Goal: Task Accomplishment & Management: Complete application form

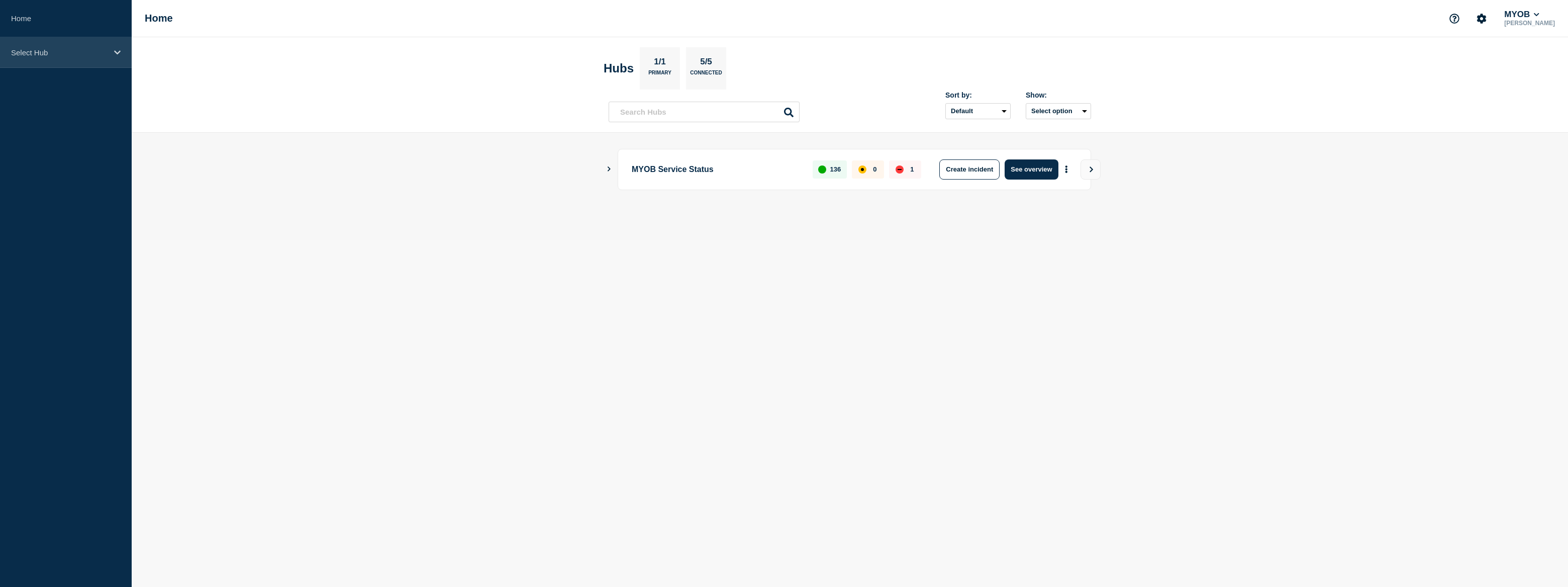
click at [79, 60] on div "Select Hub" at bounding box center [66, 52] width 131 height 30
click at [94, 57] on div "Select Hub" at bounding box center [66, 52] width 131 height 30
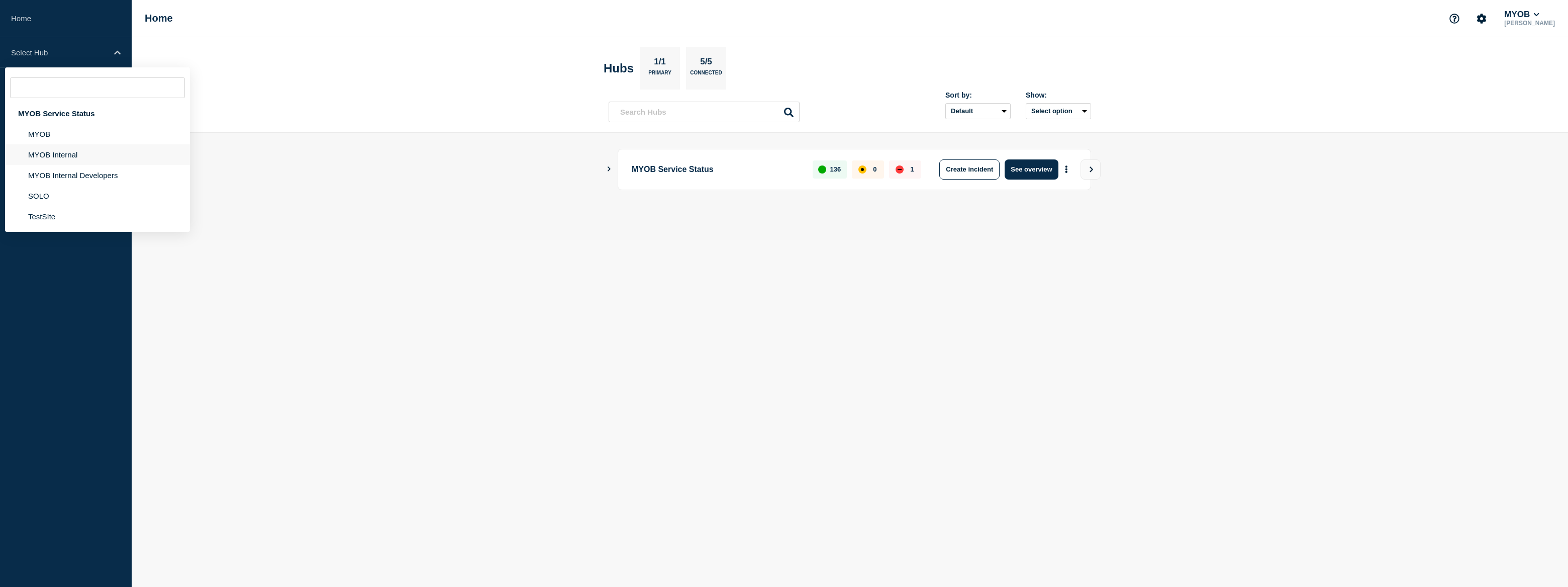
click at [82, 157] on li "MYOB Internal" at bounding box center [97, 155] width 185 height 21
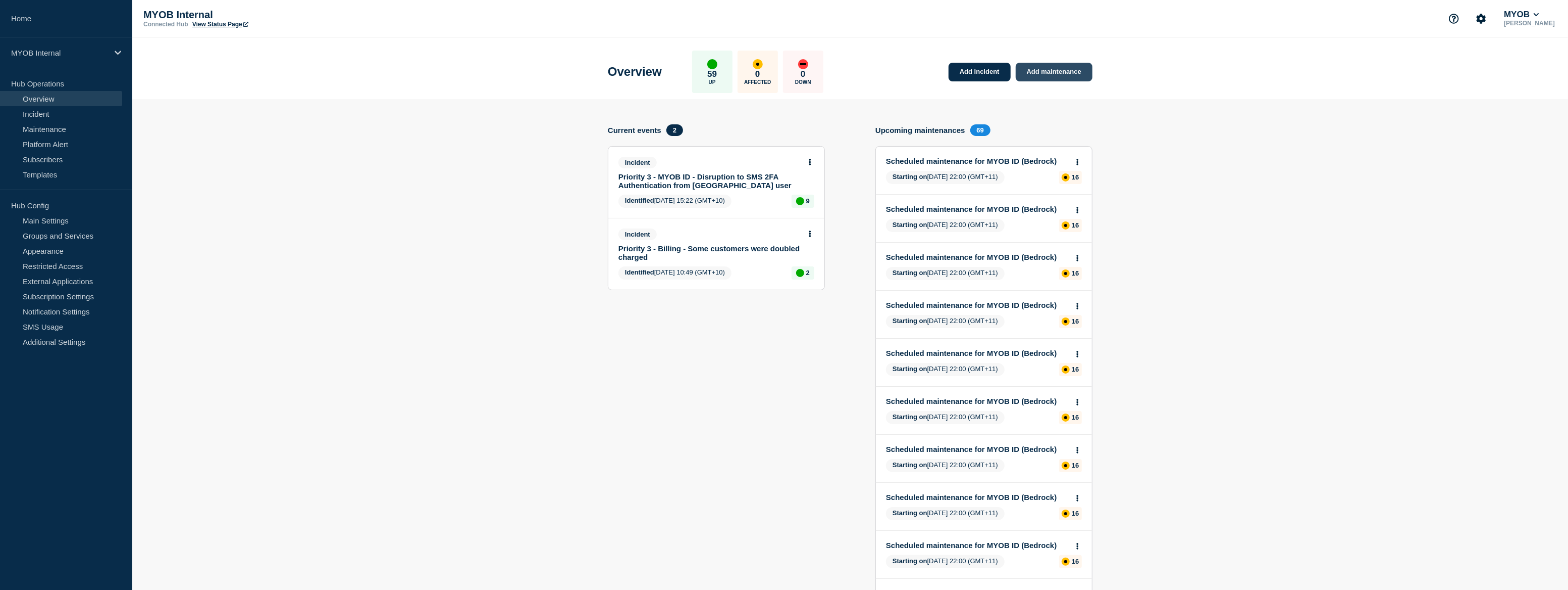
click at [1055, 71] on link "Add maintenance" at bounding box center [1054, 72] width 76 height 19
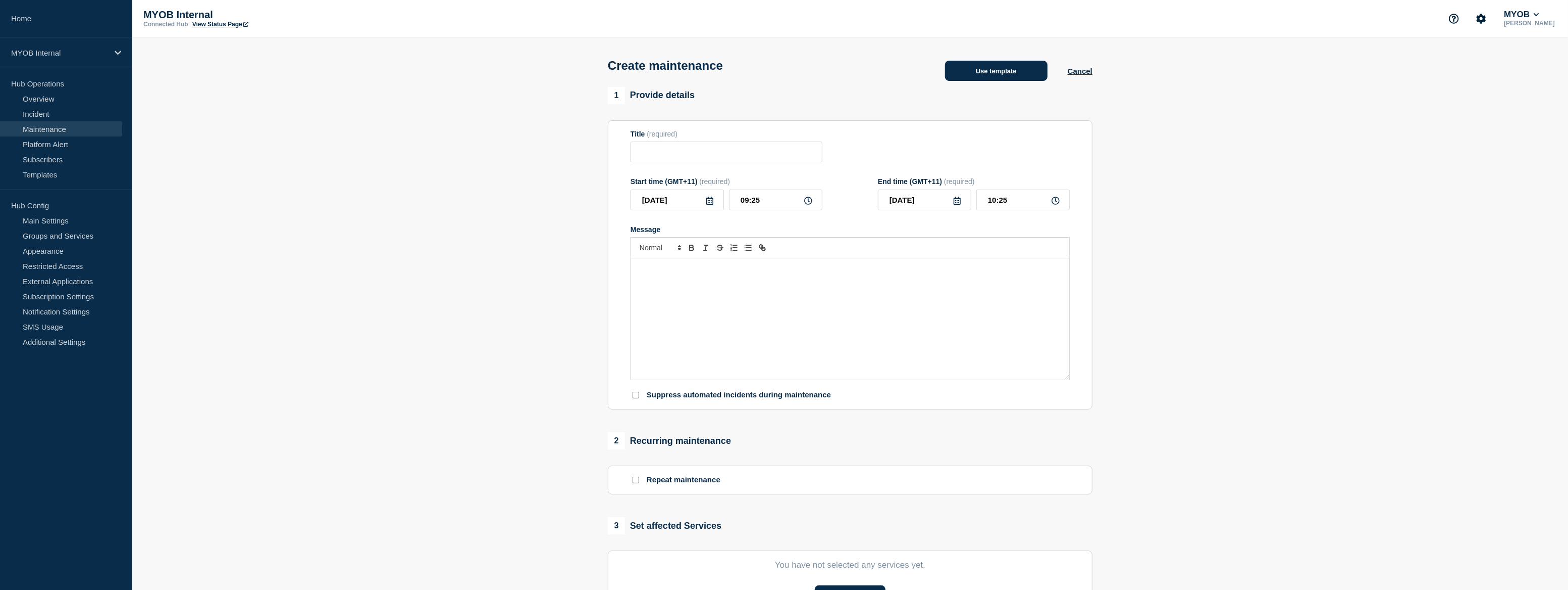
click at [1023, 78] on button "Use template" at bounding box center [997, 70] width 103 height 20
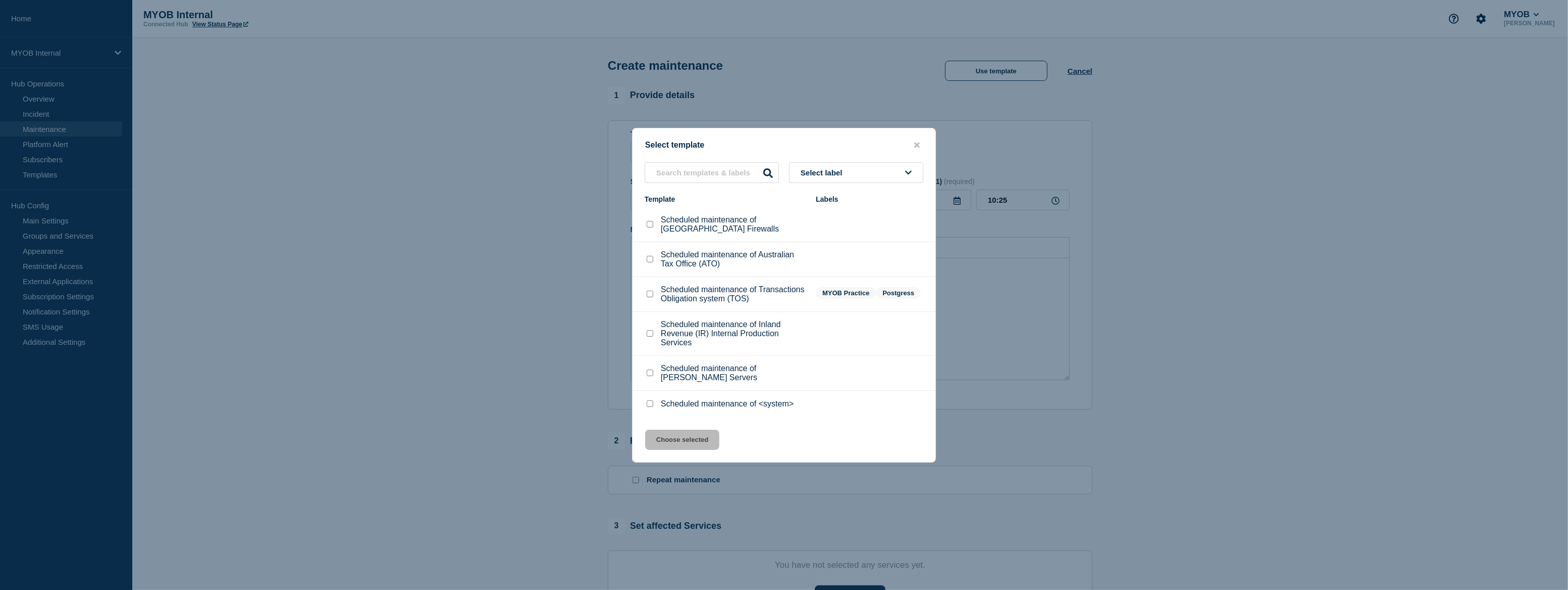
click at [653, 406] on input "Scheduled maintenance of <system> checkbox" at bounding box center [650, 403] width 7 height 7
checkbox input "true"
click at [682, 444] on button "Choose selected" at bounding box center [682, 439] width 74 height 20
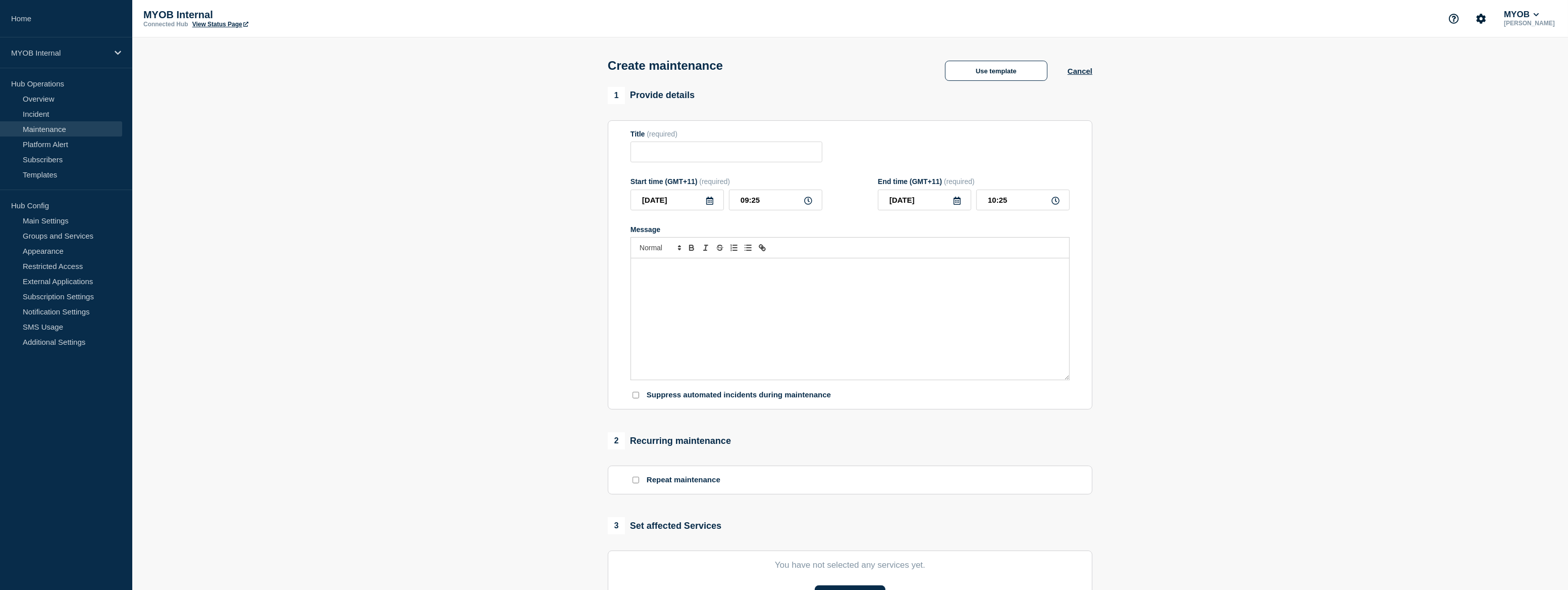
type input "Scheduled maintenance of <system>"
type input "11:25"
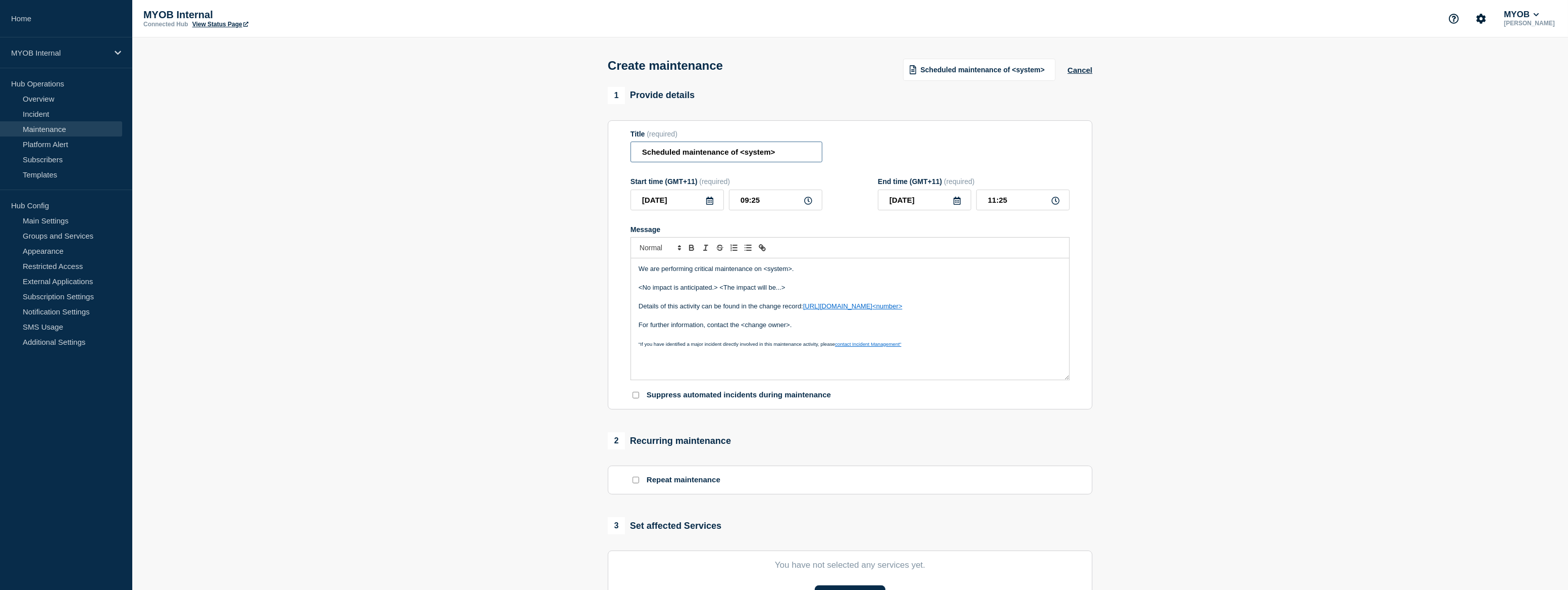
drag, startPoint x: 794, startPoint y: 151, endPoint x: 742, endPoint y: 153, distance: 52.0
click at [742, 153] on input "Scheduled maintenance of <system>" at bounding box center [727, 152] width 192 height 21
type input "Scheduled maintenance of API Gateway"
drag, startPoint x: 789, startPoint y: 271, endPoint x: 761, endPoint y: 277, distance: 28.6
click at [763, 274] on p "We are performing critical maintenance on <system>." at bounding box center [850, 269] width 423 height 9
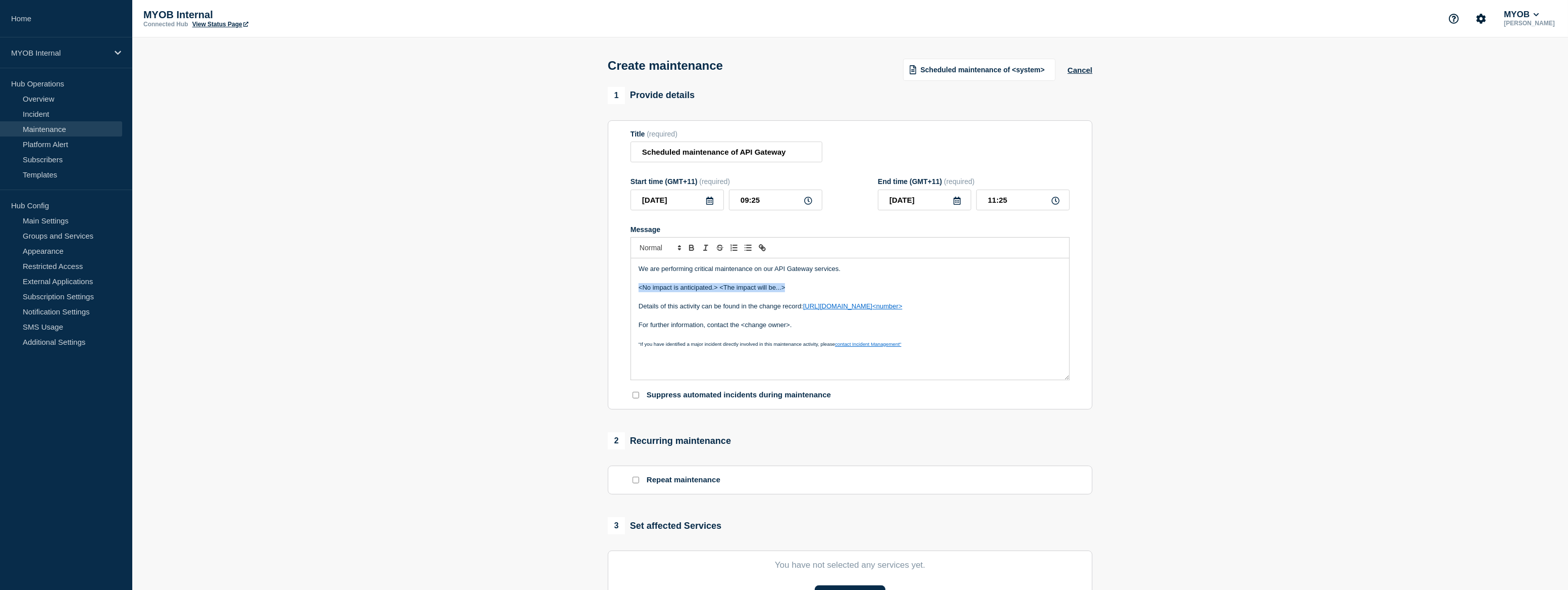
drag, startPoint x: 787, startPoint y: 294, endPoint x: 637, endPoint y: 291, distance: 150.0
click at [637, 291] on div "We are performing critical maintenance on our API Gateway services. <No impact …" at bounding box center [850, 319] width 438 height 121
drag, startPoint x: 981, startPoint y: 308, endPoint x: 811, endPoint y: 310, distance: 170.0
click at [811, 310] on p "Details of this activity can be found in the change record: https://helpme.myob…" at bounding box center [850, 306] width 423 height 9
click at [811, 310] on p "Details of this activity can be found in the change record here" at bounding box center [850, 306] width 423 height 9
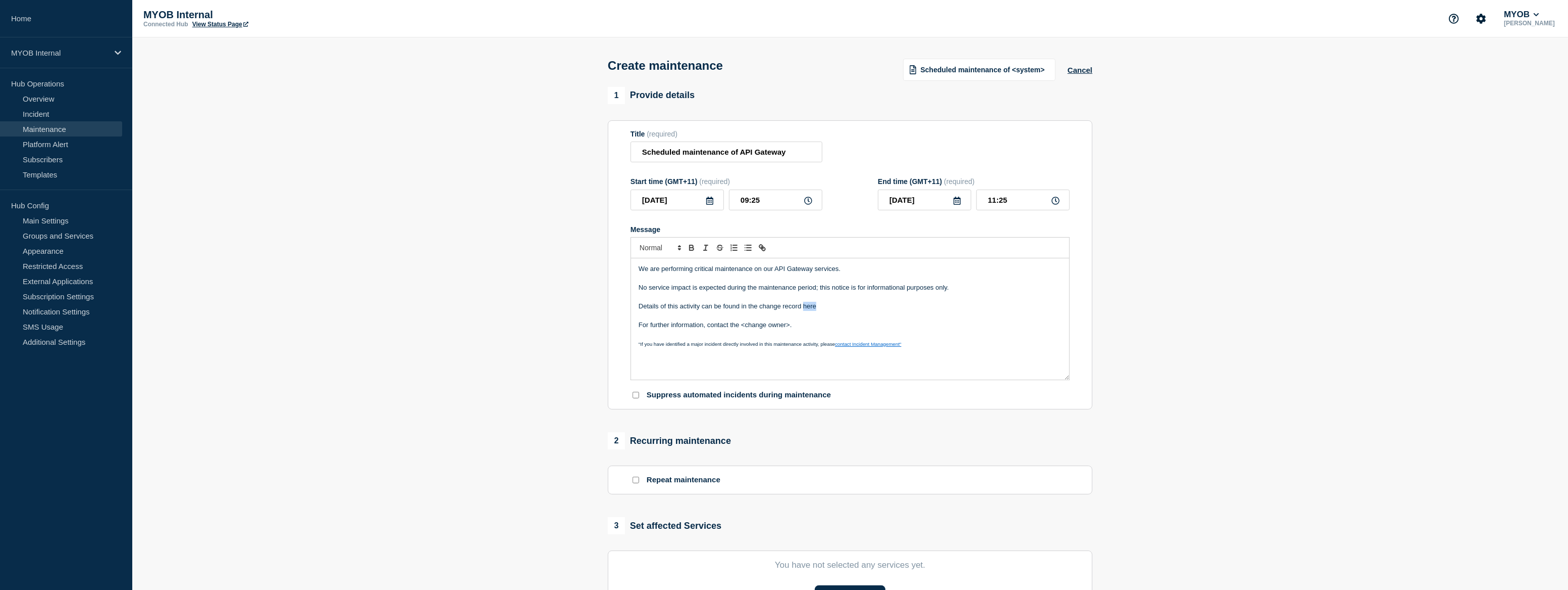
click at [811, 310] on p "Details of this activity can be found in the change record here" at bounding box center [850, 306] width 423 height 9
paste input "ttps://arlive.atlassian.net/browse/MYOBMAP-166"
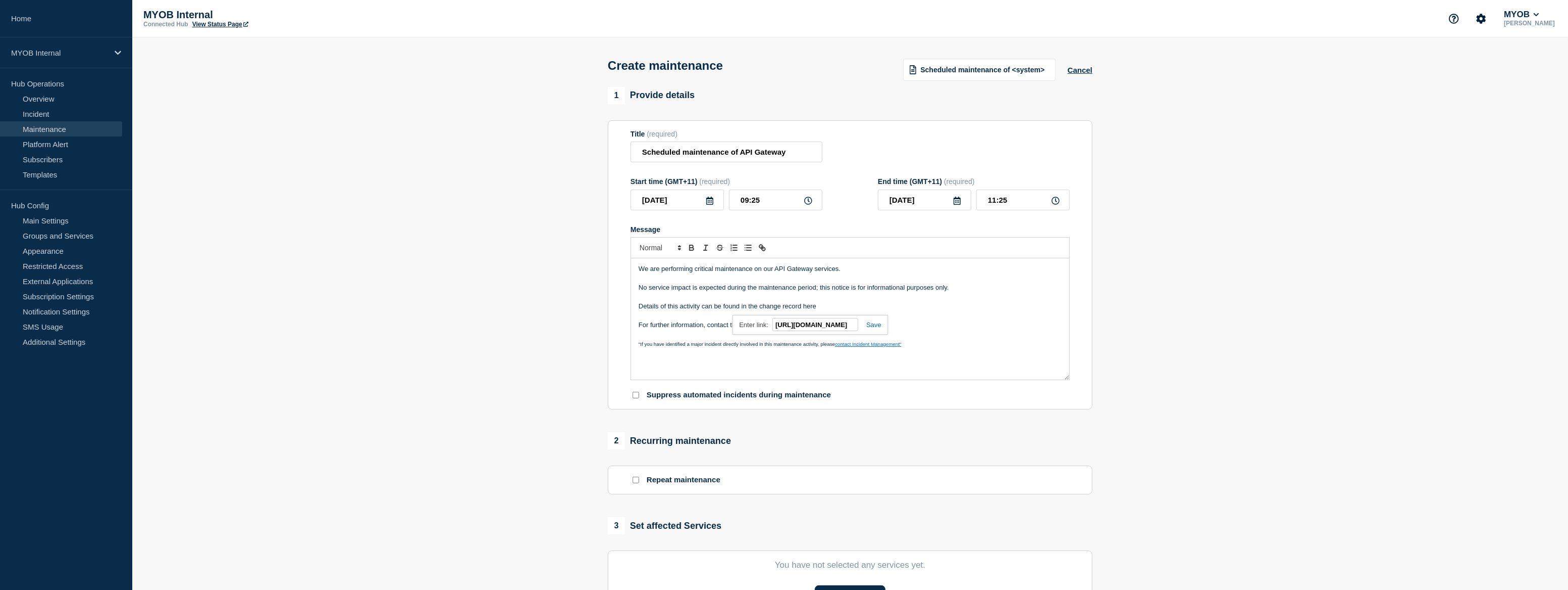
click at [871, 328] on link at bounding box center [870, 324] width 23 height 7
drag, startPoint x: 805, startPoint y: 327, endPoint x: 731, endPoint y: 327, distance: 74.0
click at [731, 327] on p "For further information, contact the <change owner>." at bounding box center [850, 324] width 423 height 9
drag, startPoint x: 800, startPoint y: 328, endPoint x: 730, endPoint y: 330, distance: 70.0
click at [730, 329] on p "For further information, contact #d-myob-api-platform" at bounding box center [850, 324] width 423 height 9
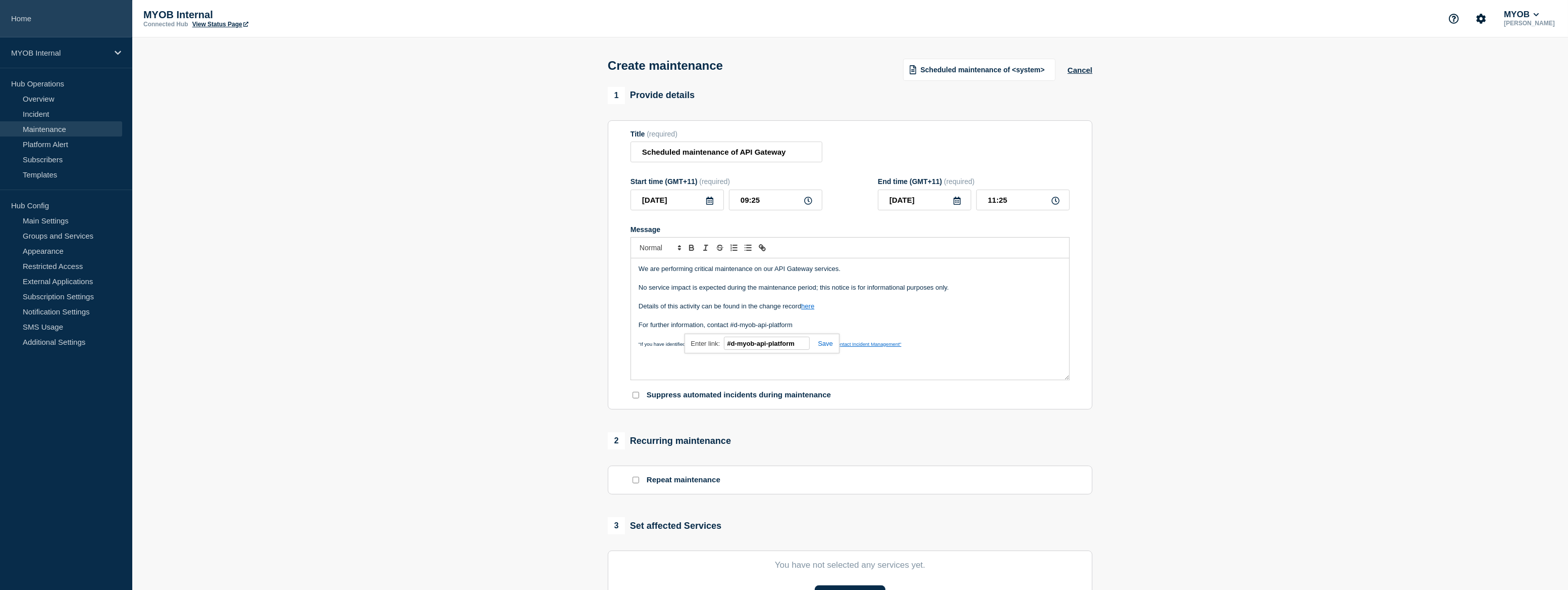
paste input "https://myob.slack.com/archives/C08L44YD52R"
type input "https://myob.slack.com/archives/C08L44YD52R"
click at [828, 345] on link at bounding box center [821, 343] width 23 height 7
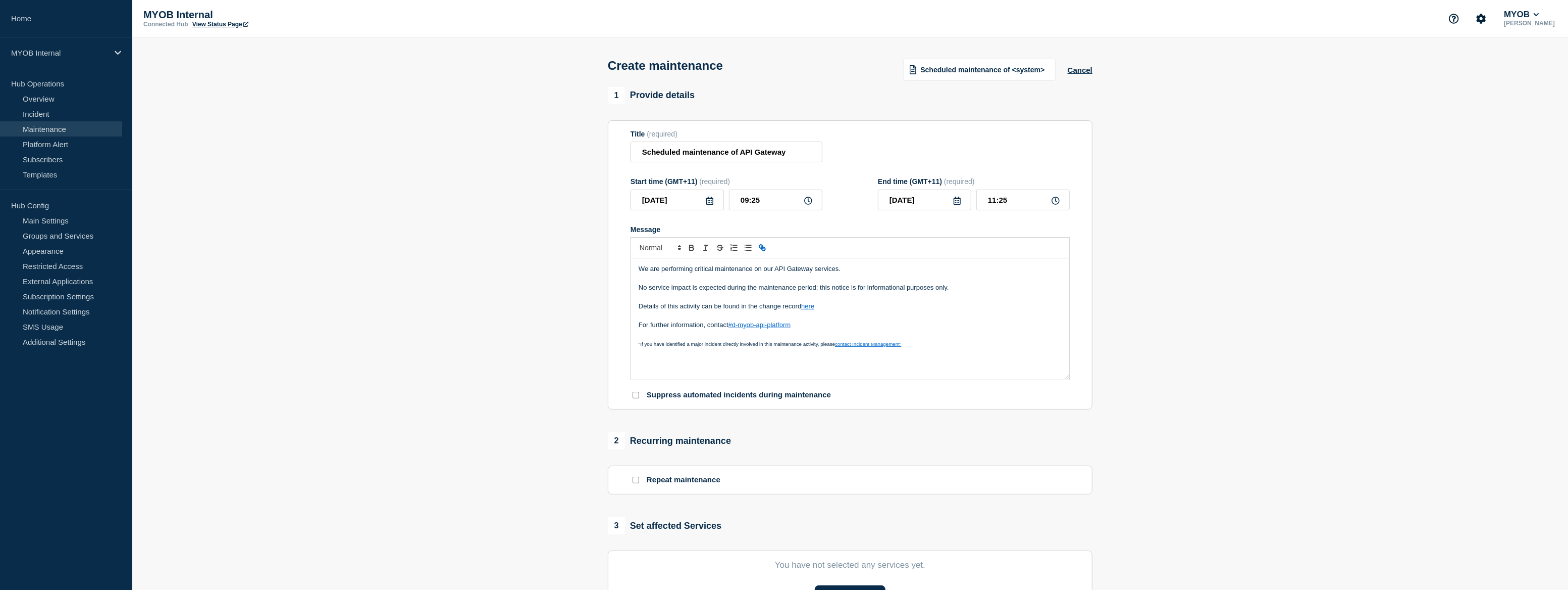
click at [989, 327] on p "For further information, contact #d-myob-api-platform" at bounding box center [850, 324] width 423 height 9
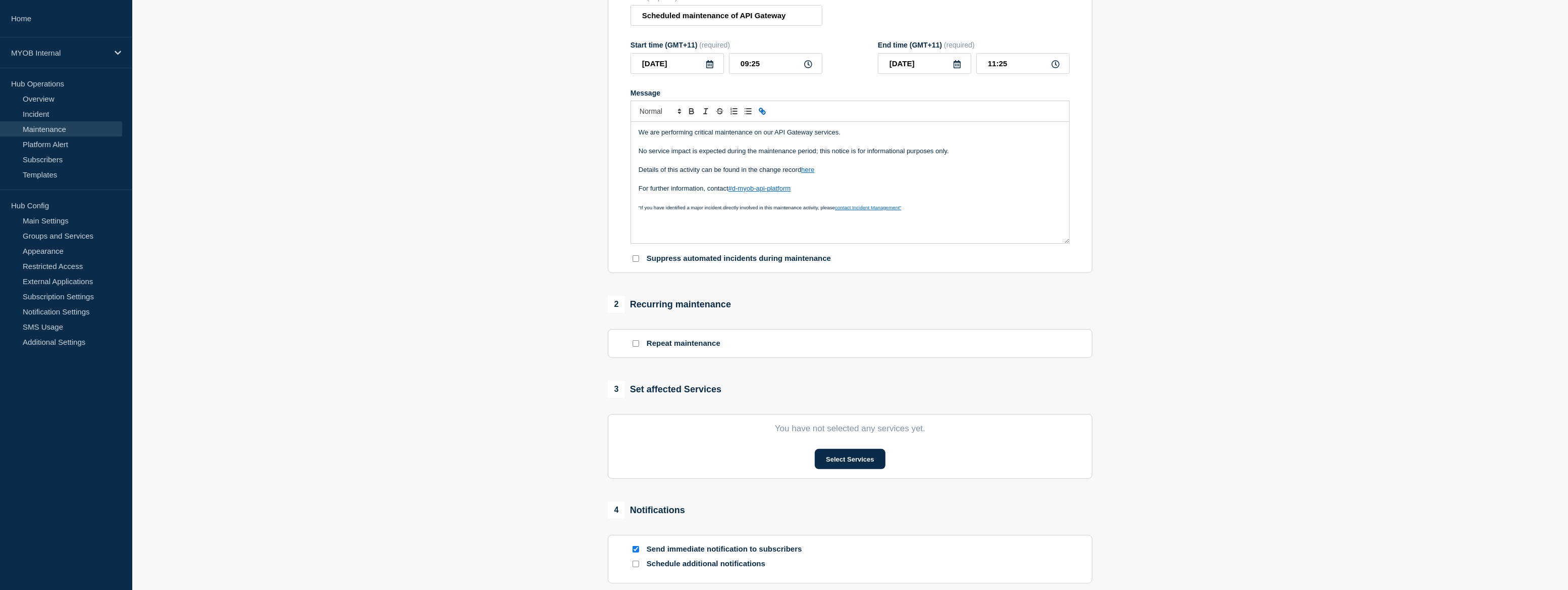
scroll to position [138, 0]
click at [873, 465] on button "Select Services" at bounding box center [850, 458] width 70 height 20
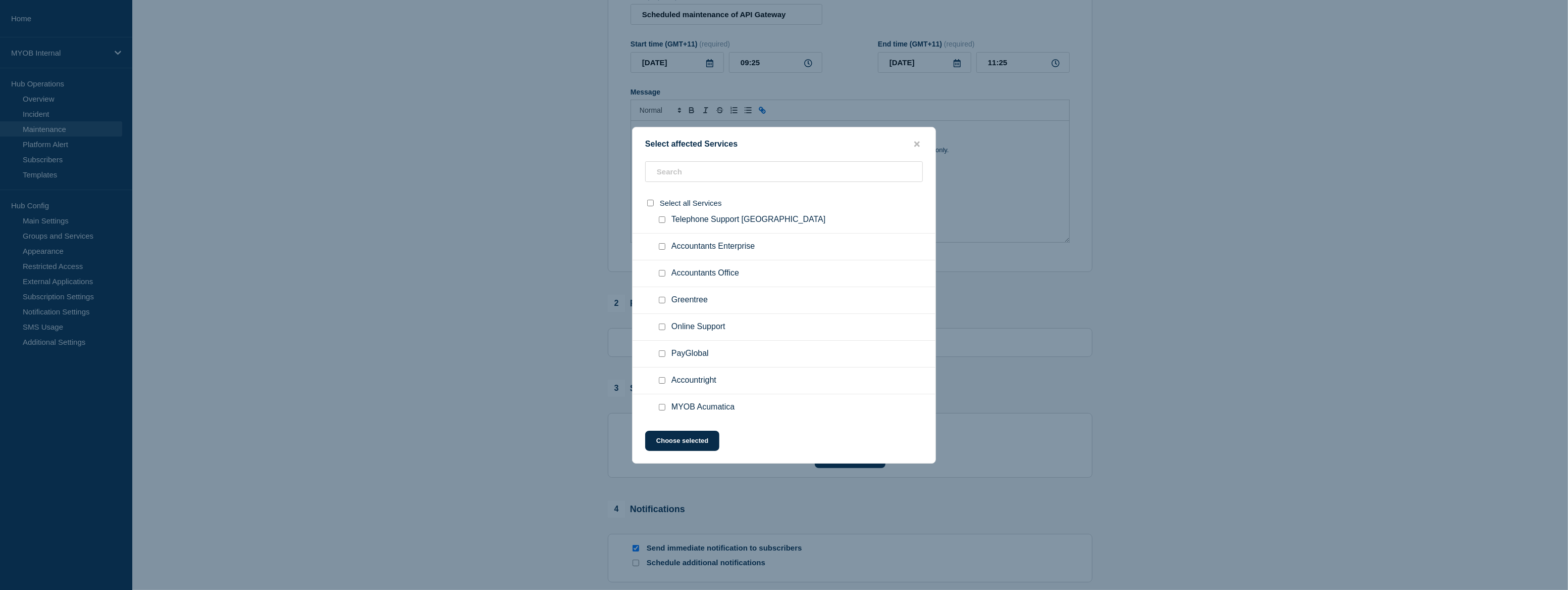
scroll to position [1056, 0]
click at [662, 381] on input "Accountright checkbox" at bounding box center [662, 378] width 7 height 7
checkbox input "true"
click at [755, 172] on input "text" at bounding box center [784, 171] width 278 height 21
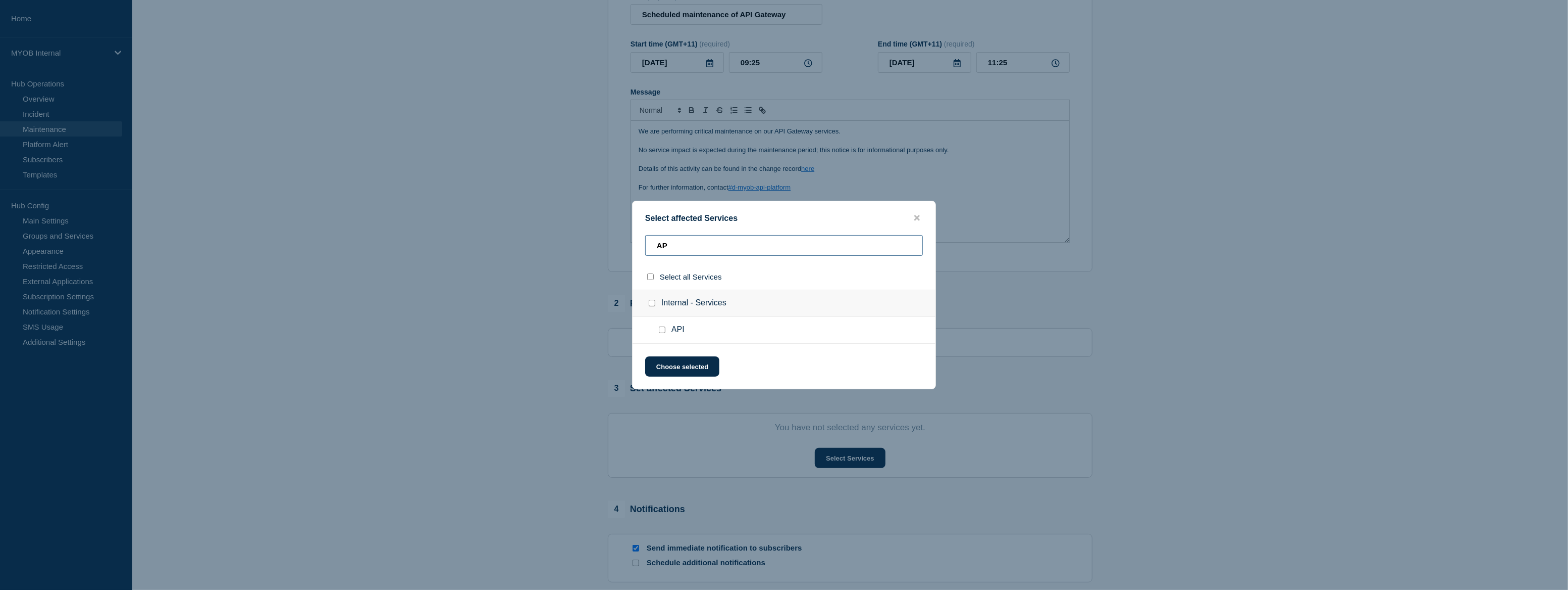
scroll to position [0, 0]
type input "API"
click at [662, 326] on div at bounding box center [664, 330] width 15 height 10
click at [657, 329] on div at bounding box center [664, 330] width 15 height 10
click at [662, 334] on div at bounding box center [664, 330] width 15 height 10
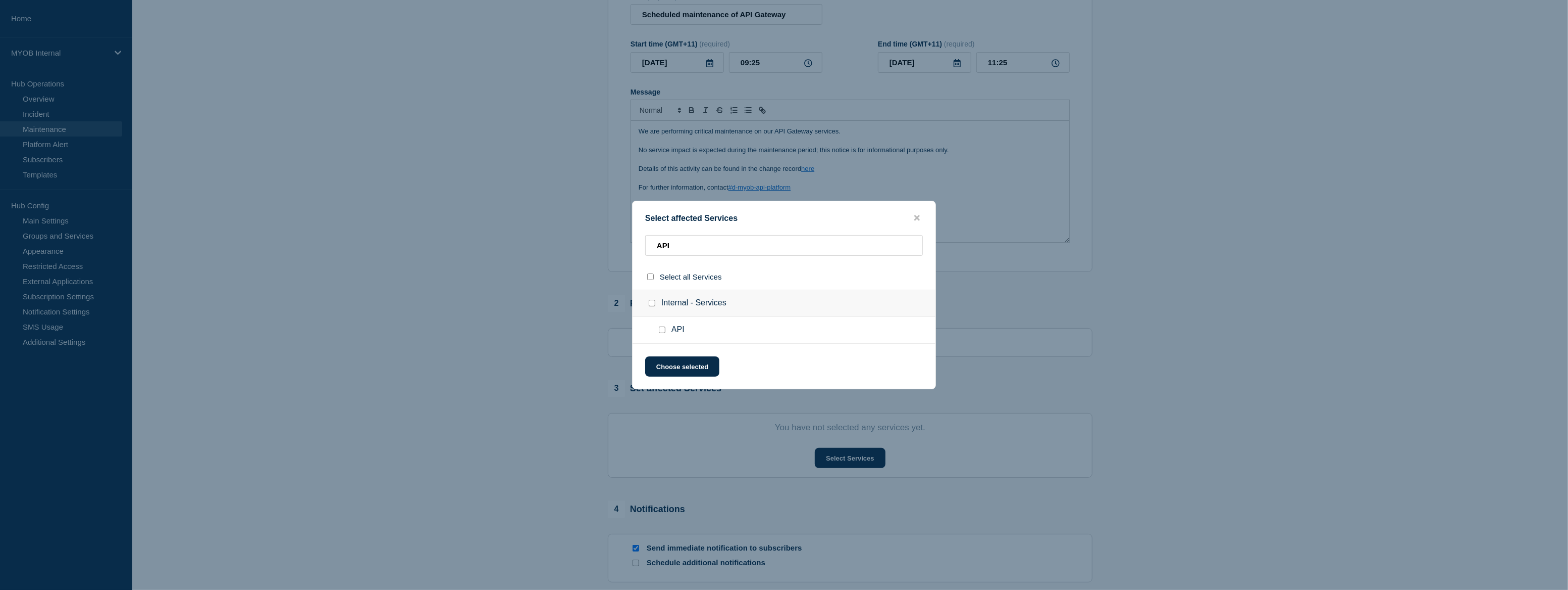
click at [662, 329] on input "API checkbox" at bounding box center [662, 329] width 7 height 7
checkbox input "true"
click at [682, 364] on button "Choose selected" at bounding box center [682, 366] width 74 height 20
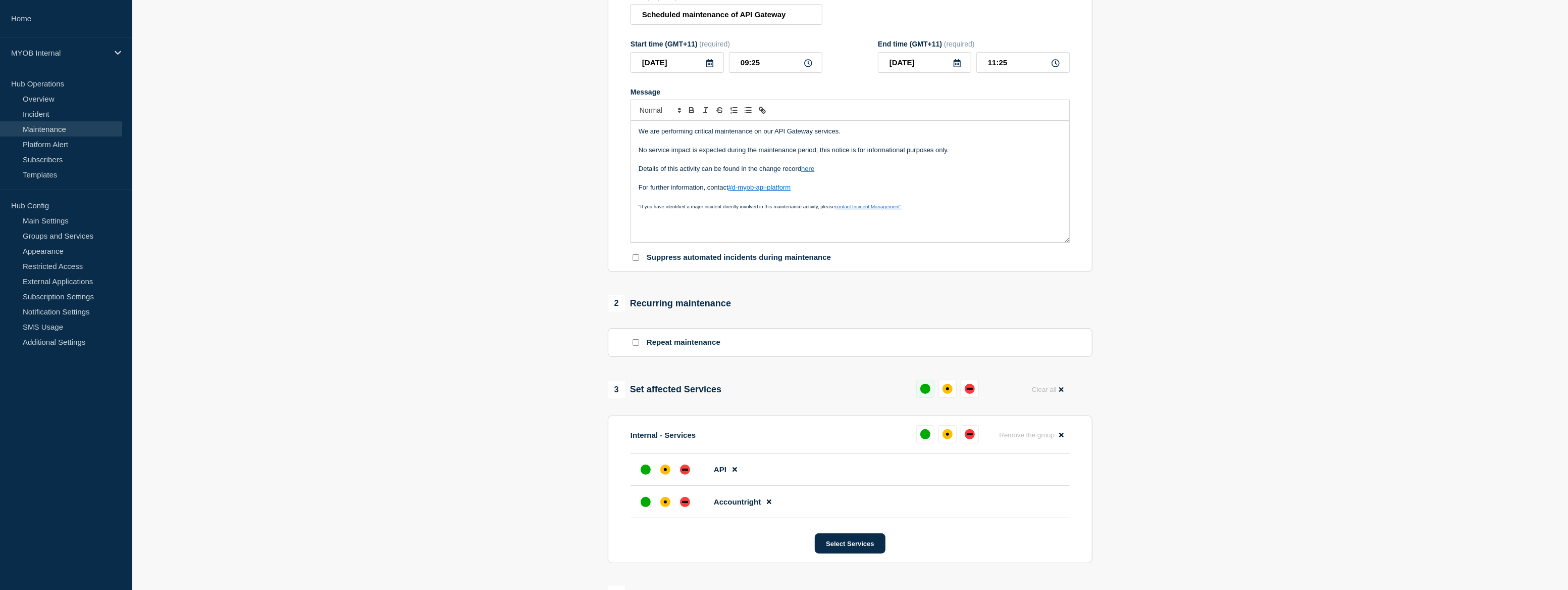
click at [922, 395] on button at bounding box center [926, 389] width 18 height 18
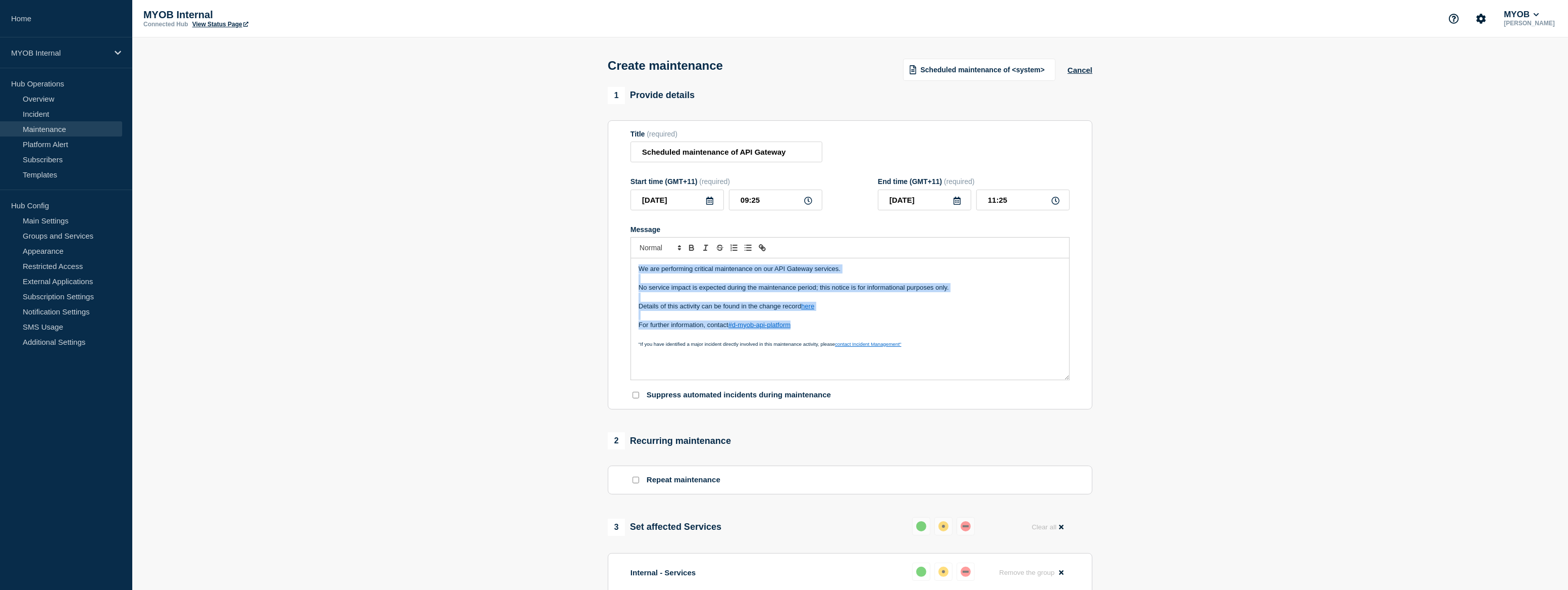
drag, startPoint x: 773, startPoint y: 334, endPoint x: 599, endPoint y: 271, distance: 185.1
click at [599, 271] on section "1 Provide details Title (required) Scheduled maintenance of API Gateway Start t…" at bounding box center [850, 480] width 1436 height 787
copy div "We are performing critical maintenance on our API Gateway services. No service …"
click at [469, 376] on section "1 Provide details Title (required) Scheduled maintenance of API Gateway Start t…" at bounding box center [850, 480] width 1436 height 787
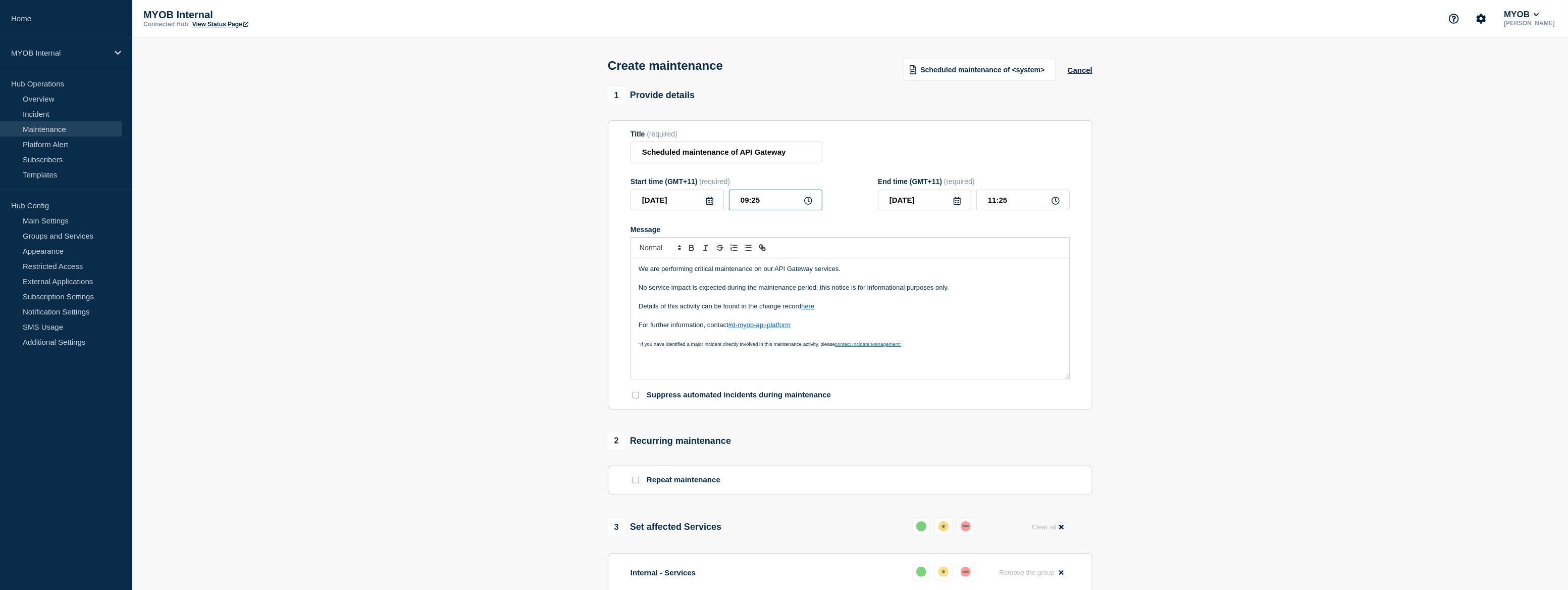
click at [749, 206] on input "09:25" at bounding box center [775, 200] width 94 height 21
click at [748, 204] on input "09:25" at bounding box center [775, 200] width 94 height 21
click at [747, 203] on input "09:25" at bounding box center [775, 200] width 94 height 21
click at [741, 200] on input "09:25" at bounding box center [775, 200] width 94 height 21
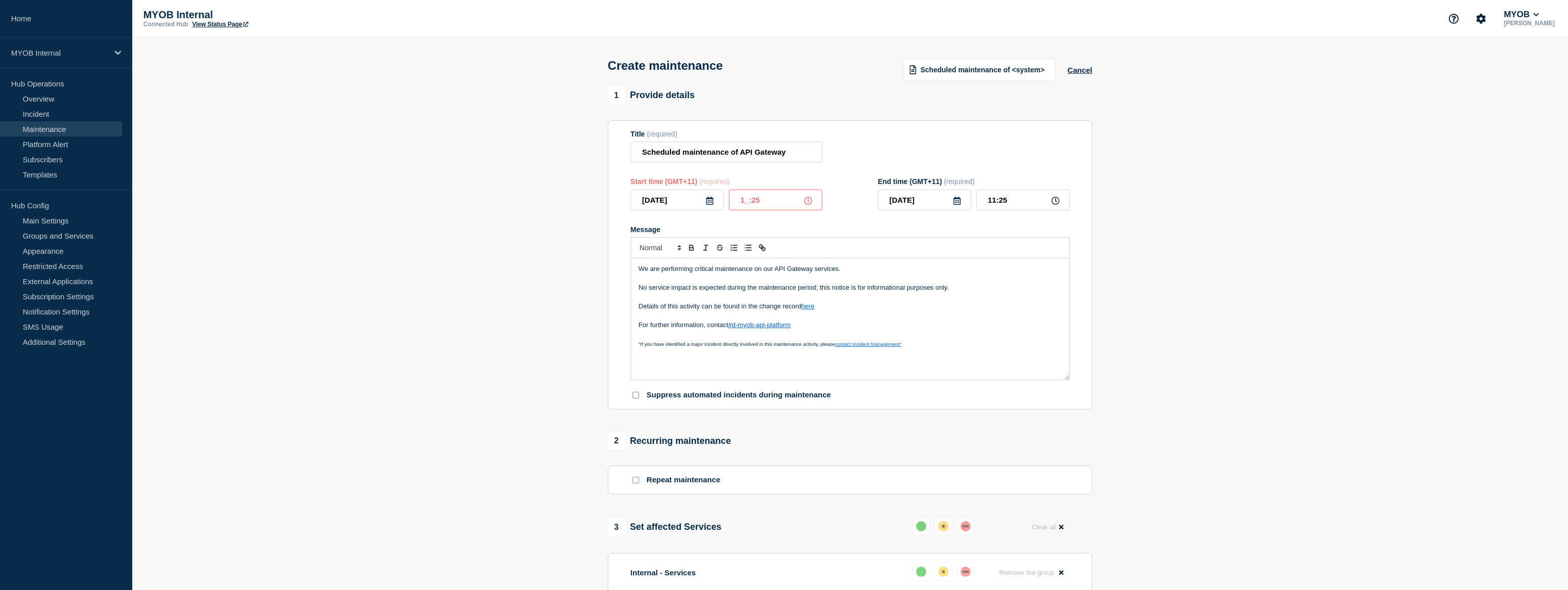
type input "12:25"
type input "14:25"
type input "12:05"
type input "14:05"
type input "12:00"
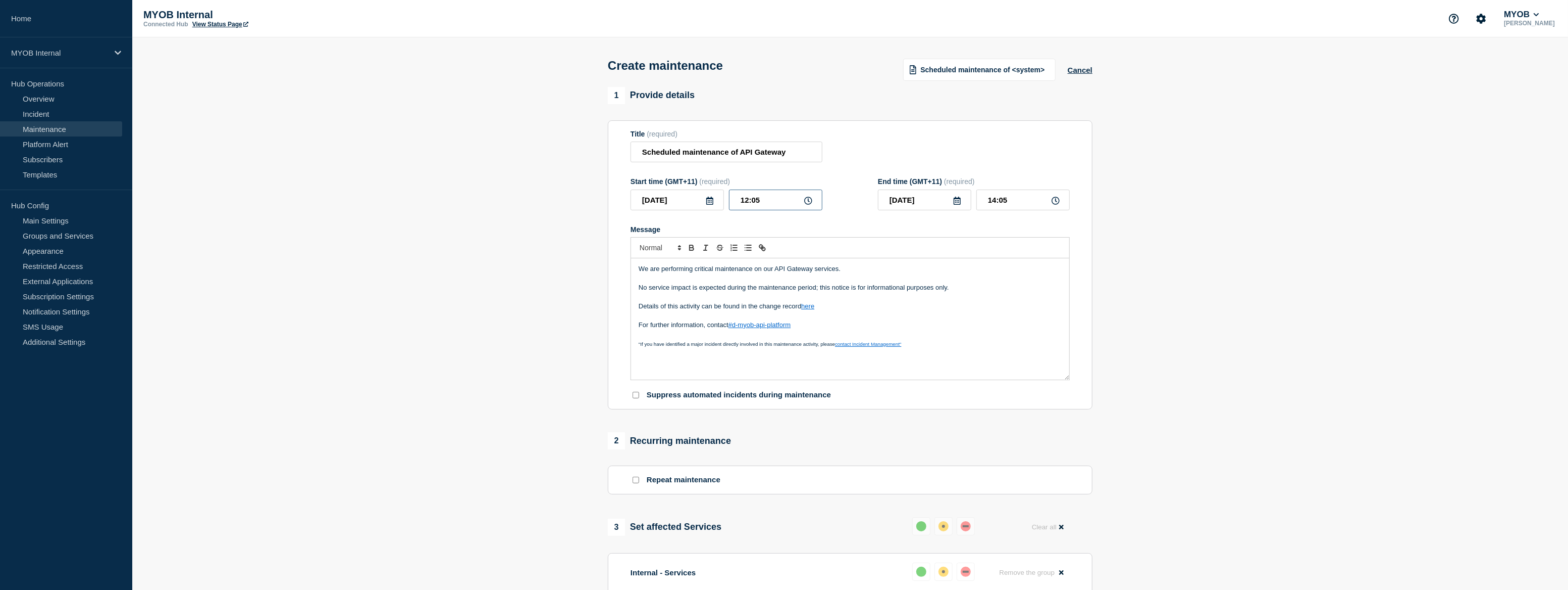
type input "14:00"
click at [959, 201] on icon at bounding box center [957, 200] width 8 height 8
click at [977, 297] on div "17" at bounding box center [975, 295] width 14 height 14
type input "2025-10-17"
click at [989, 206] on input "14:00" at bounding box center [1023, 200] width 94 height 21
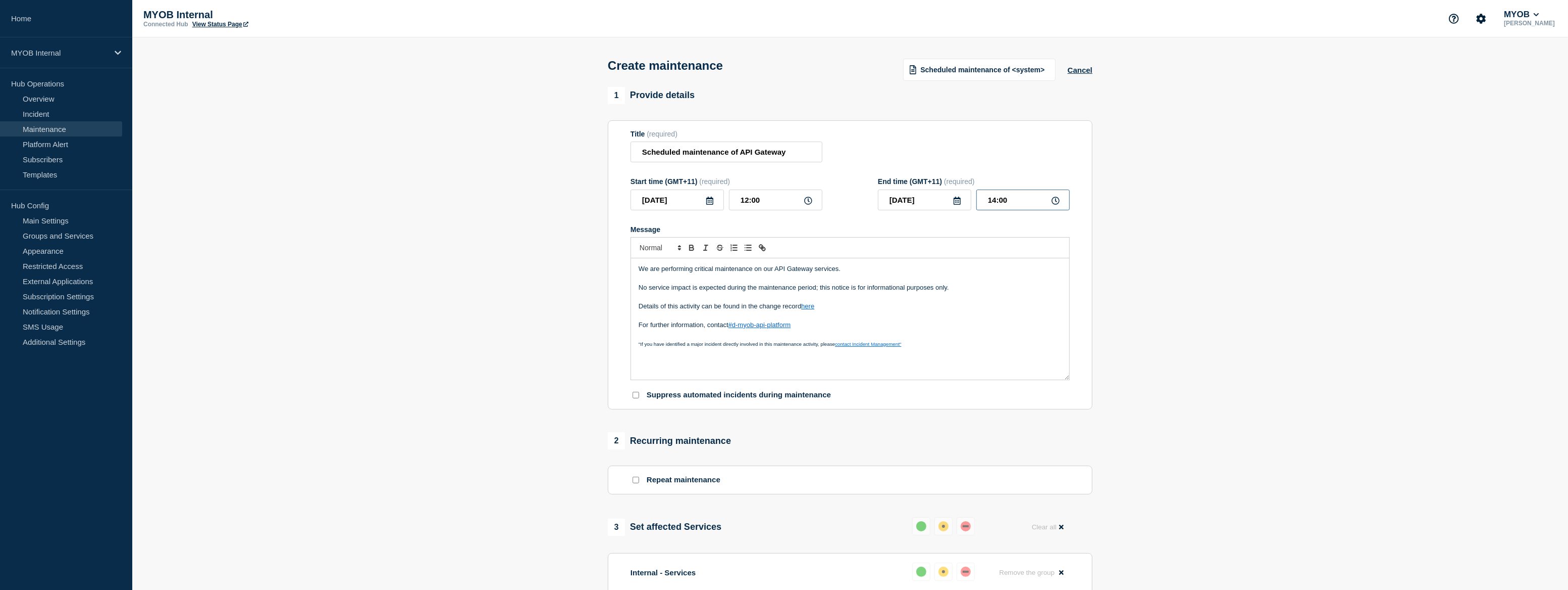
click at [991, 203] on input "14:00" at bounding box center [1023, 200] width 94 height 21
type input "18:00"
drag, startPoint x: 1290, startPoint y: 270, endPoint x: 1283, endPoint y: 257, distance: 14.8
click at [1289, 268] on section "1 Provide details Title (required) Scheduled maintenance of API Gateway Start t…" at bounding box center [850, 480] width 1436 height 787
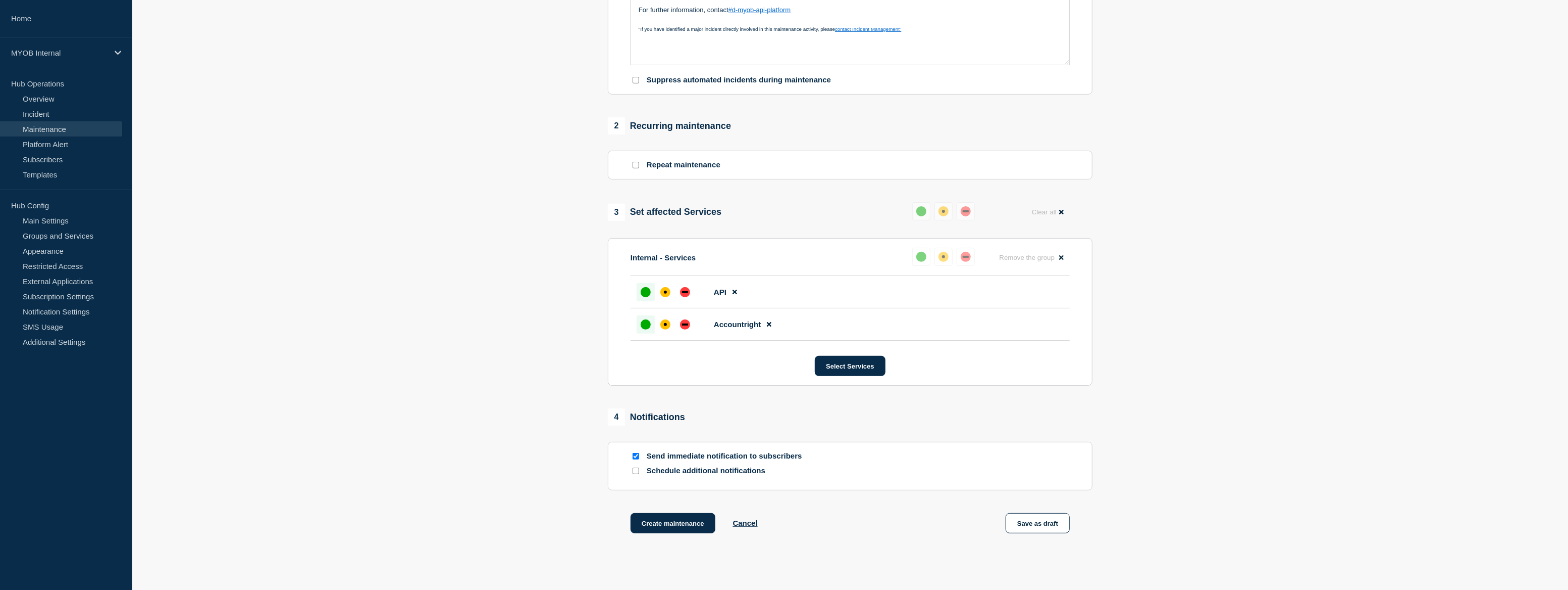
scroll to position [367, 0]
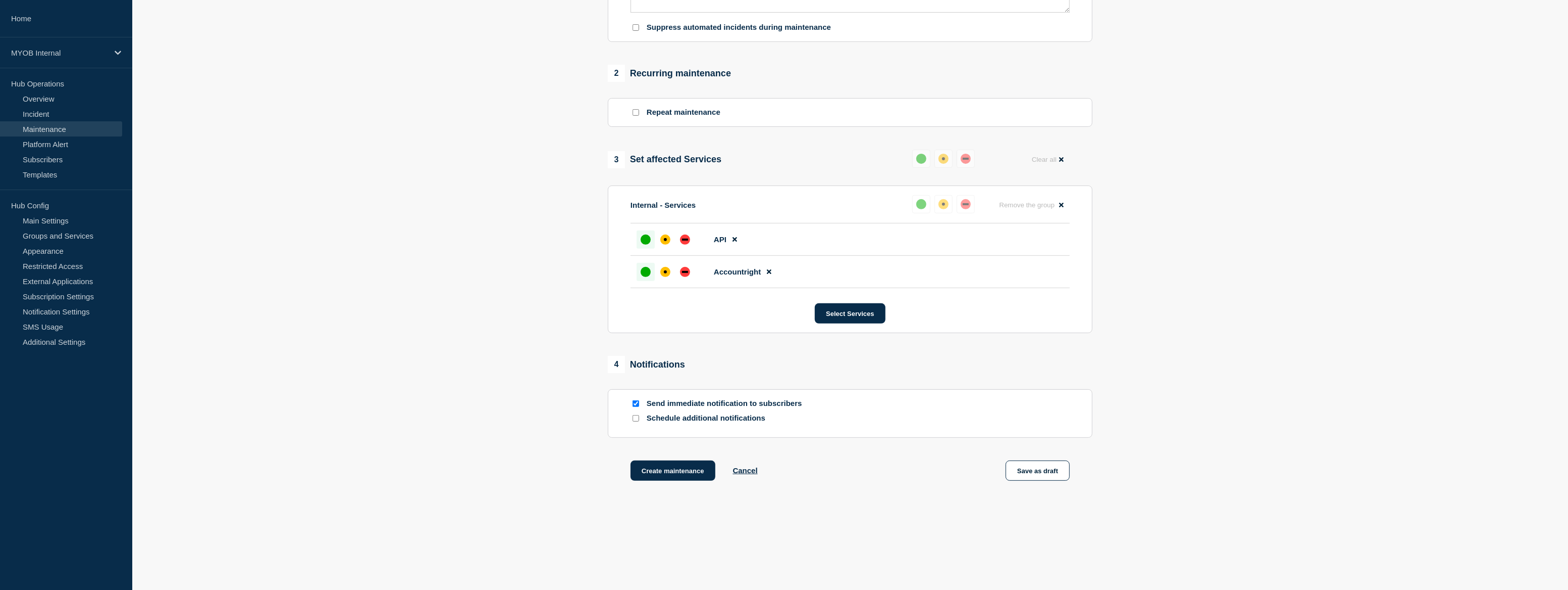
click at [635, 420] on input "Schedule additional notifications" at bounding box center [636, 418] width 7 height 7
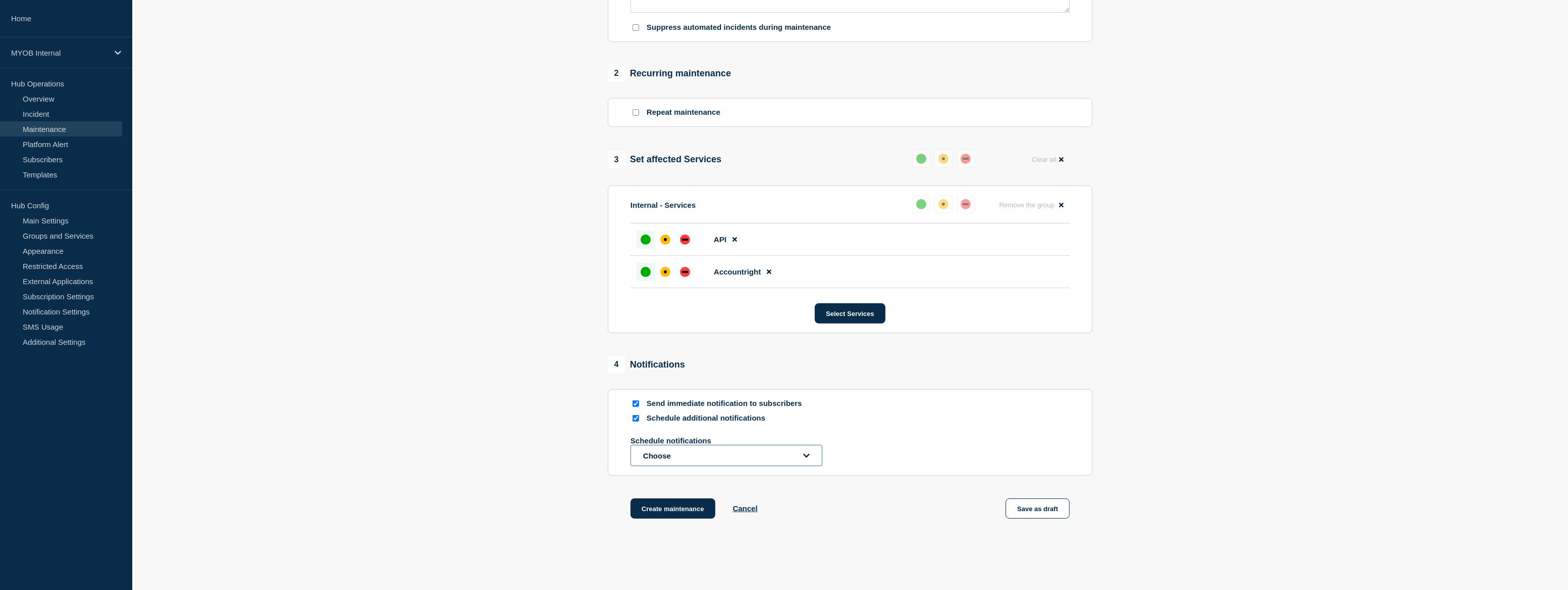
click at [695, 458] on button "Choose" at bounding box center [727, 455] width 192 height 21
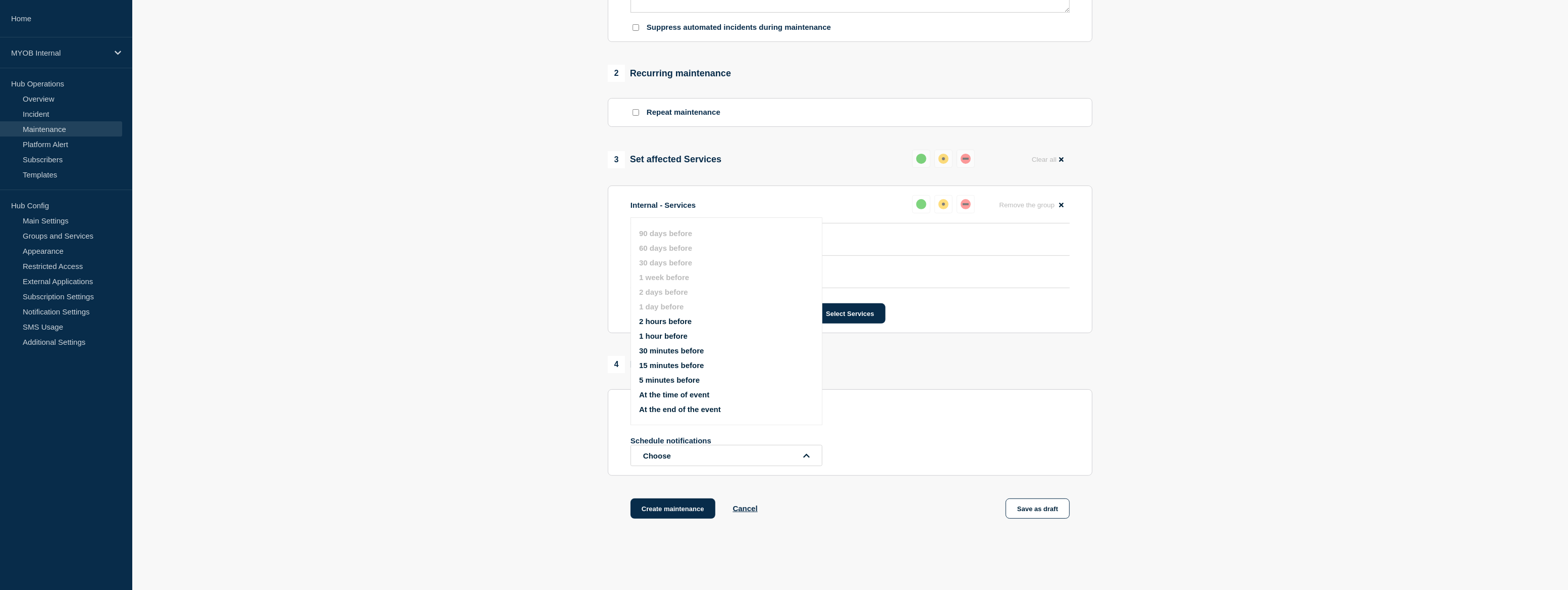
click at [1293, 367] on section "1 Provide details Title (required) Scheduled maintenance of API Gateway Start t…" at bounding box center [850, 132] width 1436 height 824
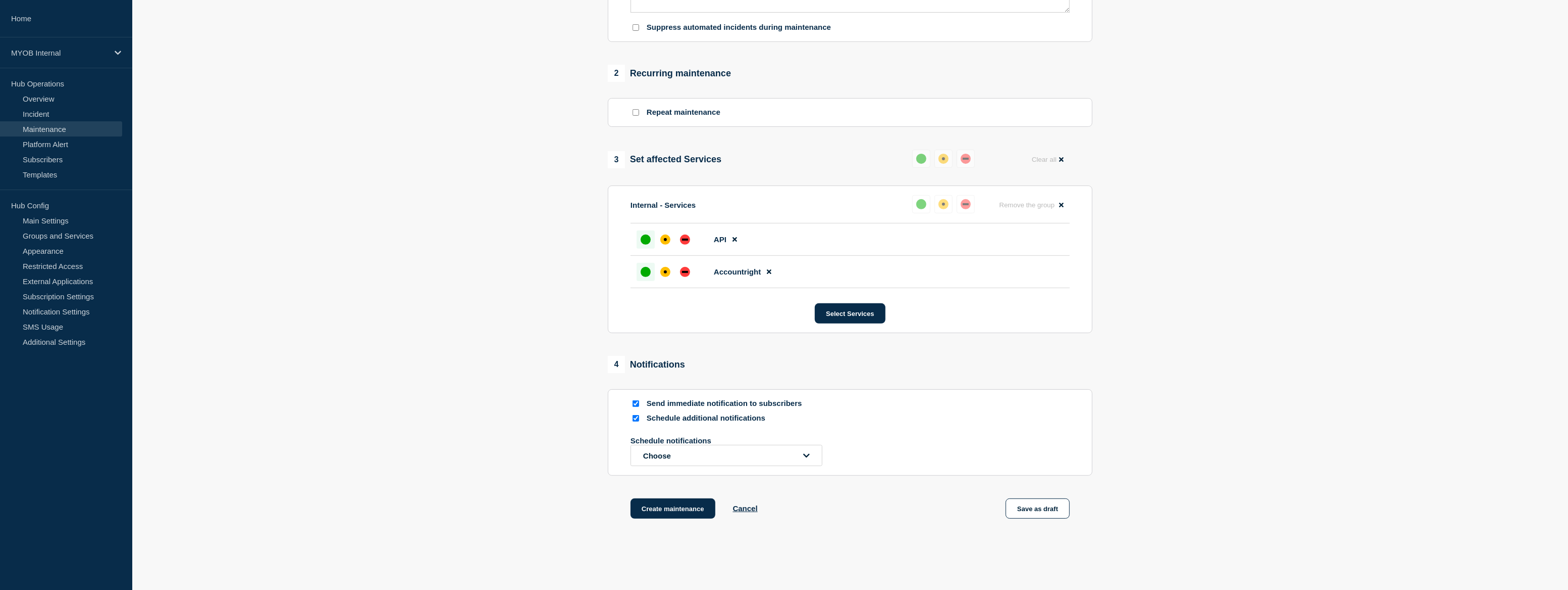
click at [639, 421] on div at bounding box center [635, 418] width 10 height 10
click at [634, 422] on input "Schedule additional notifications" at bounding box center [636, 418] width 7 height 7
checkbox input "false"
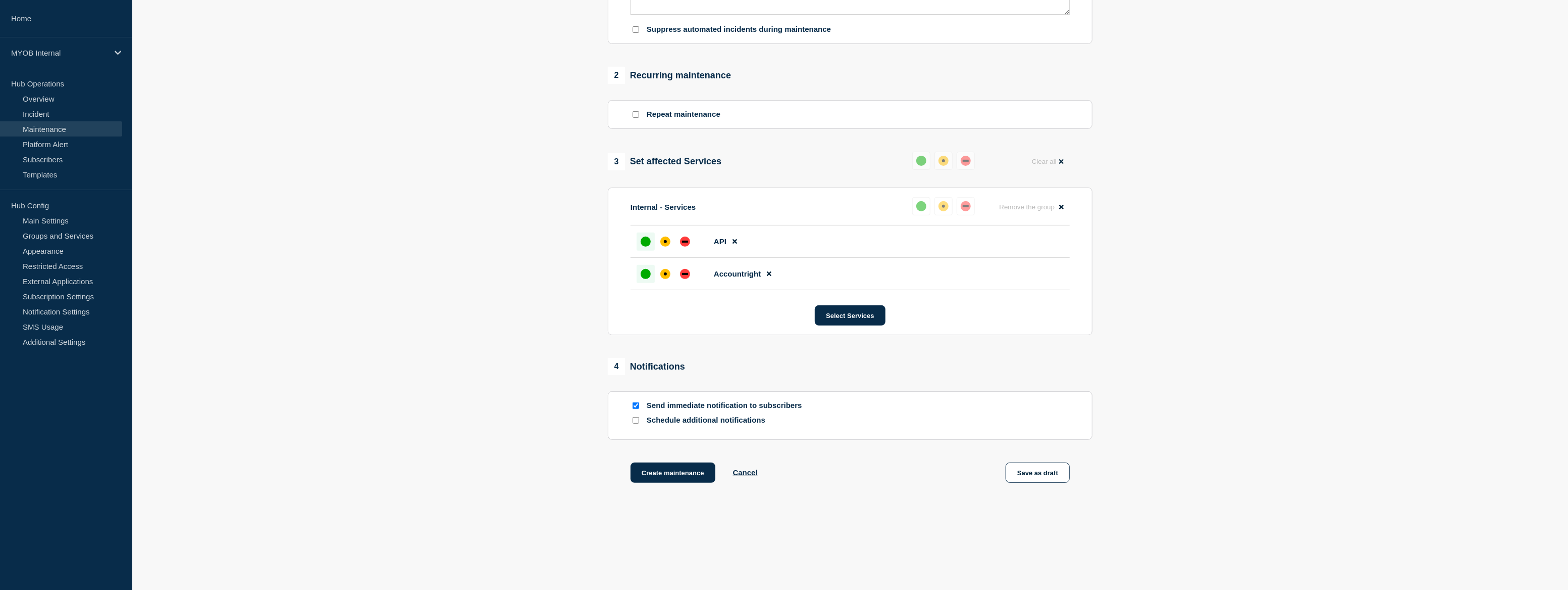
scroll to position [376, 0]
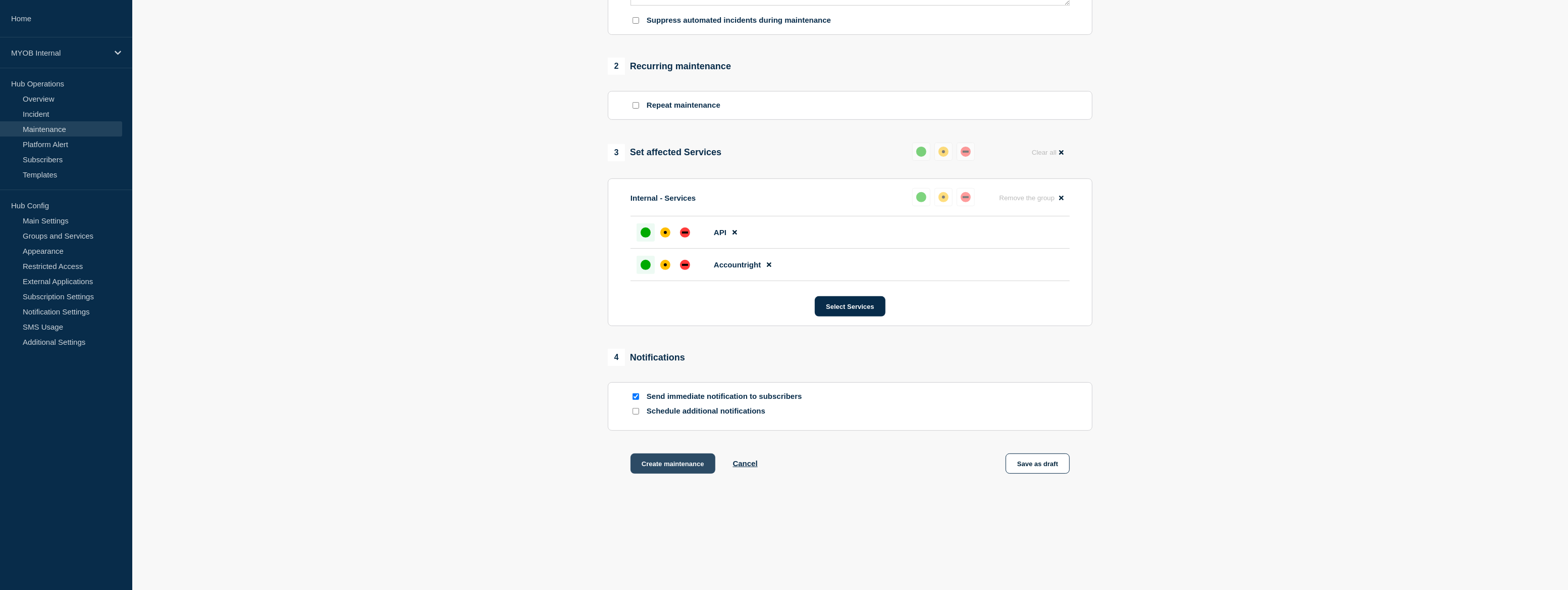
click at [693, 471] on button "Create maintenance" at bounding box center [673, 463] width 85 height 20
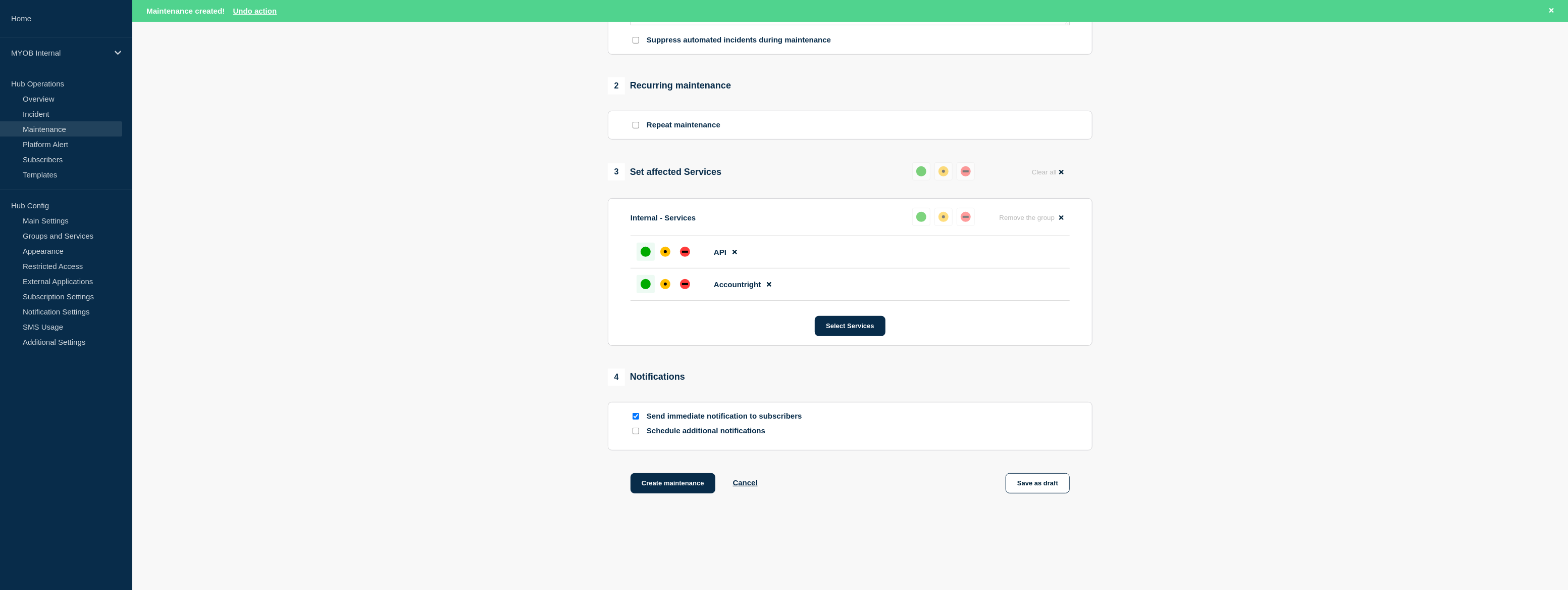
scroll to position [0, 0]
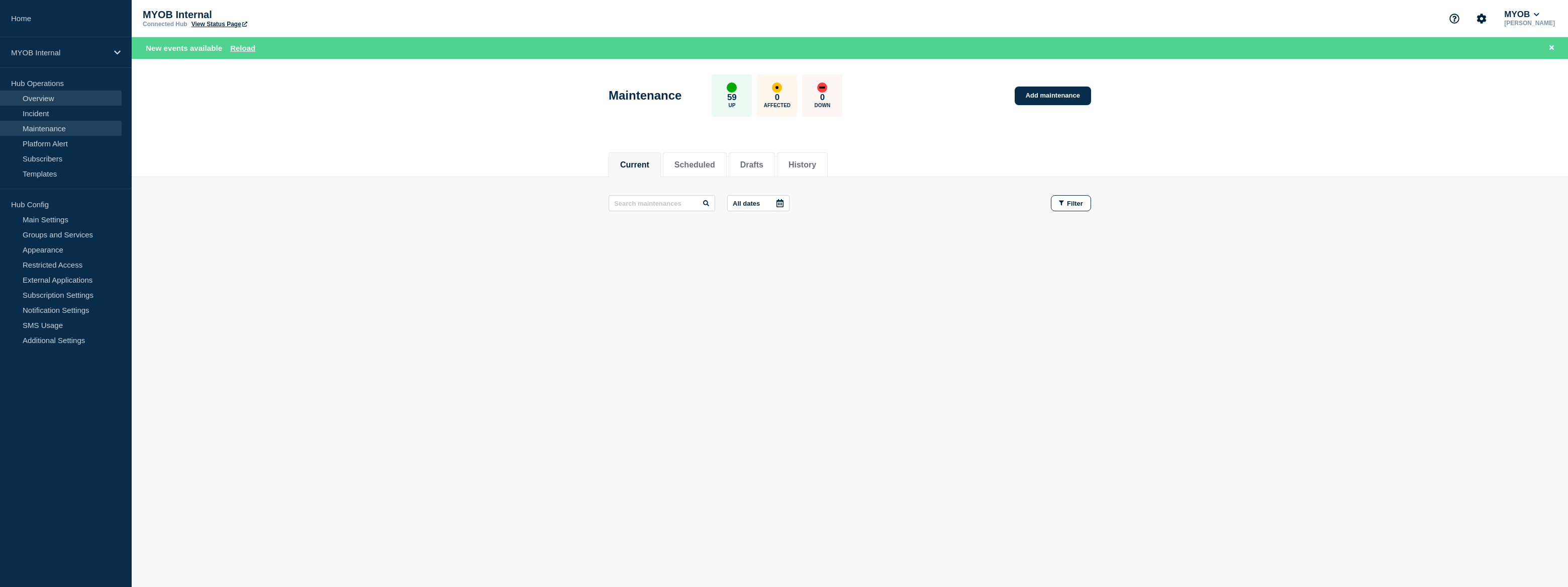
click at [30, 94] on link "Overview" at bounding box center [61, 98] width 122 height 15
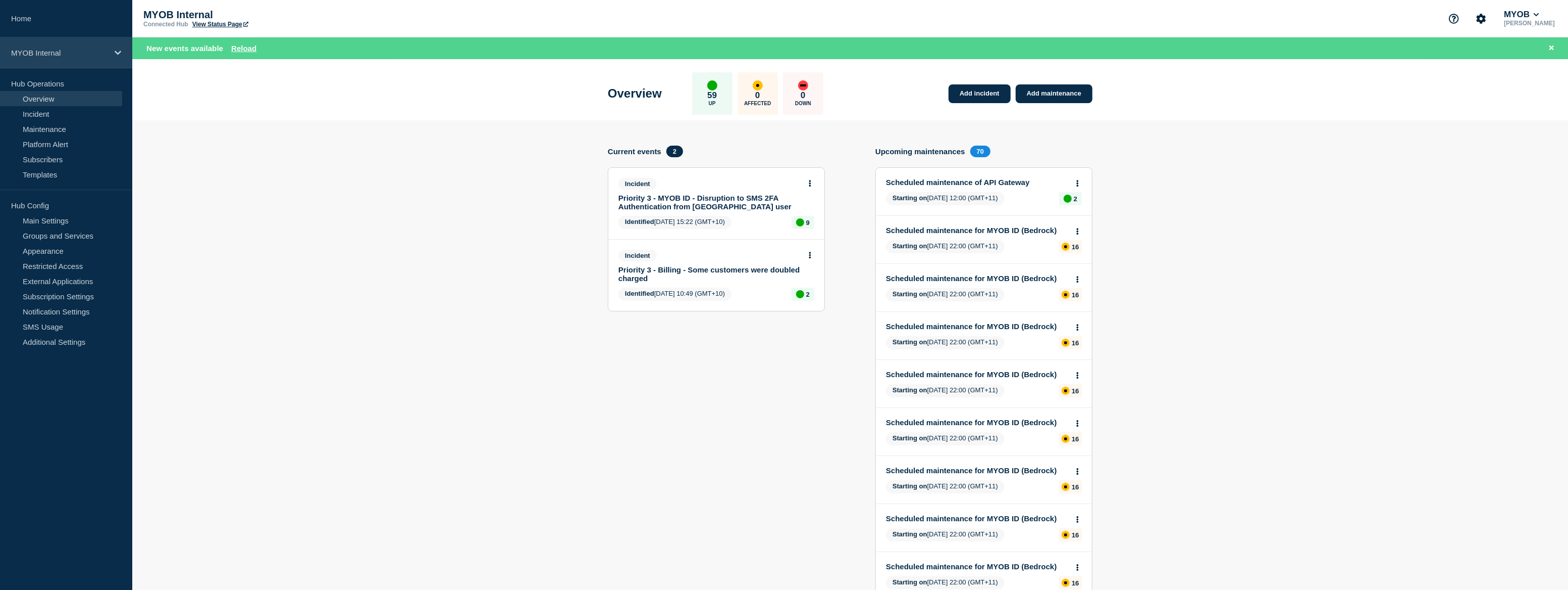
click at [43, 62] on div "MYOB Internal" at bounding box center [66, 53] width 132 height 31
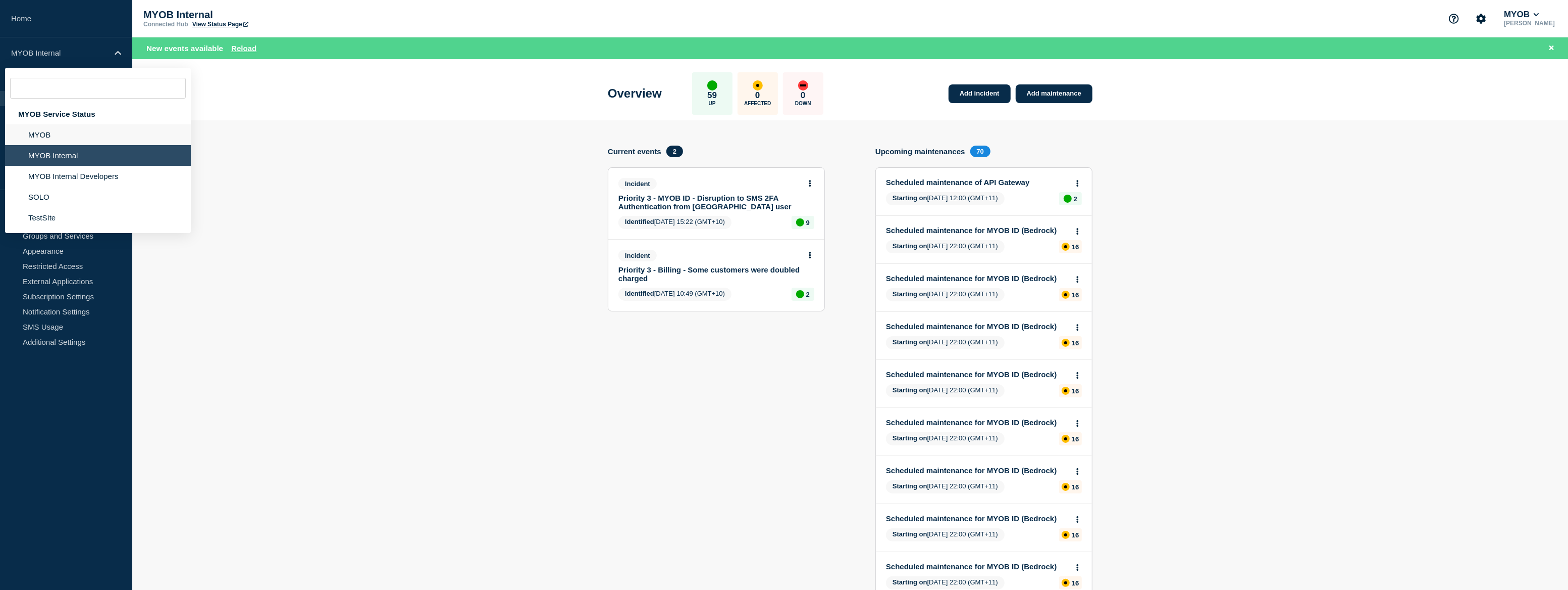
click at [54, 135] on li "MYOB" at bounding box center [98, 135] width 186 height 21
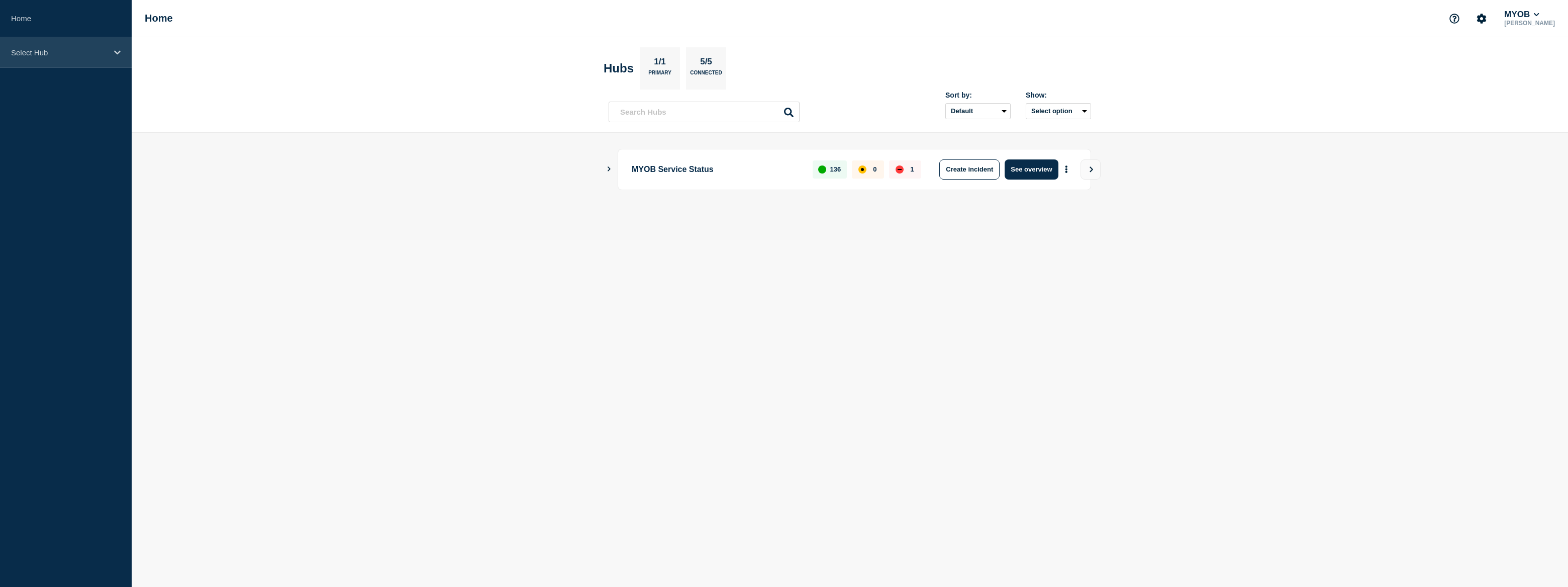
click at [79, 63] on div "Select Hub" at bounding box center [66, 52] width 131 height 30
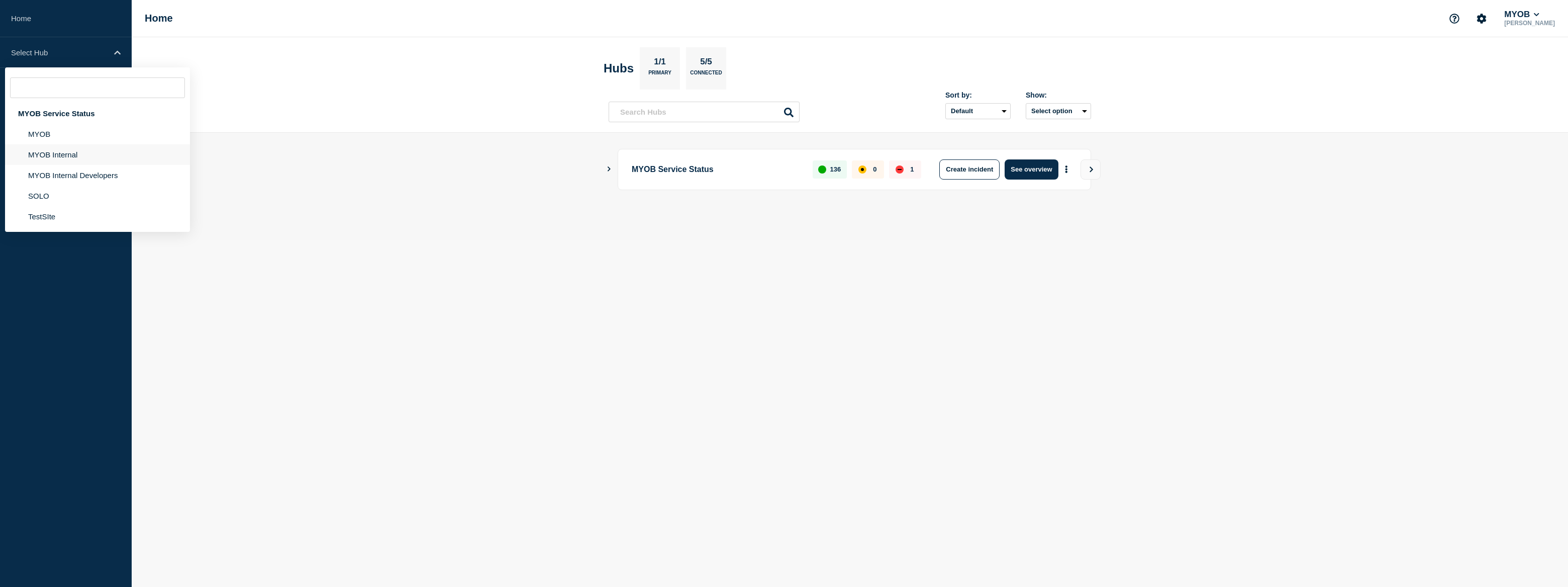
click at [95, 149] on li "MYOB Internal" at bounding box center [97, 155] width 185 height 21
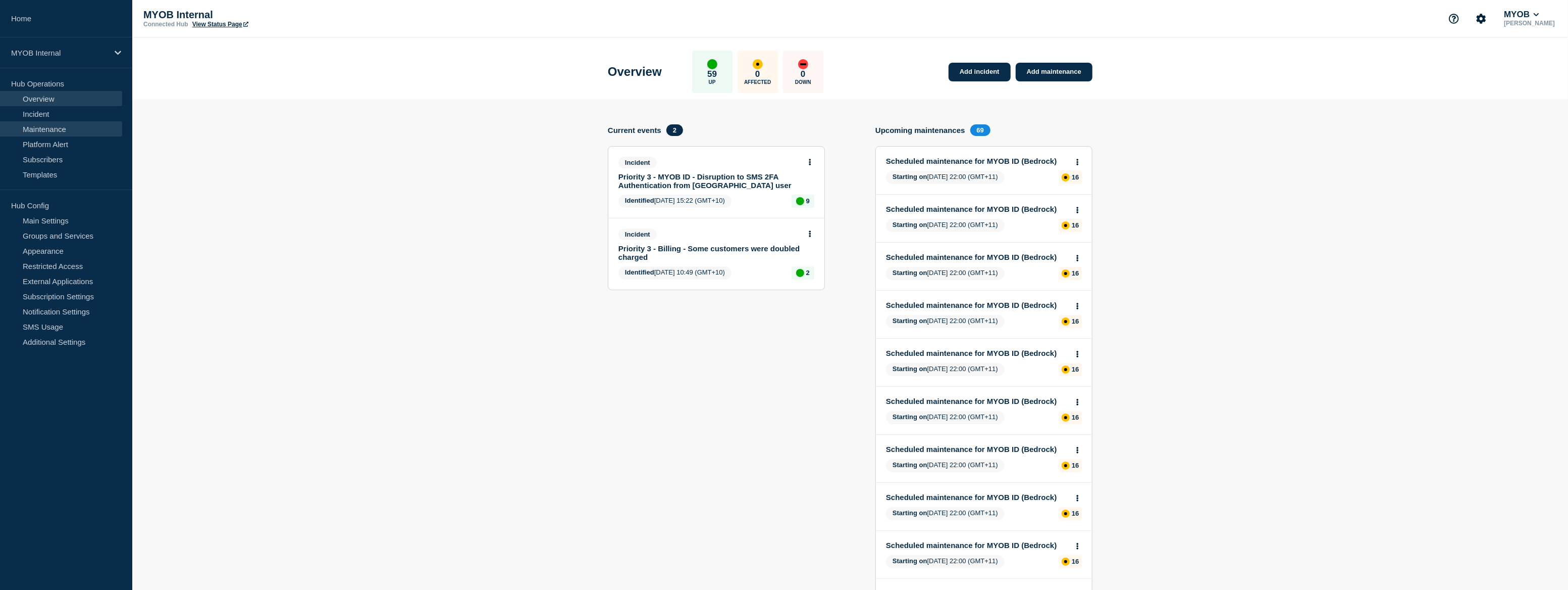
click at [67, 129] on link "Maintenance" at bounding box center [61, 129] width 122 height 15
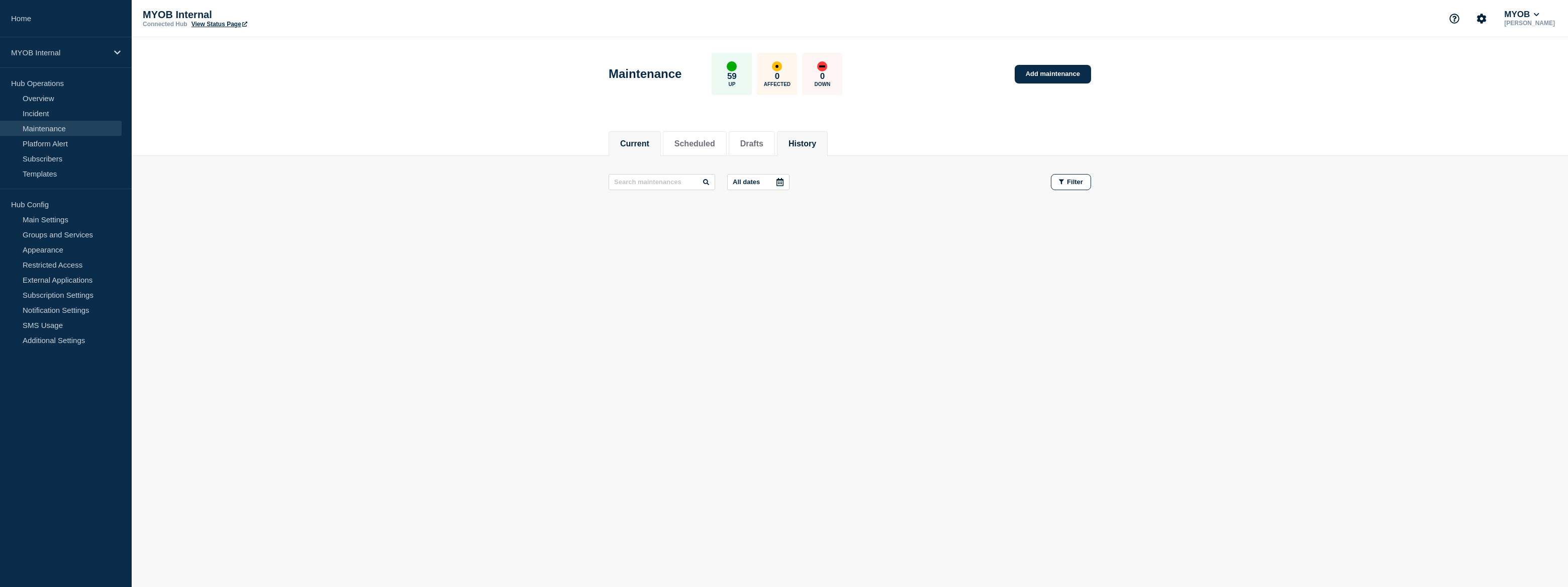
click at [828, 138] on li "History" at bounding box center [802, 143] width 51 height 24
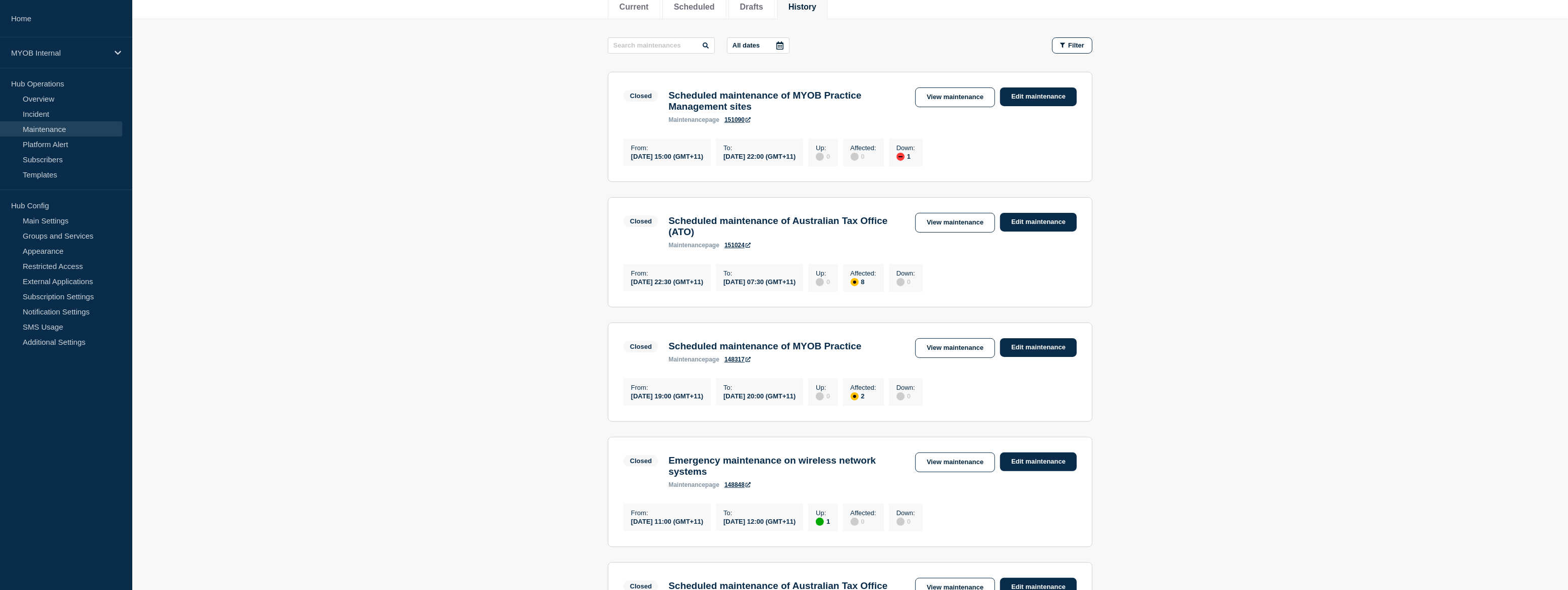
scroll to position [184, 0]
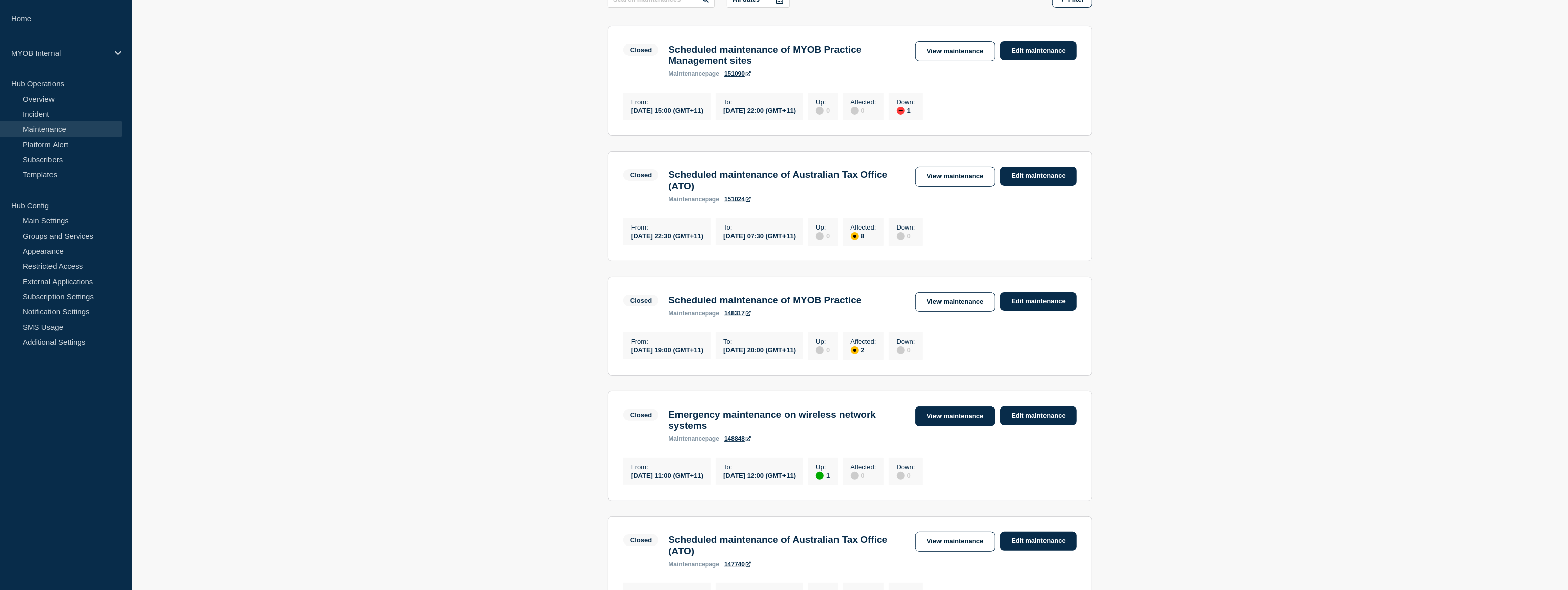
click at [944, 426] on link "View maintenance" at bounding box center [955, 416] width 80 height 20
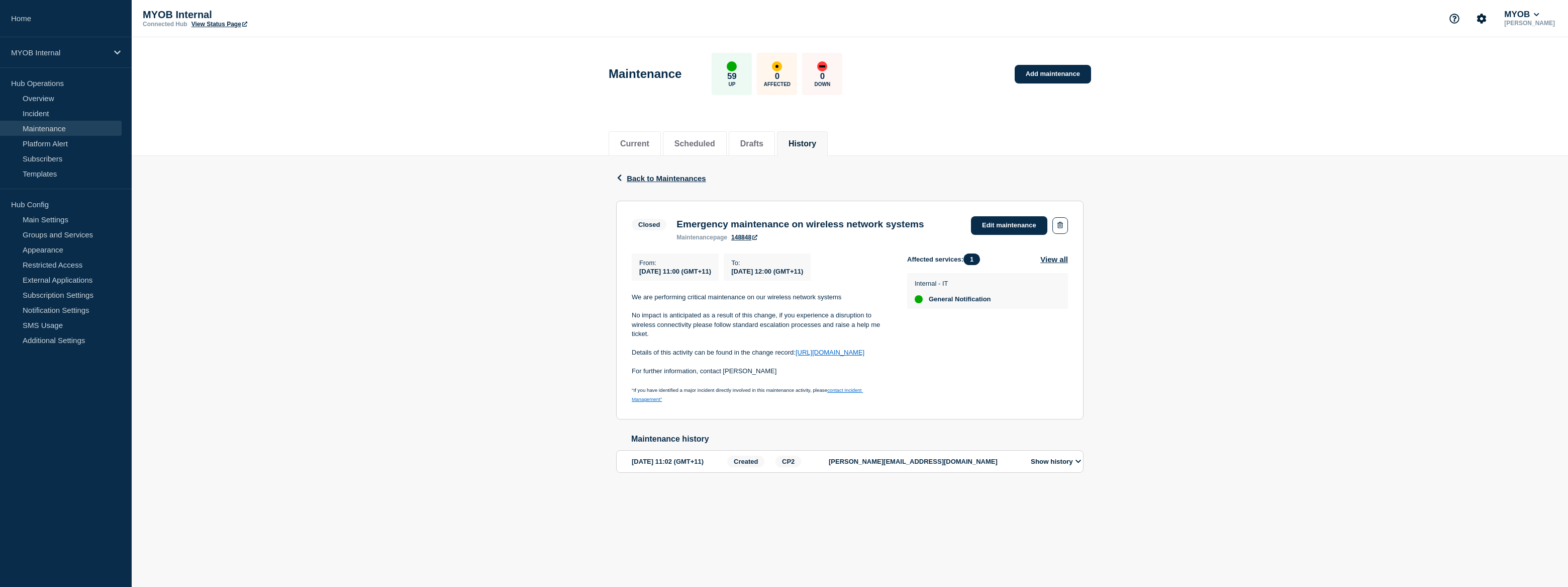
drag, startPoint x: 656, startPoint y: 346, endPoint x: 624, endPoint y: 334, distance: 34.2
click at [624, 334] on section "Closed Emergency maintenance on wireless network systems maintenance page 14884…" at bounding box center [850, 309] width 467 height 219
click at [634, 178] on span "Back to Maintenances" at bounding box center [667, 178] width 79 height 9
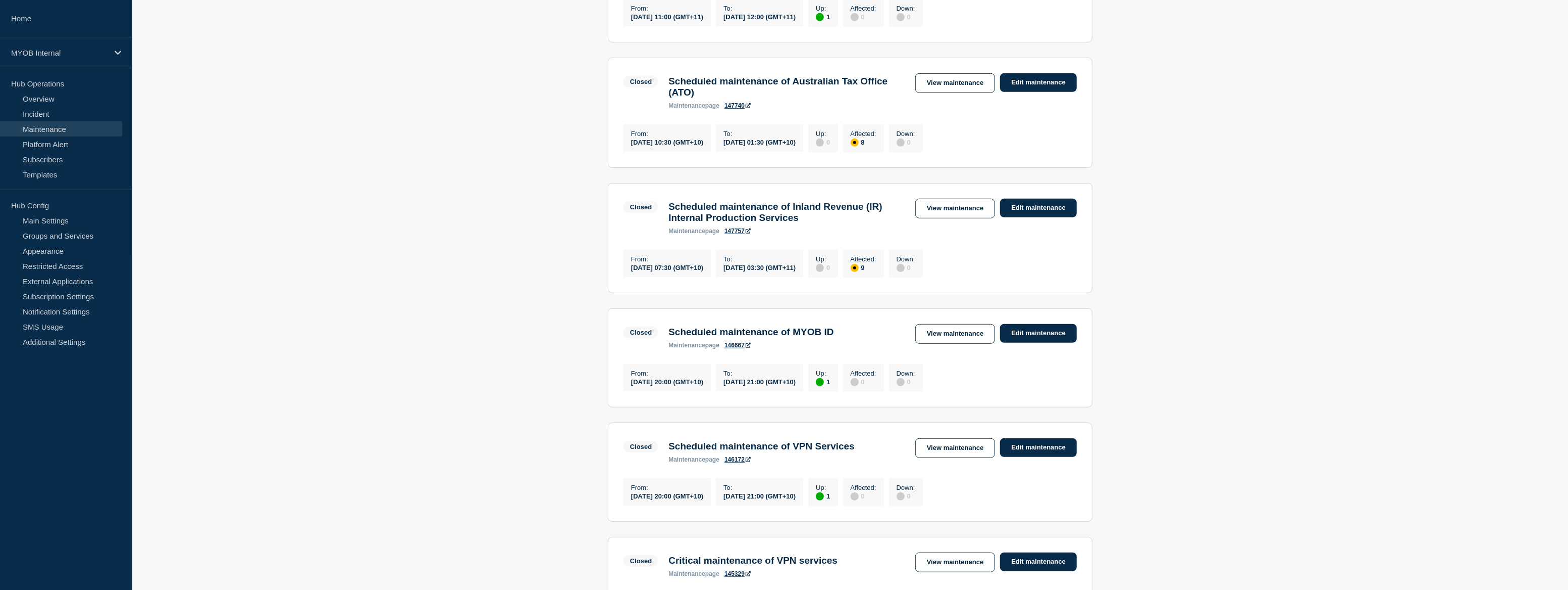
scroll to position [643, 0]
click at [928, 457] on link "View maintenance" at bounding box center [955, 447] width 80 height 20
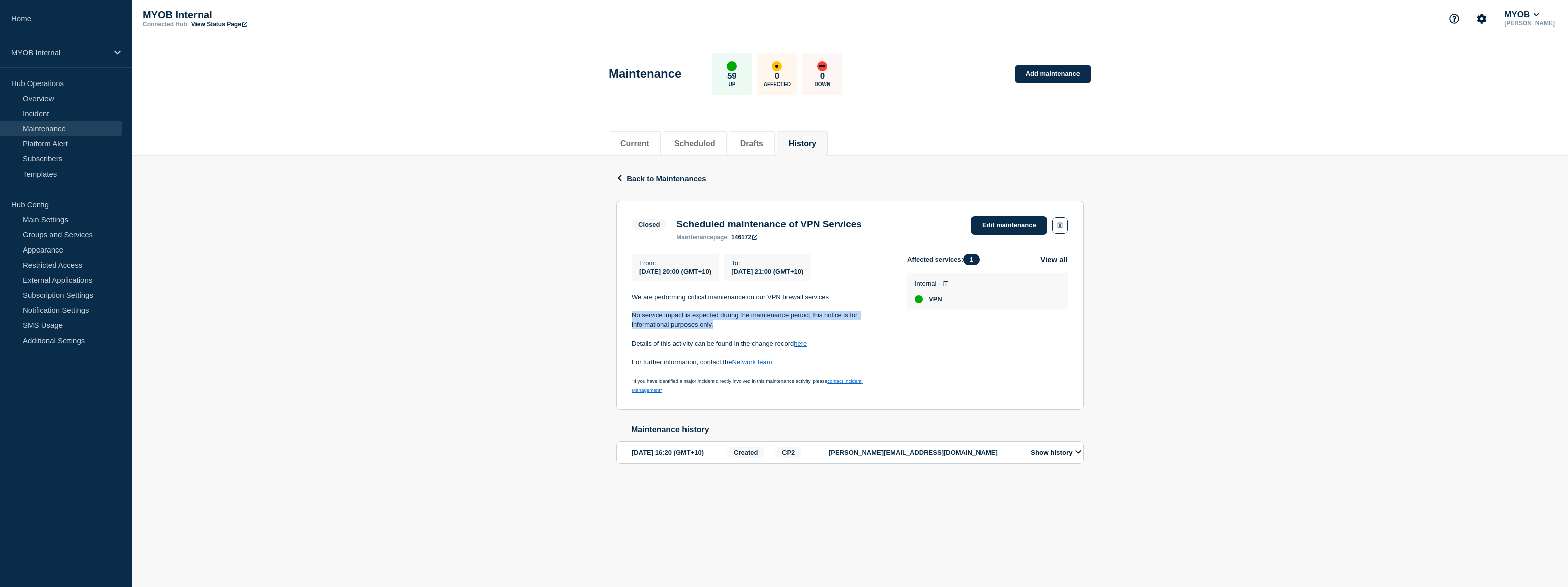
drag, startPoint x: 723, startPoint y: 330, endPoint x: 632, endPoint y: 318, distance: 91.8
click at [632, 318] on p "No service impact is expected during the maintenance period; this notice is for…" at bounding box center [761, 320] width 259 height 19
drag, startPoint x: 632, startPoint y: 318, endPoint x: 648, endPoint y: 322, distance: 16.5
copy p "No service impact is expected during the maintenance period; this notice is for…"
drag, startPoint x: 795, startPoint y: 346, endPoint x: 774, endPoint y: 347, distance: 21.0
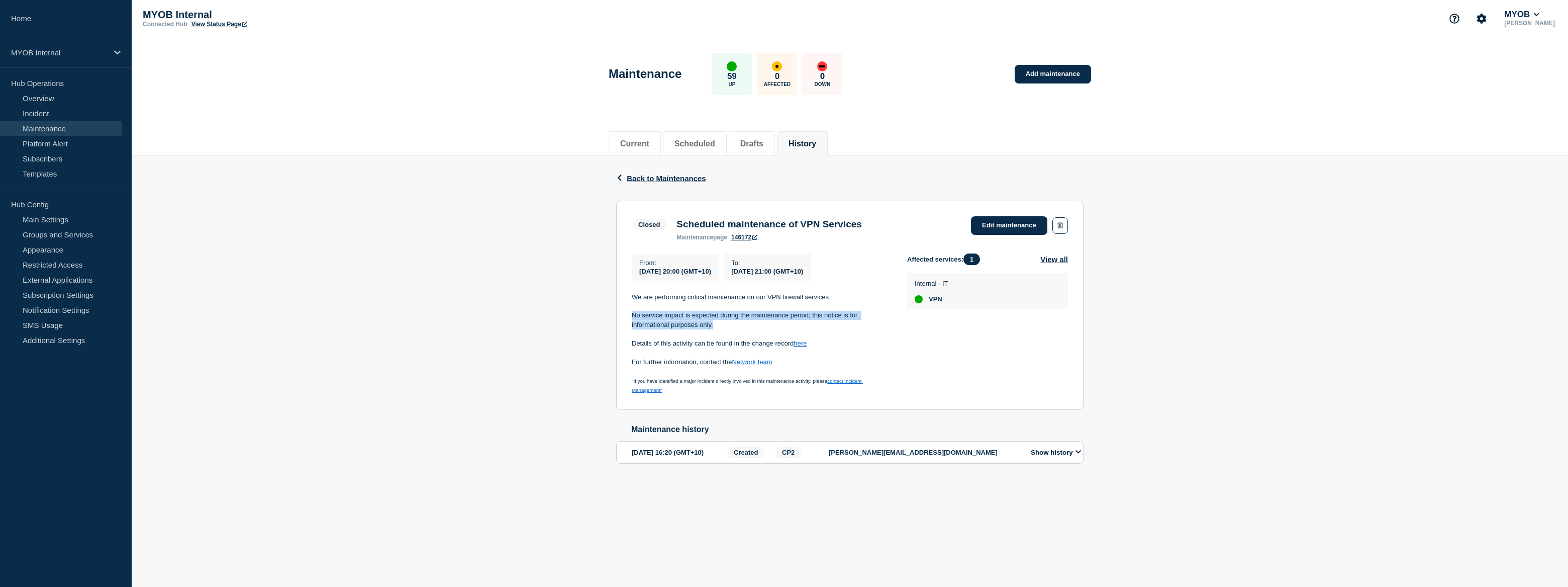
click at [774, 347] on p "Details of this activity can be found in the change record here" at bounding box center [761, 343] width 259 height 9
drag, startPoint x: 631, startPoint y: 346, endPoint x: 647, endPoint y: 346, distance: 16.0
click at [647, 346] on p "Details of this activity can be found in the change record here" at bounding box center [761, 343] width 259 height 9
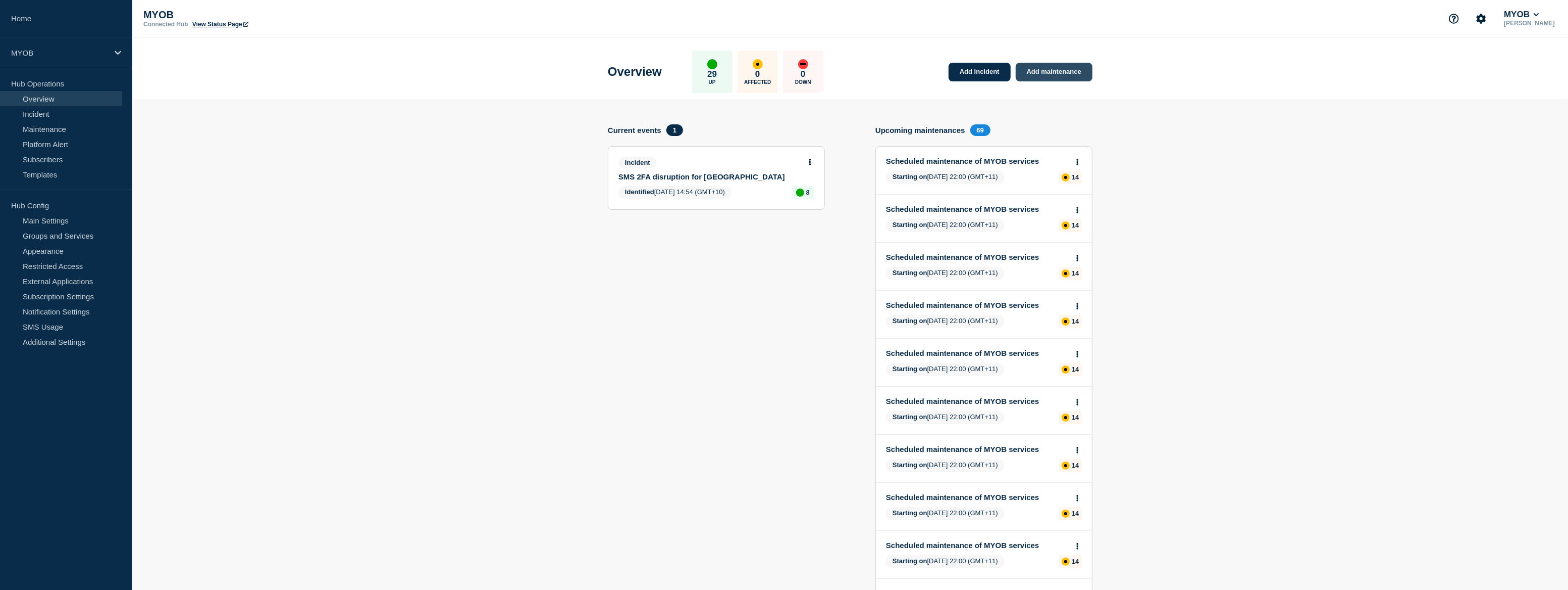
click at [1062, 71] on link "Add maintenance" at bounding box center [1054, 72] width 76 height 19
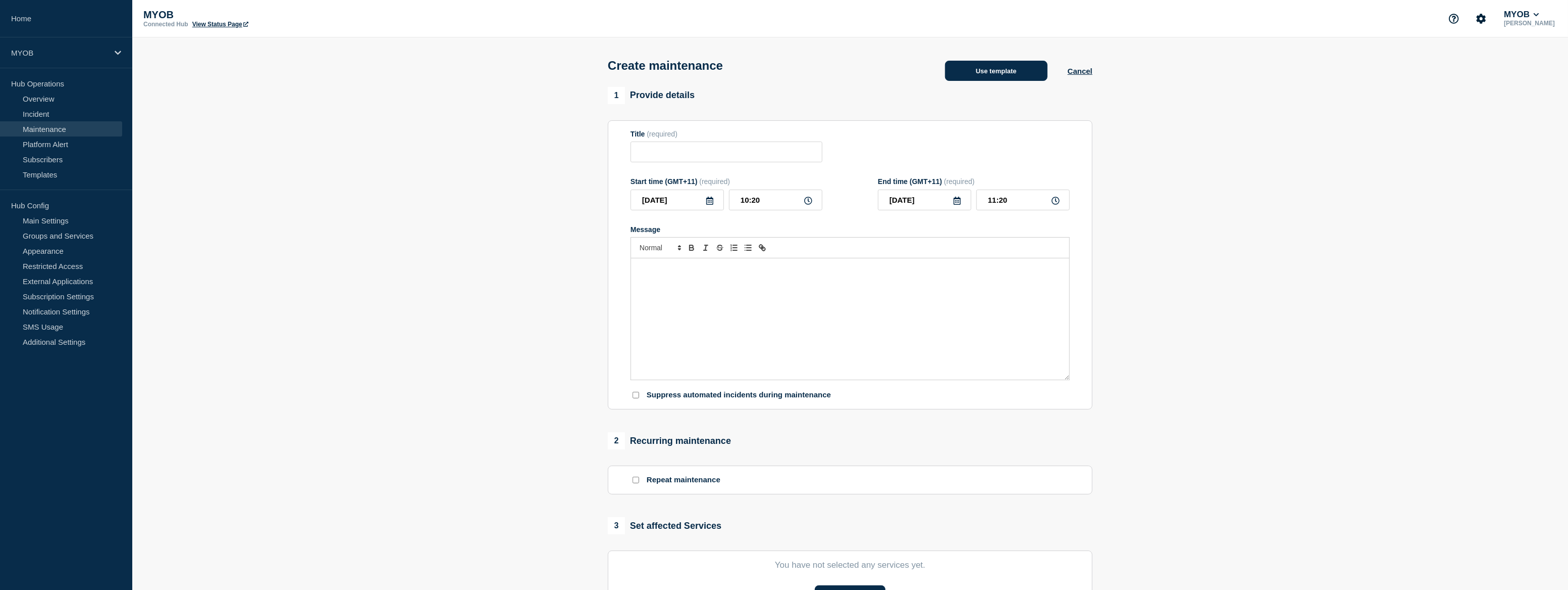
click at [1000, 81] on button "Use template" at bounding box center [997, 70] width 103 height 20
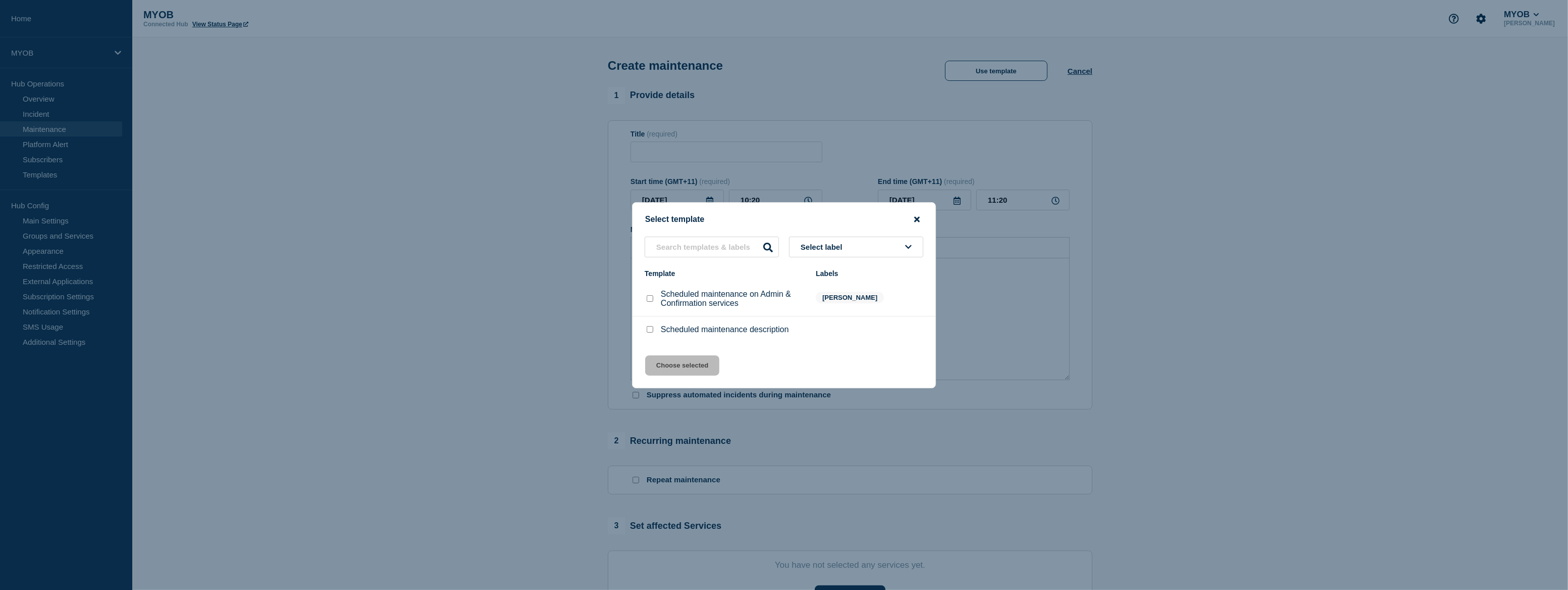
click at [917, 217] on icon "close button" at bounding box center [917, 218] width 6 height 6
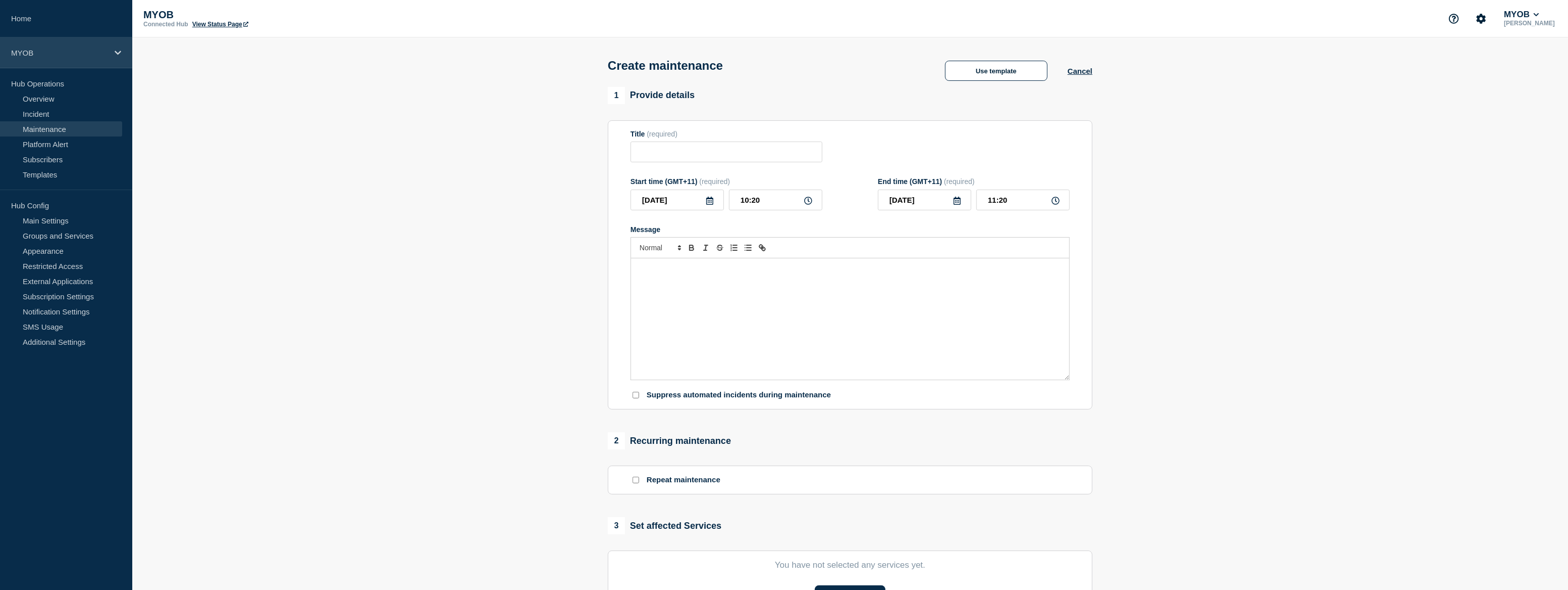
click at [73, 51] on p "MYOB" at bounding box center [59, 53] width 97 height 9
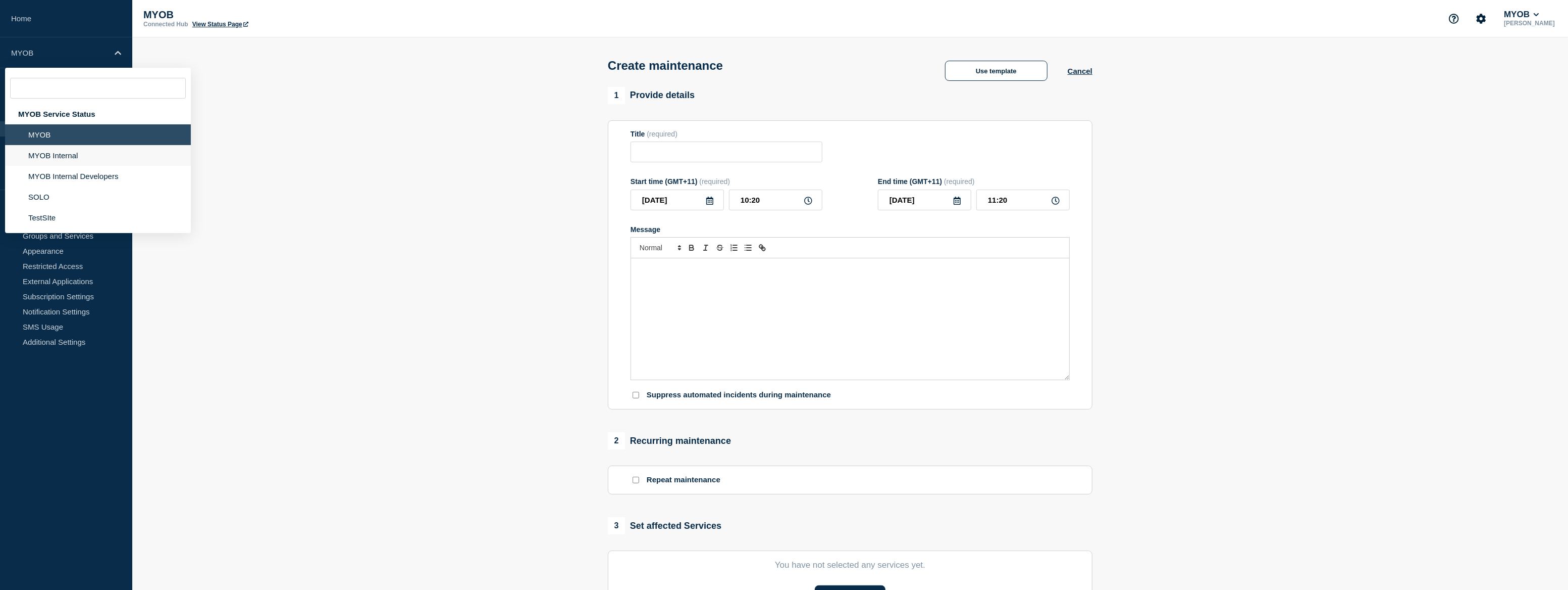
click at [65, 157] on li "MYOB Internal" at bounding box center [98, 155] width 186 height 21
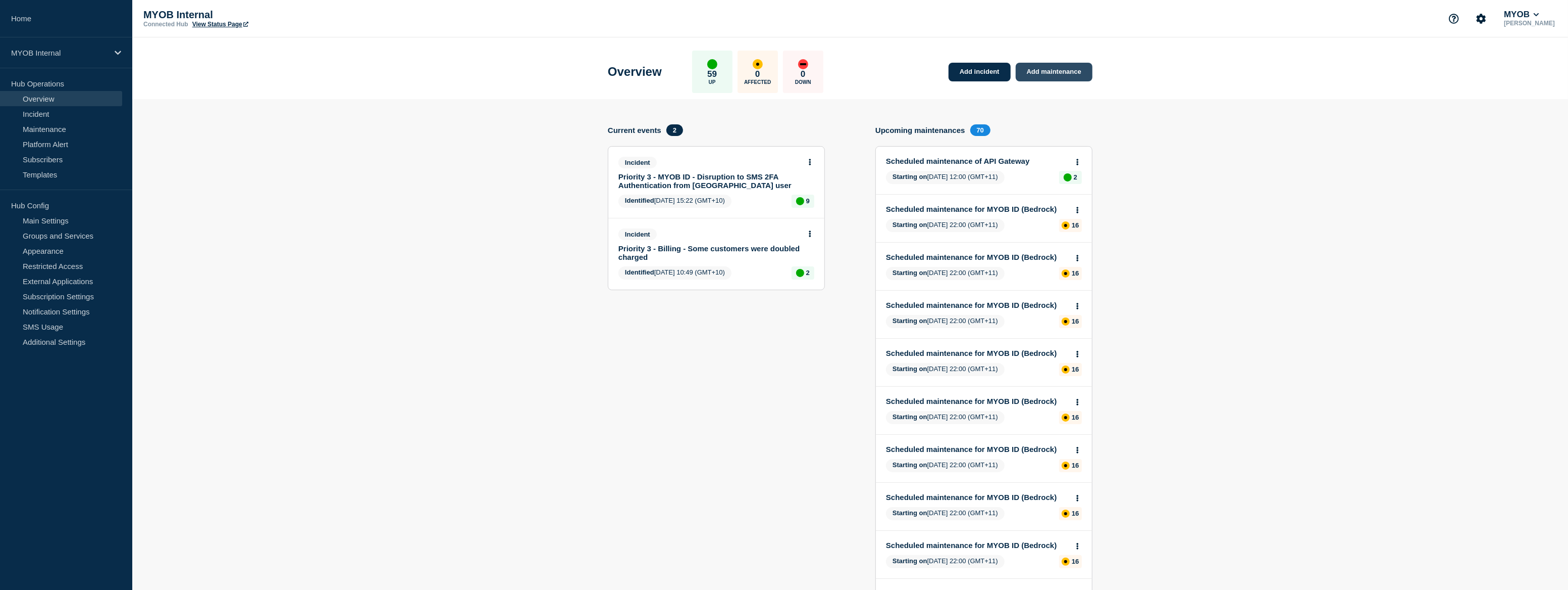
click at [1062, 72] on link "Add maintenance" at bounding box center [1054, 72] width 76 height 19
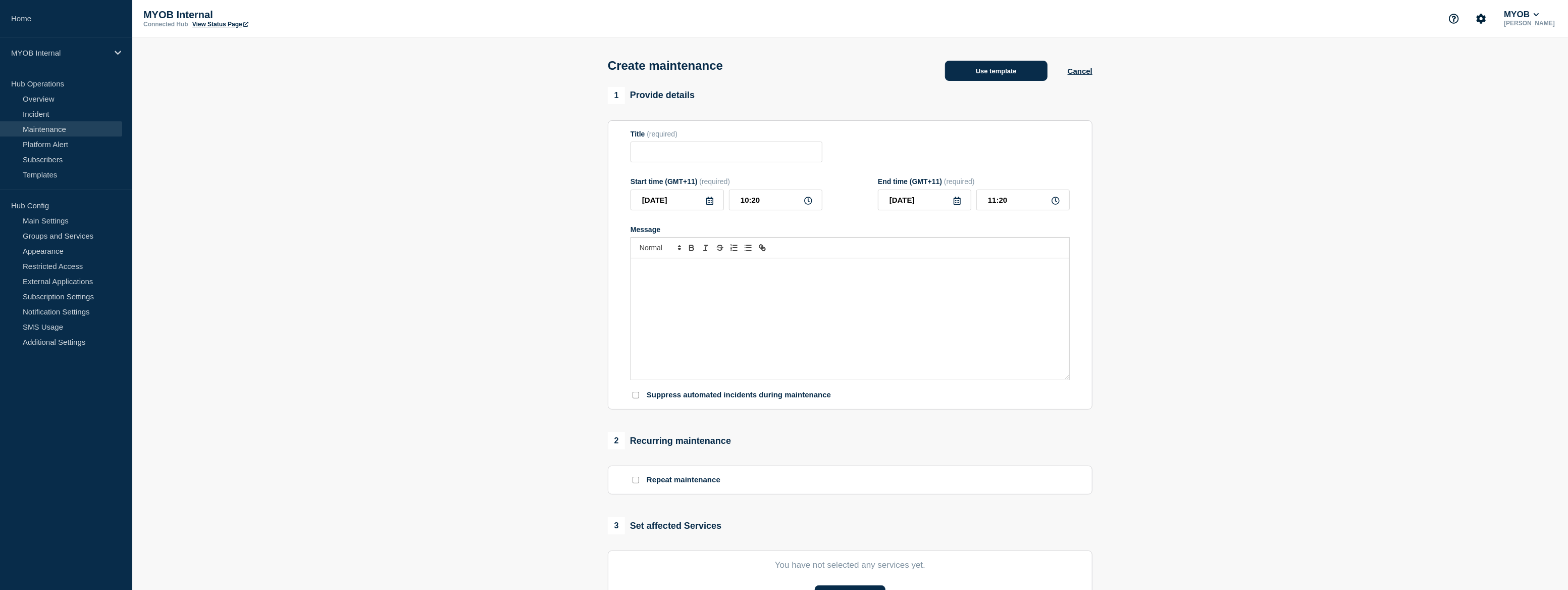
click at [1016, 70] on button "Use template" at bounding box center [997, 70] width 103 height 20
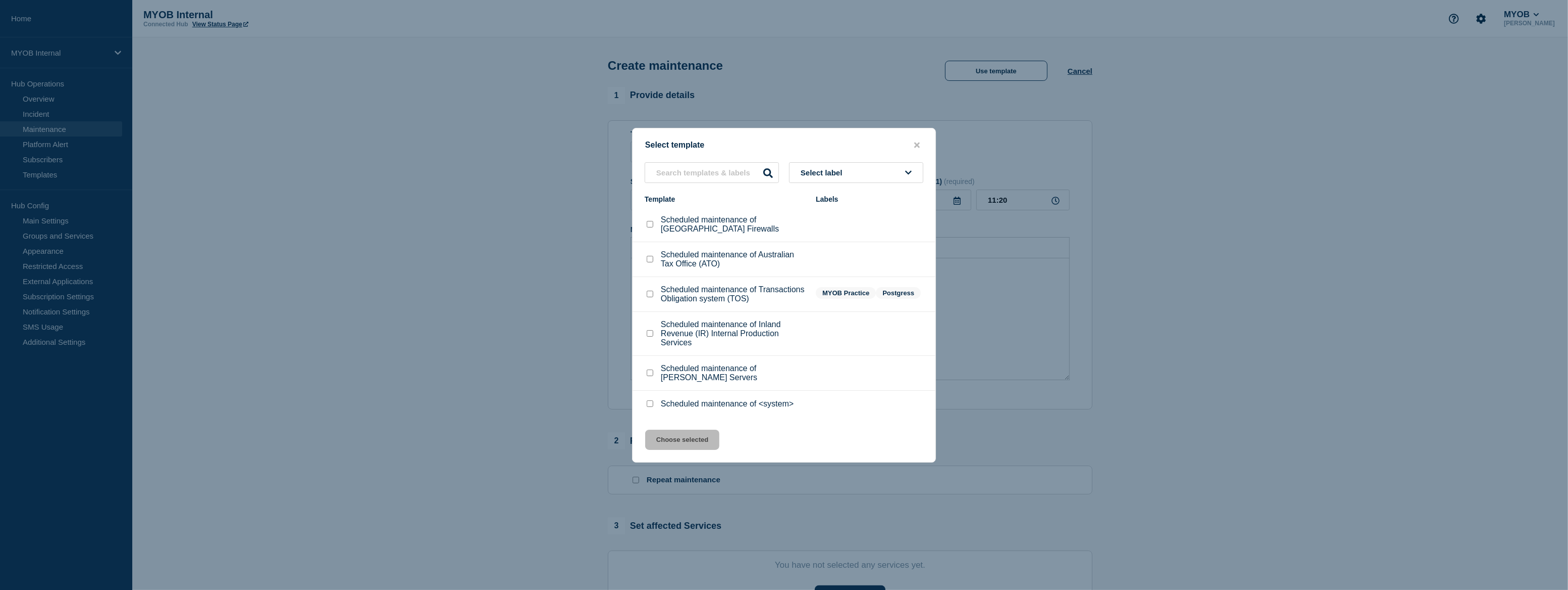
click at [647, 256] on input "Scheduled maintenance of Australian Tax Office (ATO) checkbox" at bounding box center [650, 259] width 7 height 7
checkbox input "true"
click at [690, 445] on button "Choose selected" at bounding box center [682, 439] width 74 height 20
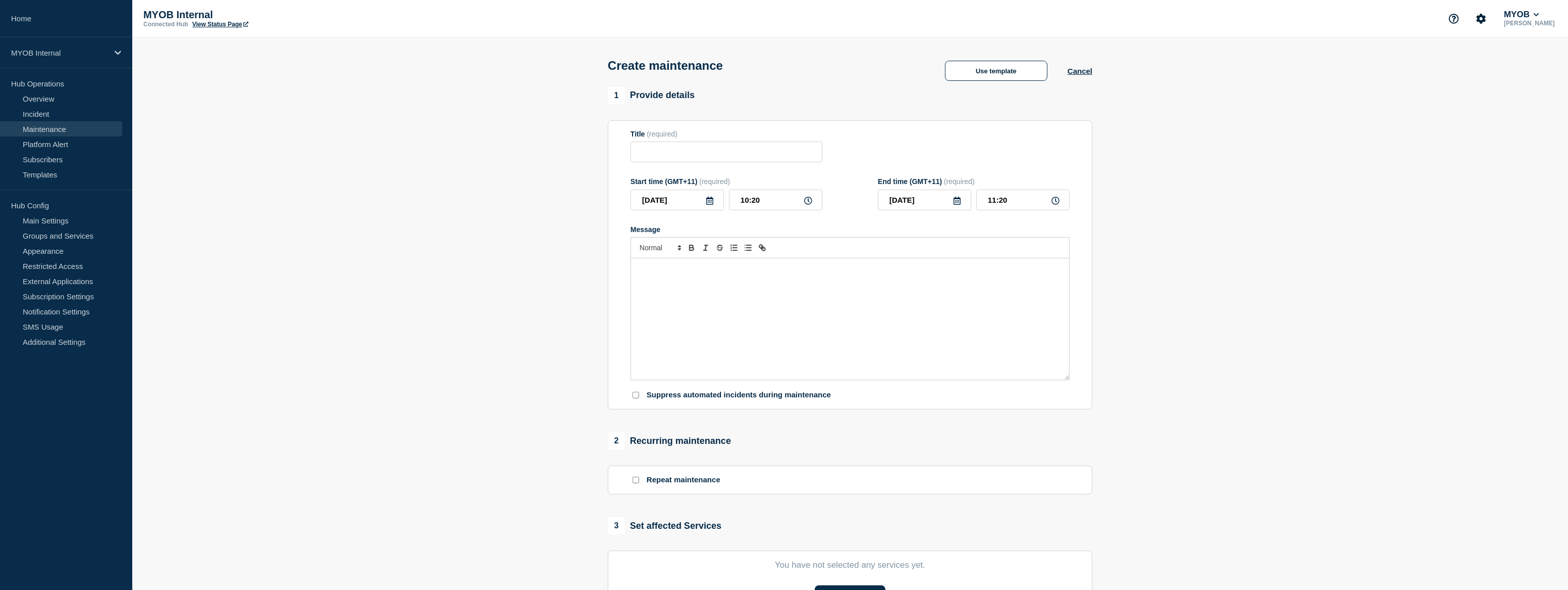
type input "Scheduled maintenance of Australian Tax Office (ATO)"
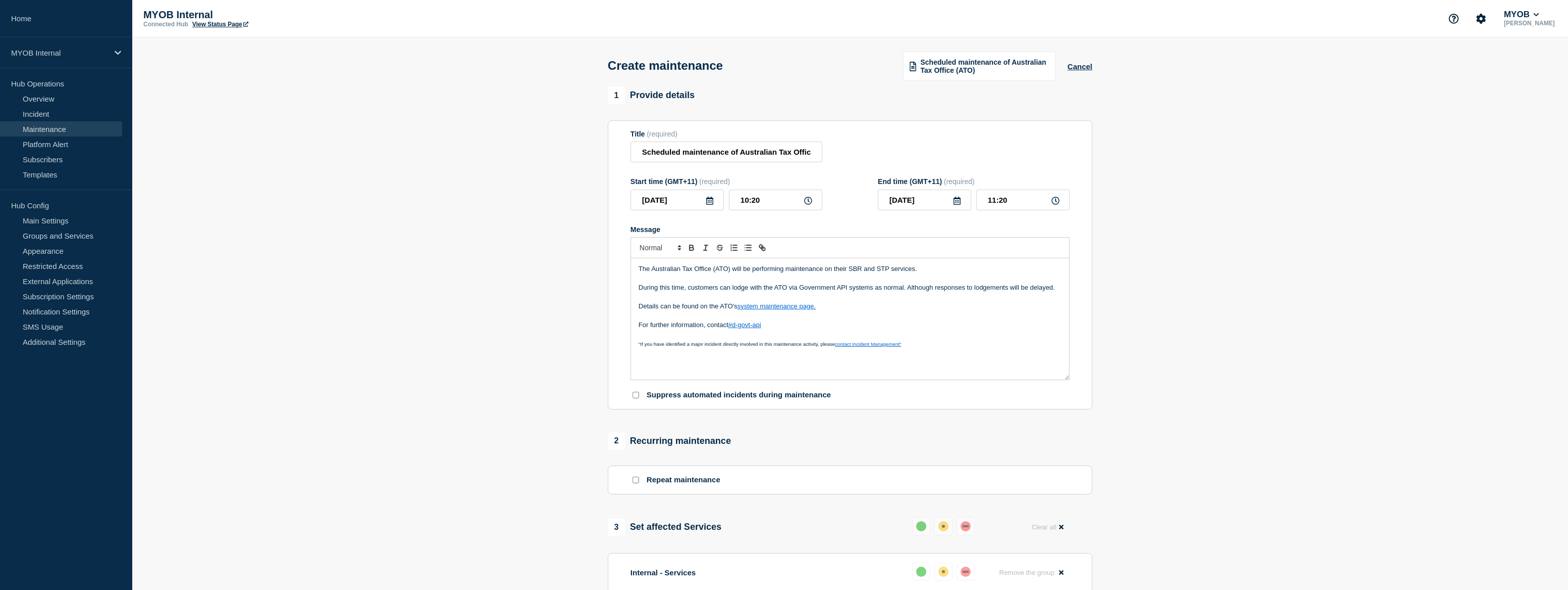
click at [794, 310] on link "system maintenance page." at bounding box center [777, 306] width 78 height 7
click at [793, 326] on link "https://url.au.m.mimecastprotect.com/s/Uq--CK1D4vflgP48uMfDS5-dJt?domain=softwa…" at bounding box center [769, 324] width 101 height 13
click at [59, 101] on link "Overview" at bounding box center [61, 99] width 122 height 15
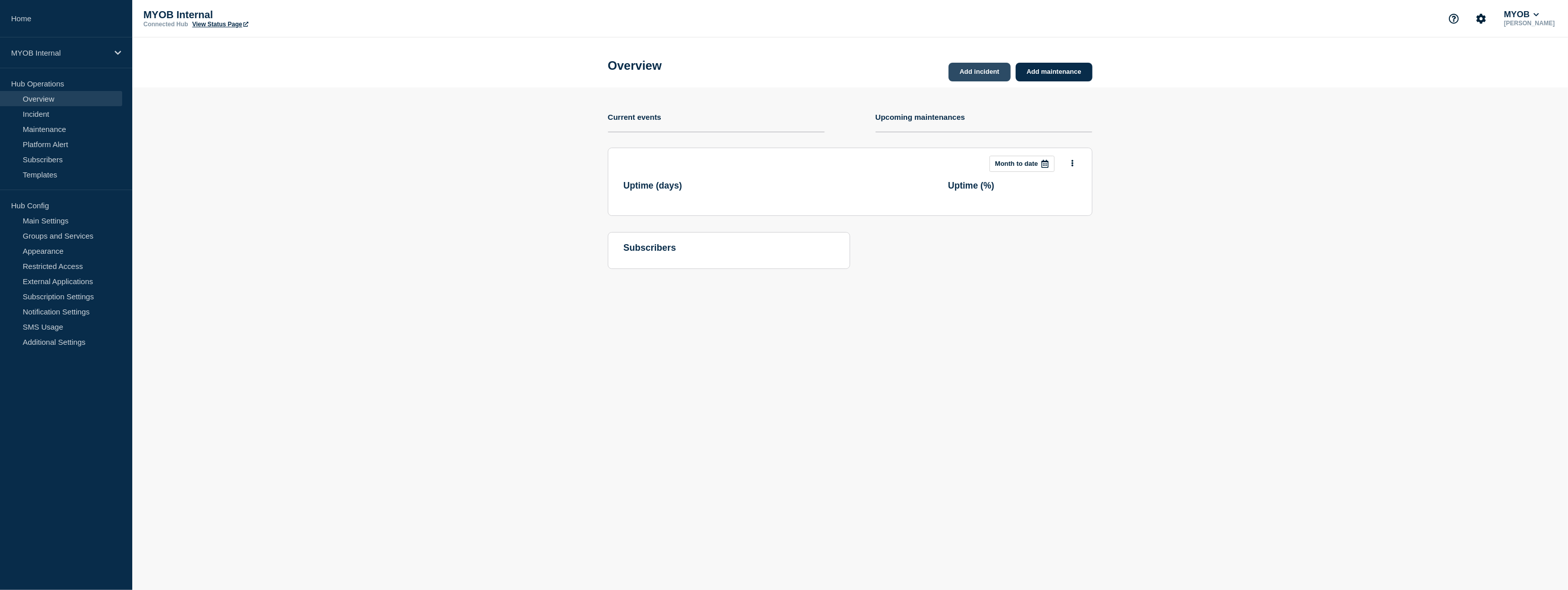
click at [975, 75] on link "Add incident" at bounding box center [980, 72] width 62 height 19
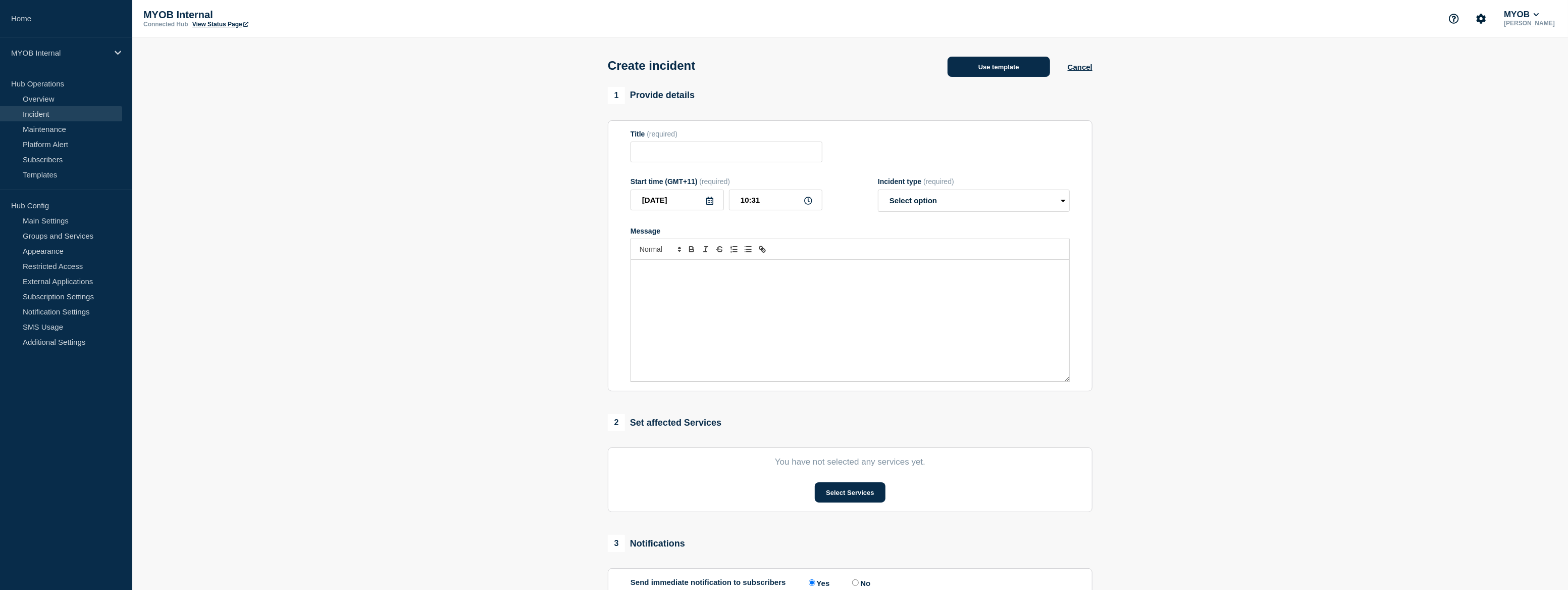
click at [997, 67] on button "Use template" at bounding box center [999, 66] width 103 height 20
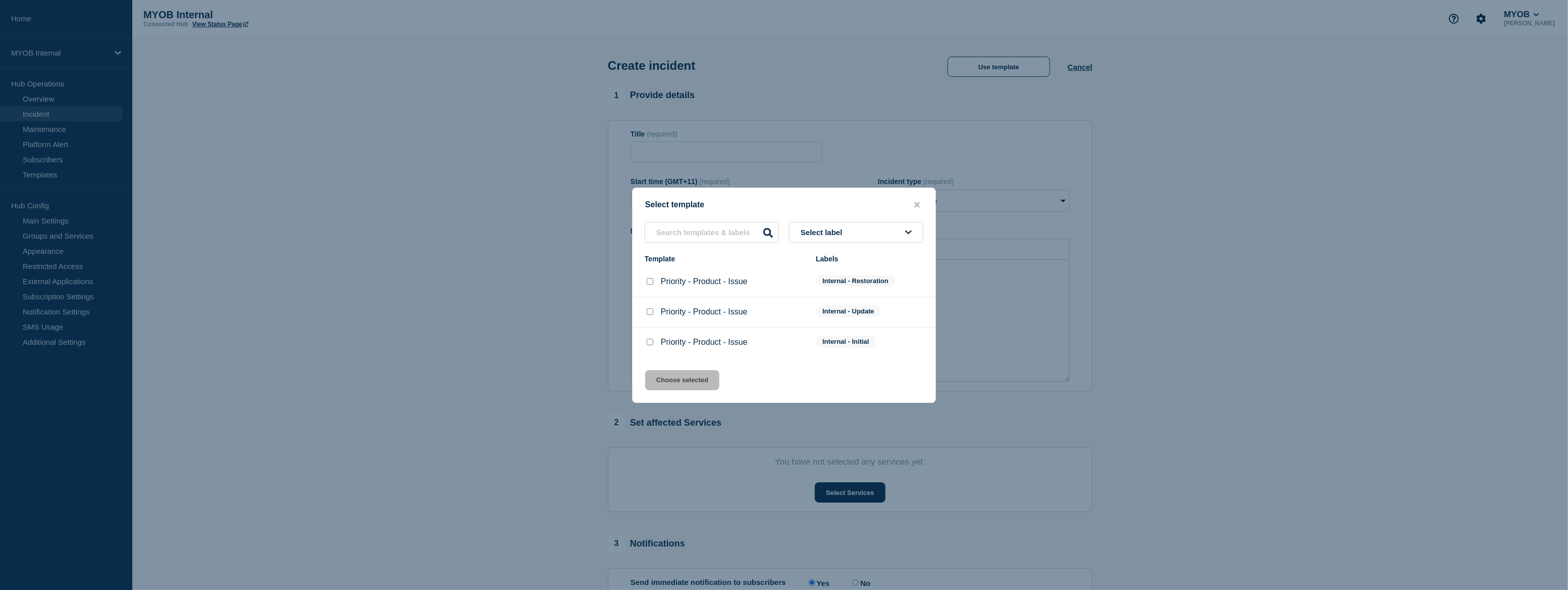
click at [647, 341] on input "Priority - Product - Issue checkbox" at bounding box center [650, 342] width 7 height 7
checkbox input "true"
click at [673, 380] on button "Choose selected" at bounding box center [682, 379] width 74 height 20
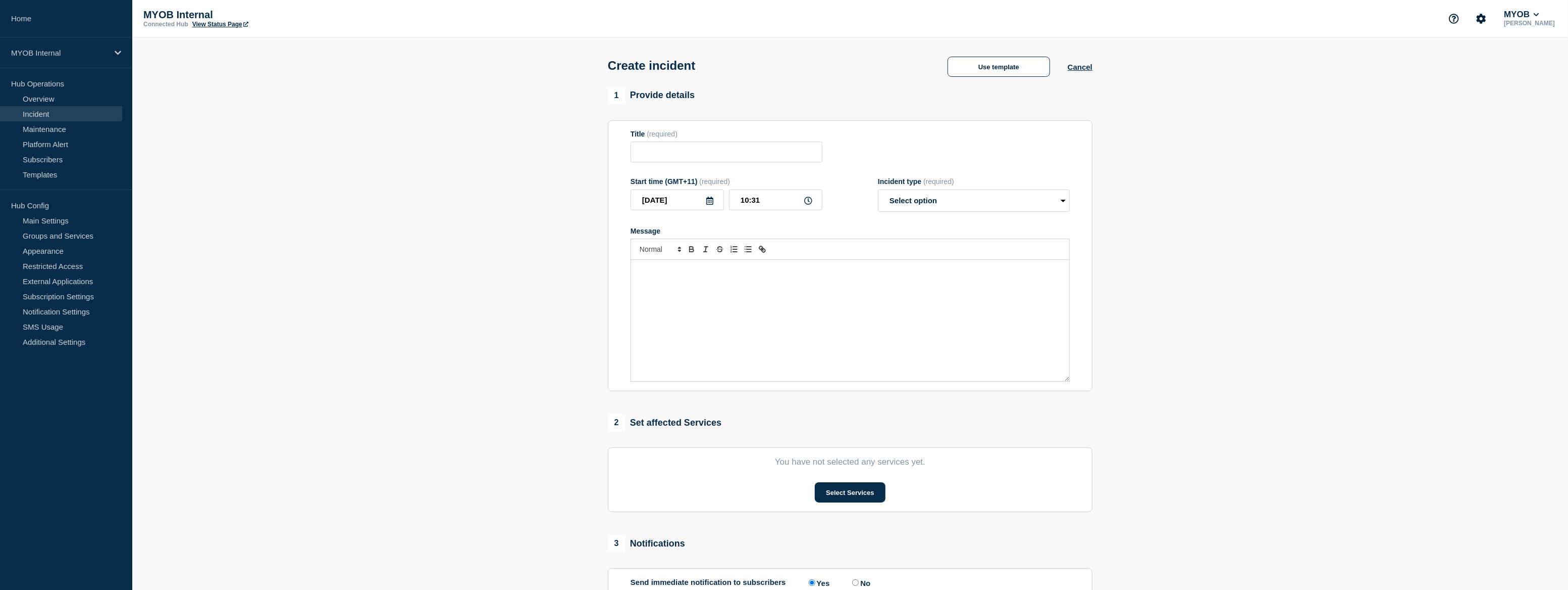
type input "Priority - Product - Issue"
select select "investigating"
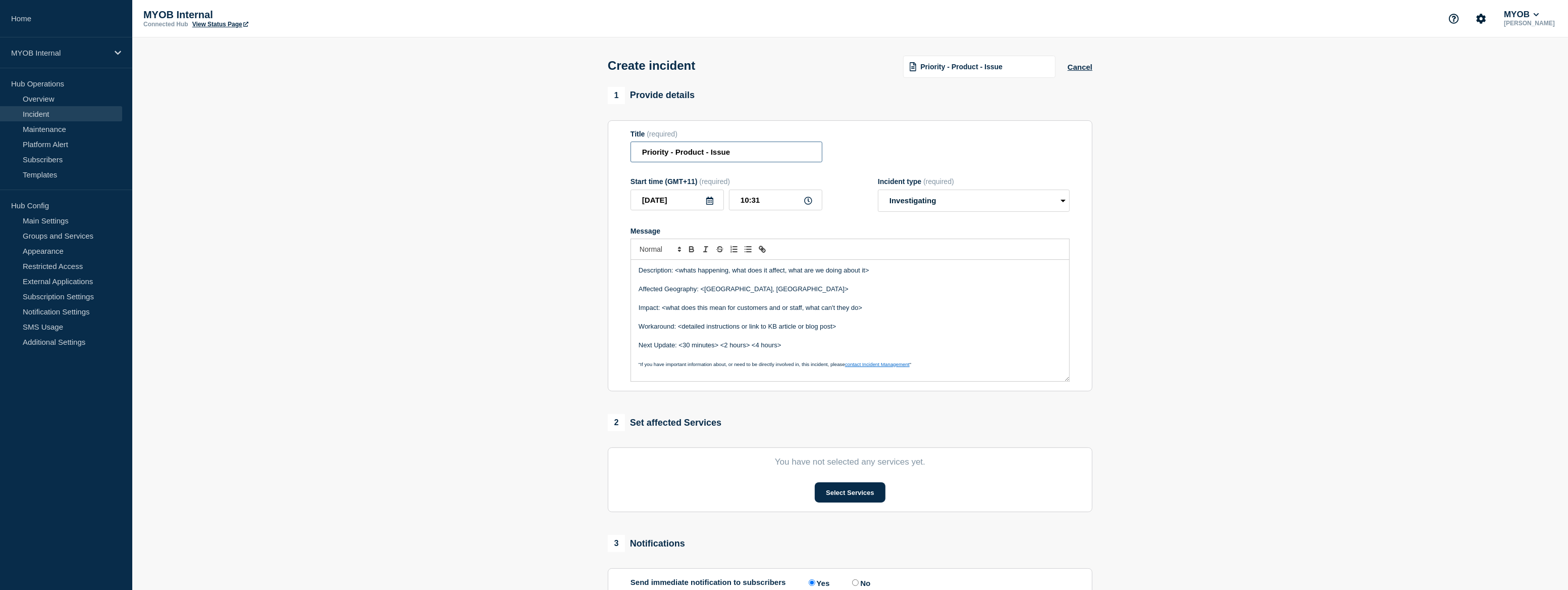
click at [667, 152] on input "Priority - Product - Issue" at bounding box center [727, 152] width 192 height 21
click at [700, 155] on input "Priority 3 - Product - Issue" at bounding box center [727, 152] width 192 height 21
click at [749, 155] on input "Priority 3 - AccountRight - Issue" at bounding box center [727, 152] width 192 height 21
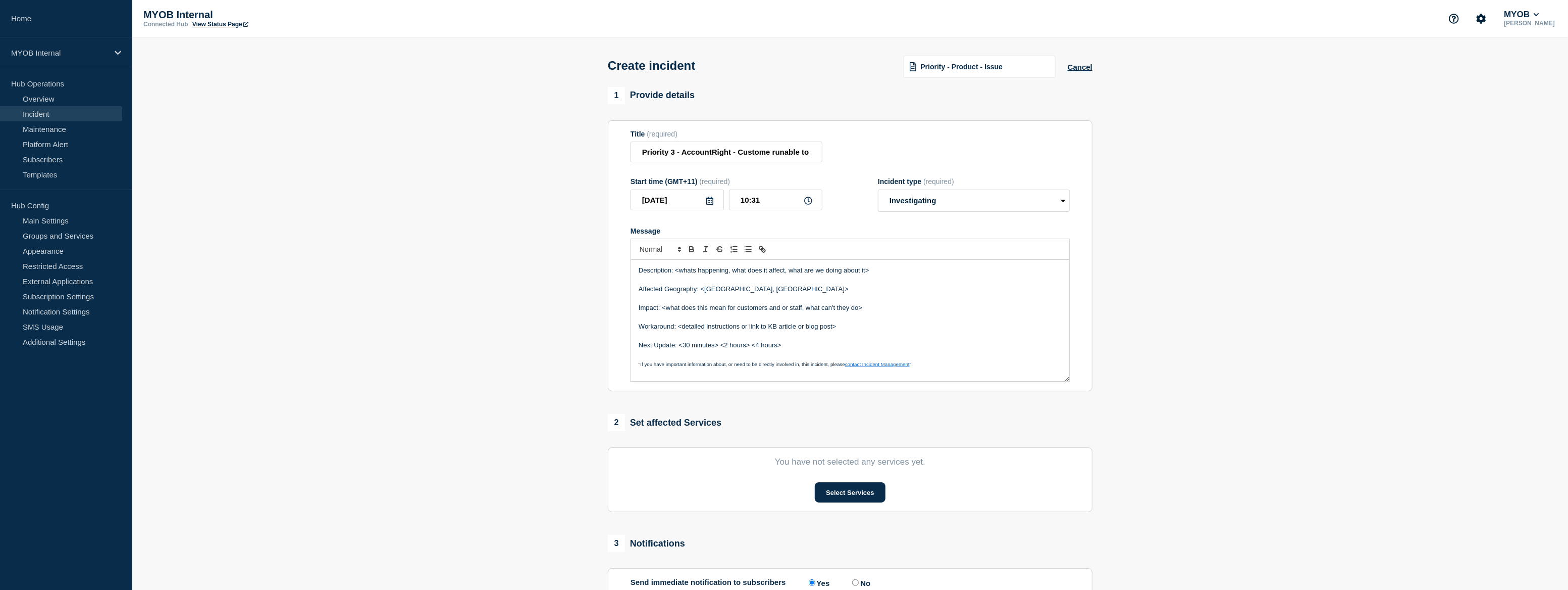
drag, startPoint x: 706, startPoint y: 154, endPoint x: 717, endPoint y: 130, distance: 26.4
click at [717, 130] on section "Title (required) Priority 3 - AccountRight - Custome runable to report STP on d…" at bounding box center [850, 256] width 485 height 271
click at [783, 152] on input "Priority 3 - AccountRight - Custome runable to report STP on desktop" at bounding box center [727, 152] width 192 height 21
type input "Priority 3 - AccountRight - Custome unable to report STP on desktop"
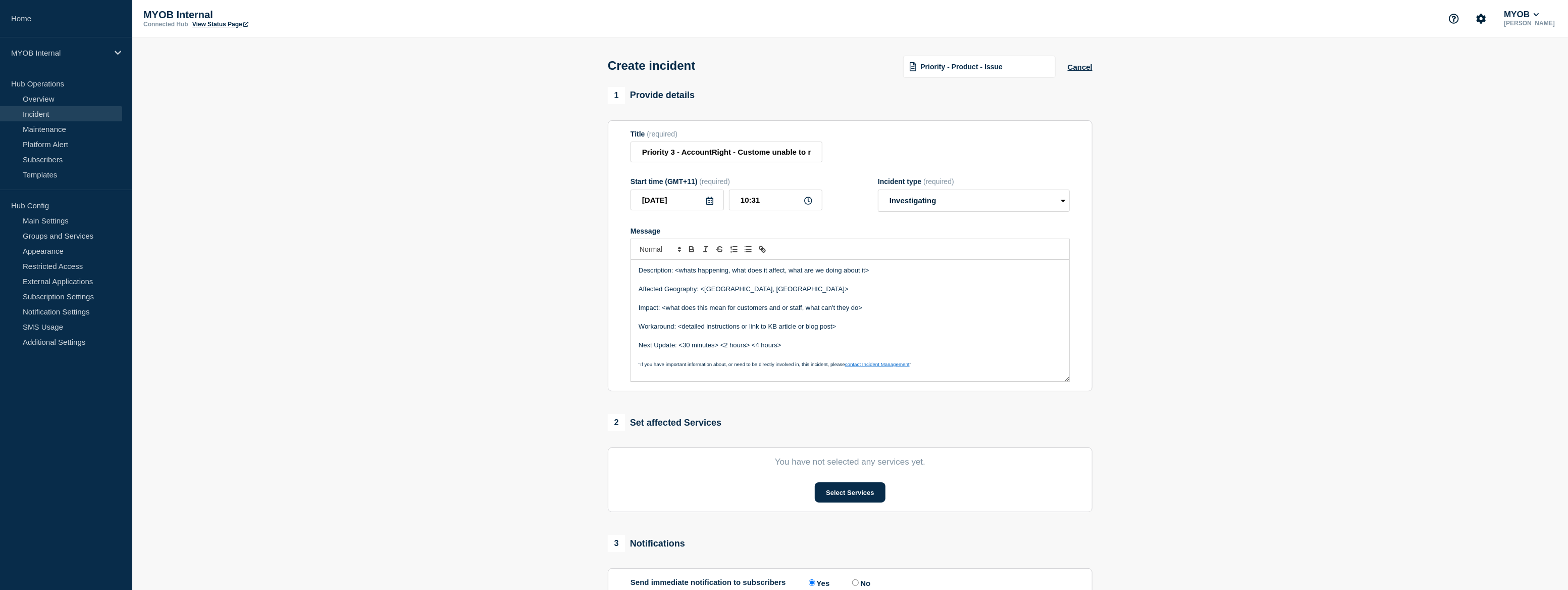
click at [876, 145] on div "Title (required) Priority 3 - AccountRight - Custome unable to report STP on de…" at bounding box center [850, 146] width 439 height 33
drag, startPoint x: 892, startPoint y: 274, endPoint x: 675, endPoint y: 274, distance: 217.0
click at [675, 274] on p "Description: <whats happening, what does it affect, what are we doing about it>" at bounding box center [850, 270] width 423 height 9
click at [851, 291] on p "Message" at bounding box center [850, 289] width 423 height 9
click at [704, 282] on p "Description: Team is investigating a disruption affecting STP reports for Accou…" at bounding box center [850, 275] width 423 height 19
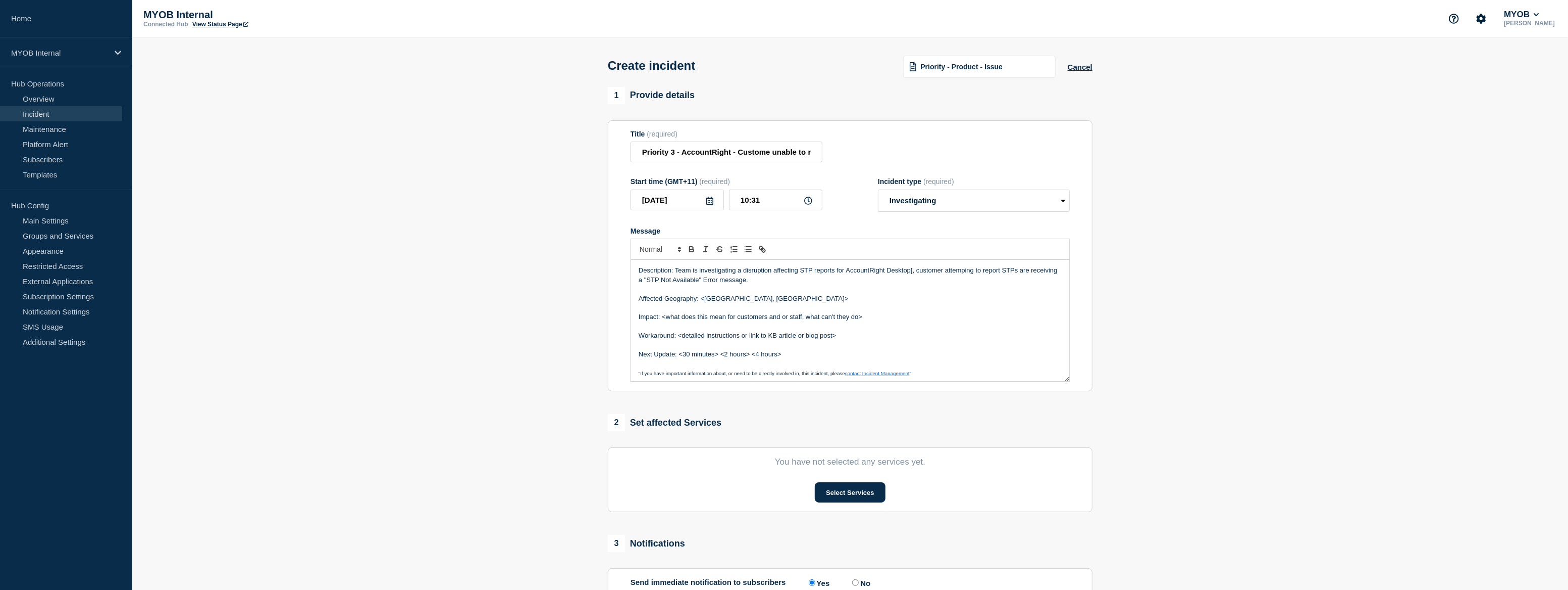
click at [708, 302] on p "Affected Geography: <Australia, New Zealand>" at bounding box center [850, 299] width 423 height 9
drag, startPoint x: 777, startPoint y: 302, endPoint x: 725, endPoint y: 298, distance: 52.2
click at [725, 298] on p "Affected Geography: Australia, New Zealand>" at bounding box center [850, 299] width 423 height 9
drag, startPoint x: 867, startPoint y: 318, endPoint x: 662, endPoint y: 318, distance: 205.0
click at [662, 318] on p "Impact: <what does this mean for customers and or staff, what can't they do>" at bounding box center [850, 316] width 423 height 9
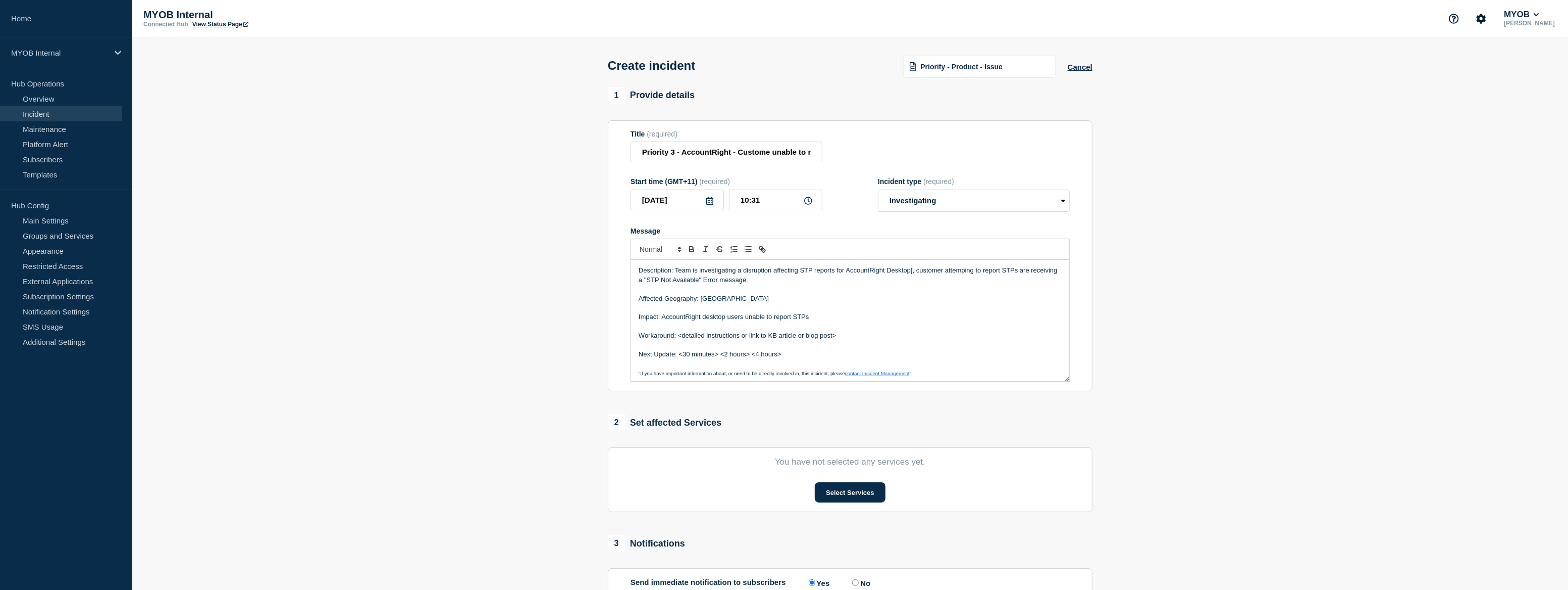
click at [856, 338] on p "Workaround: <detailed instructions or link to KB article or blog post>" at bounding box center [850, 335] width 423 height 9
drag, startPoint x: 756, startPoint y: 358, endPoint x: 677, endPoint y: 358, distance: 79.0
click at [677, 358] on p "Next Update: <30 minutes> <2 hours> <4 hours>" at bounding box center [850, 354] width 423 height 9
click at [704, 357] on p "Next Update:4 hours>" at bounding box center [850, 354] width 423 height 9
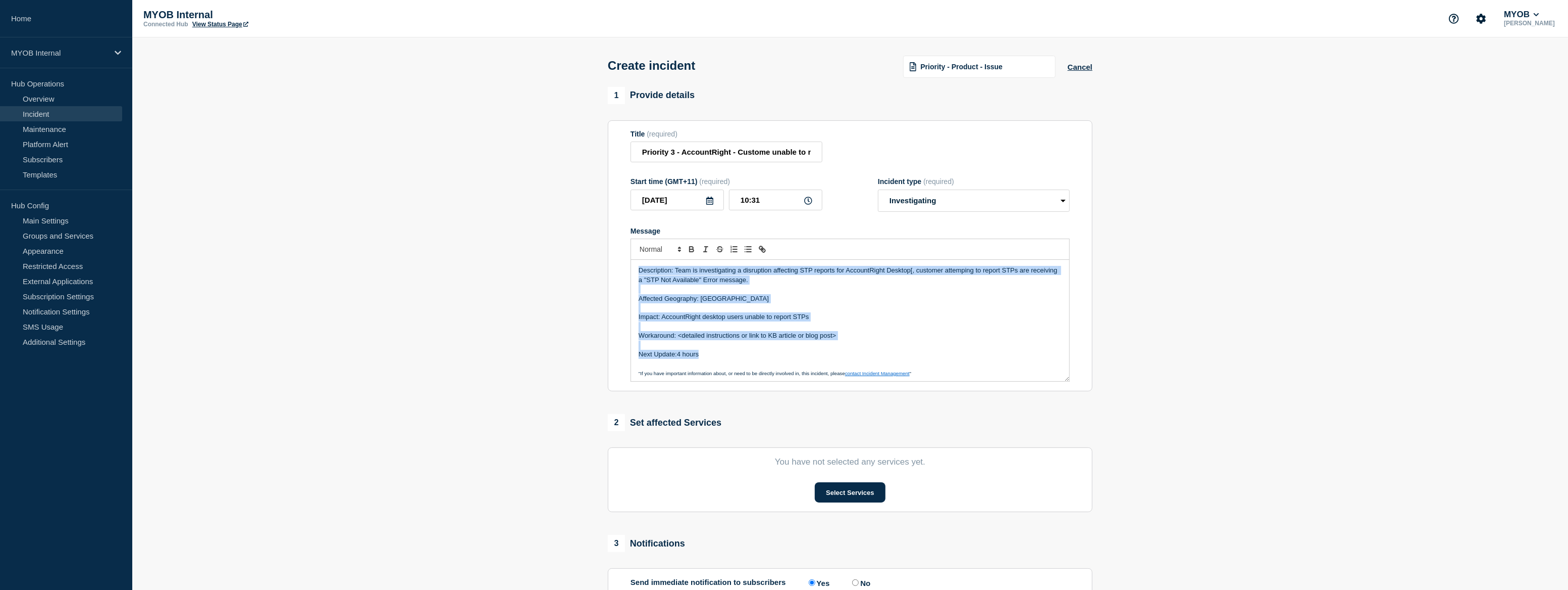
drag, startPoint x: 664, startPoint y: 354, endPoint x: 637, endPoint y: 272, distance: 86.3
click at [637, 272] on div "Description: Team is investigating a disruption affecting STP reports for Accou…" at bounding box center [850, 320] width 438 height 121
copy div "Description: Team is investigating a disruption affecting STP reports for Accou…"
click at [697, 278] on p "Description: Team is investigating a disruption affecting STP reports for Accou…" at bounding box center [850, 275] width 423 height 19
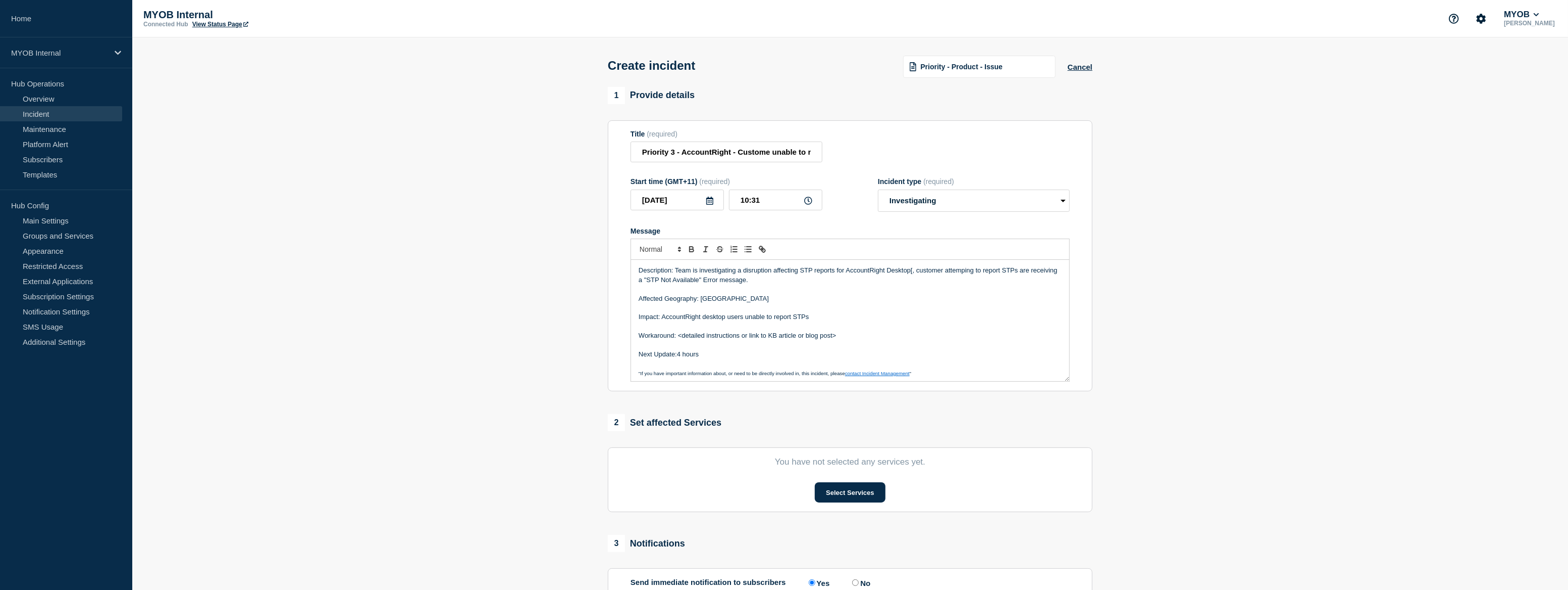
drag, startPoint x: 790, startPoint y: 283, endPoint x: 676, endPoint y: 272, distance: 114.5
click at [676, 272] on p "Description: Team is investigating a disruption affecting STP reports for Accou…" at bounding box center [850, 275] width 423 height 19
drag, startPoint x: 817, startPoint y: 323, endPoint x: 662, endPoint y: 320, distance: 155.0
click at [662, 320] on p "Impact: AccountRight desktop users unable to report STPs" at bounding box center [850, 316] width 423 height 9
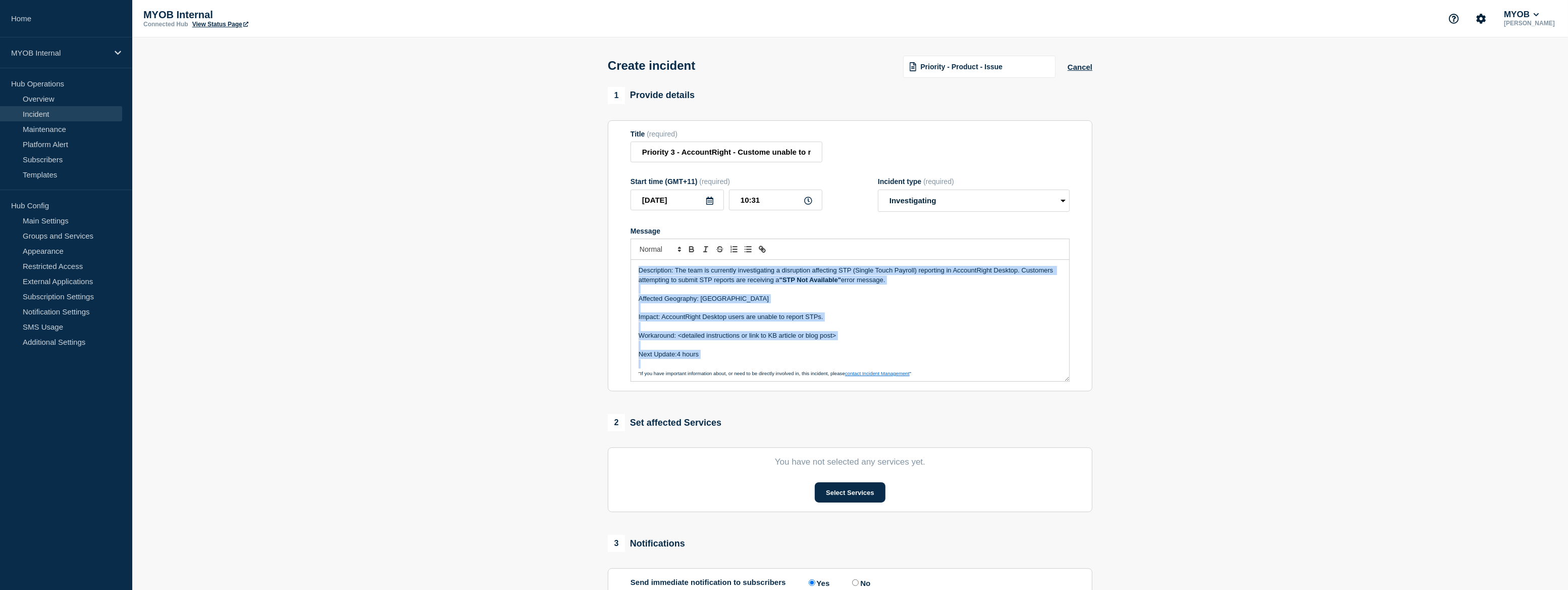
drag, startPoint x: 719, startPoint y: 362, endPoint x: 637, endPoint y: 268, distance: 124.7
click at [637, 268] on div "Description: The team is currently investigating a disruption affecting STP (Si…" at bounding box center [850, 320] width 438 height 121
copy div "Description: The team is currently investigating a disruption affecting STP (Si…"
click at [714, 362] on p "Message" at bounding box center [850, 364] width 423 height 9
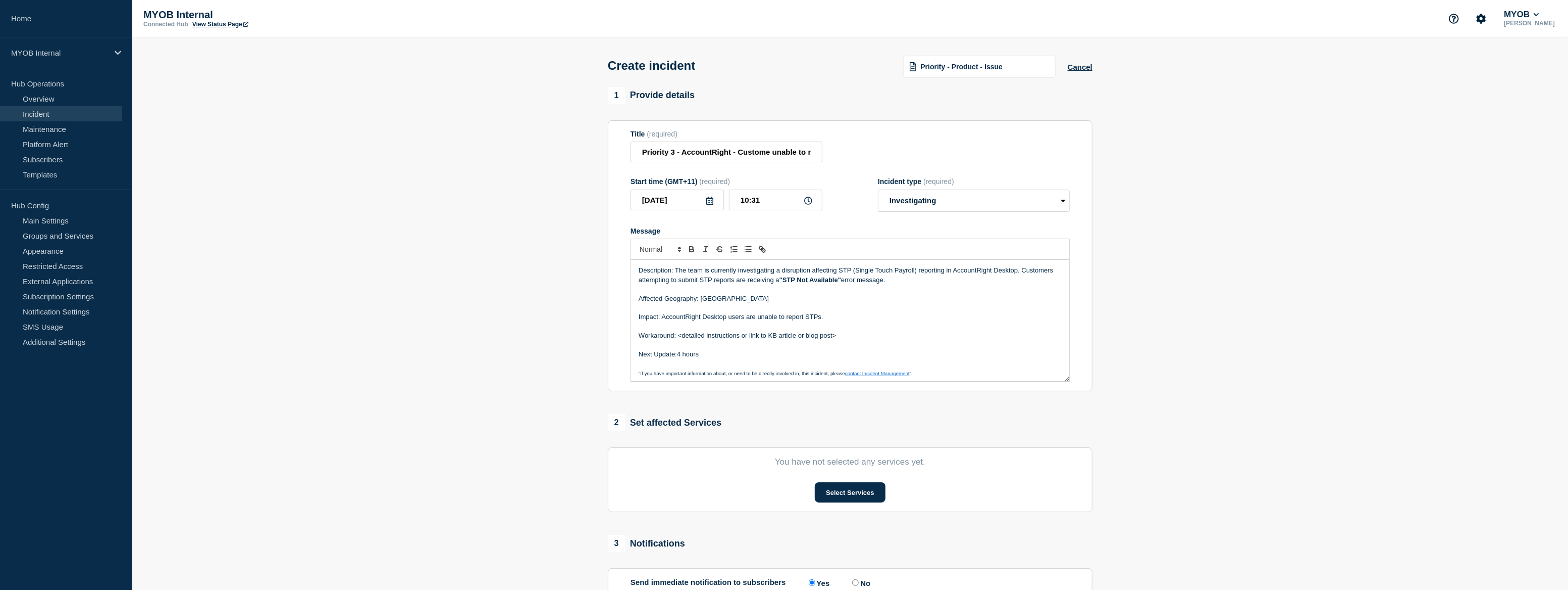
drag, startPoint x: 717, startPoint y: 356, endPoint x: 702, endPoint y: 356, distance: 15.0
click at [702, 356] on p "Next Update:4 hours" at bounding box center [850, 354] width 423 height 9
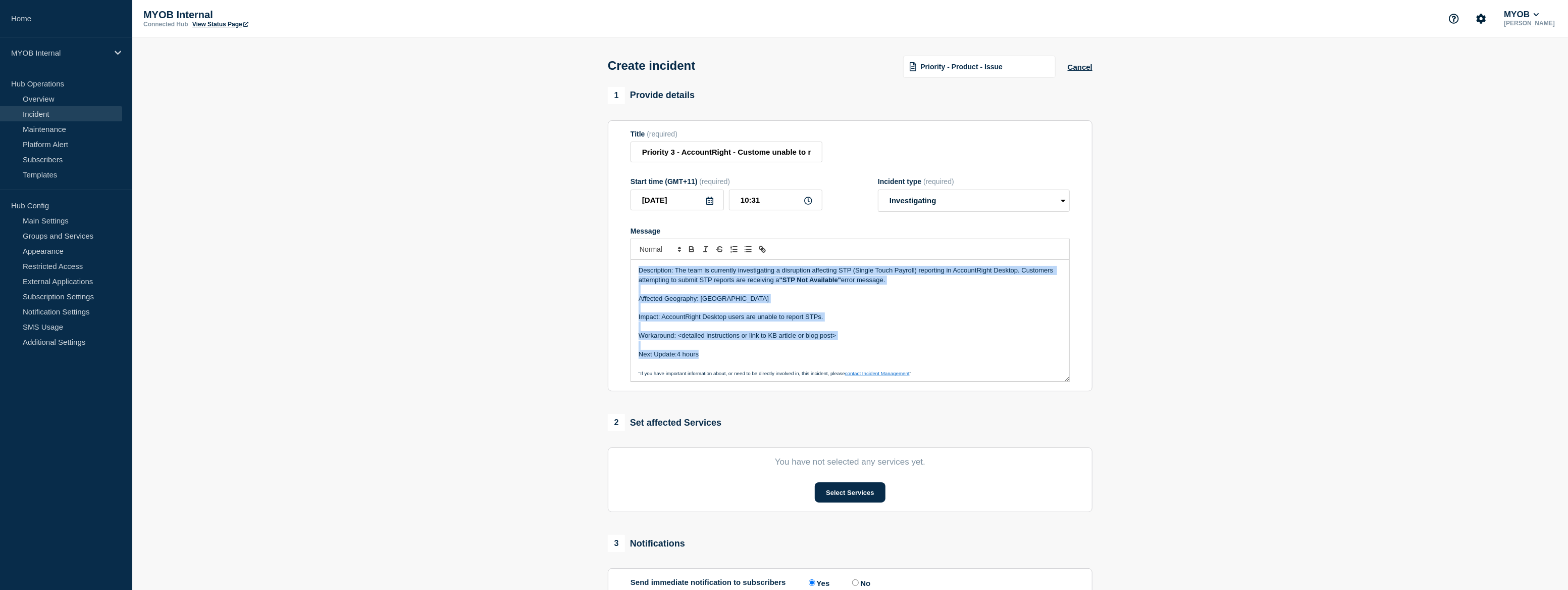
drag, startPoint x: 716, startPoint y: 357, endPoint x: 621, endPoint y: 263, distance: 133.6
click at [621, 263] on section "Title (required) Priority 3 - AccountRight - Custome unable to report STP on de…" at bounding box center [850, 256] width 485 height 271
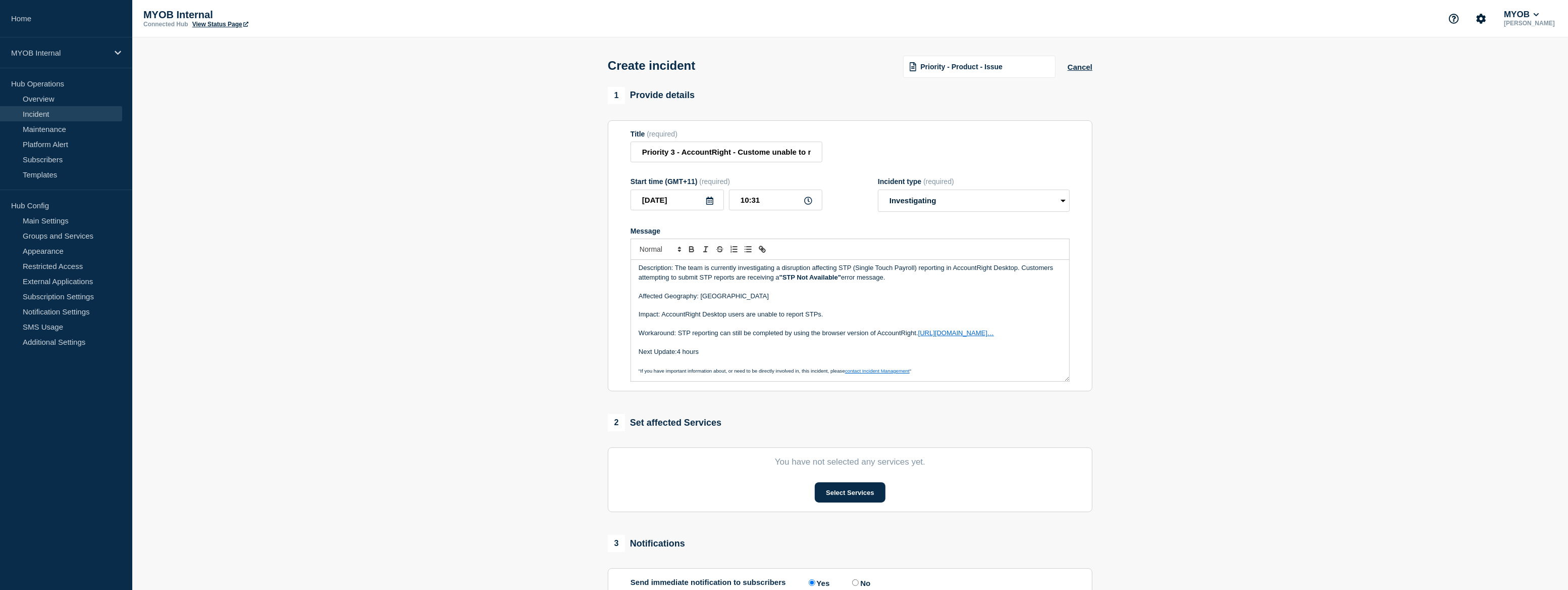
scroll to position [12, 0]
click at [831, 495] on button "Select Services" at bounding box center [850, 492] width 70 height 20
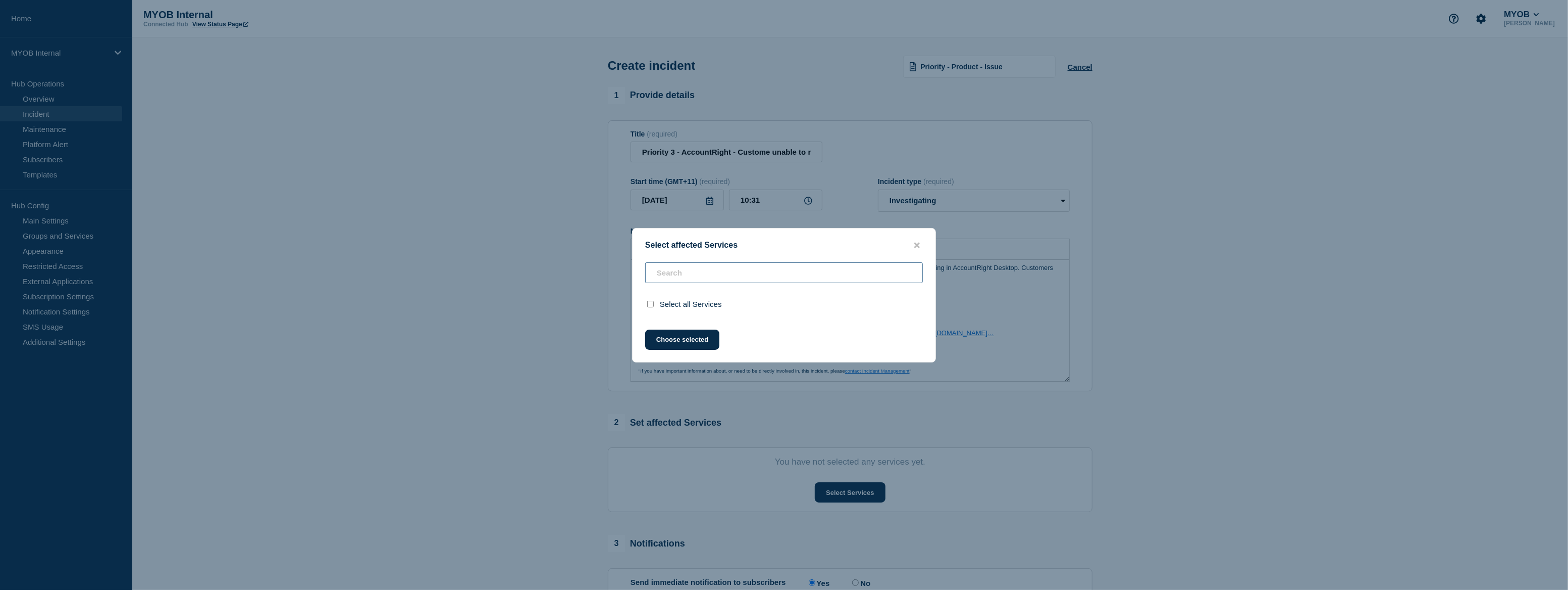
click at [731, 273] on input "text" at bounding box center [784, 273] width 278 height 21
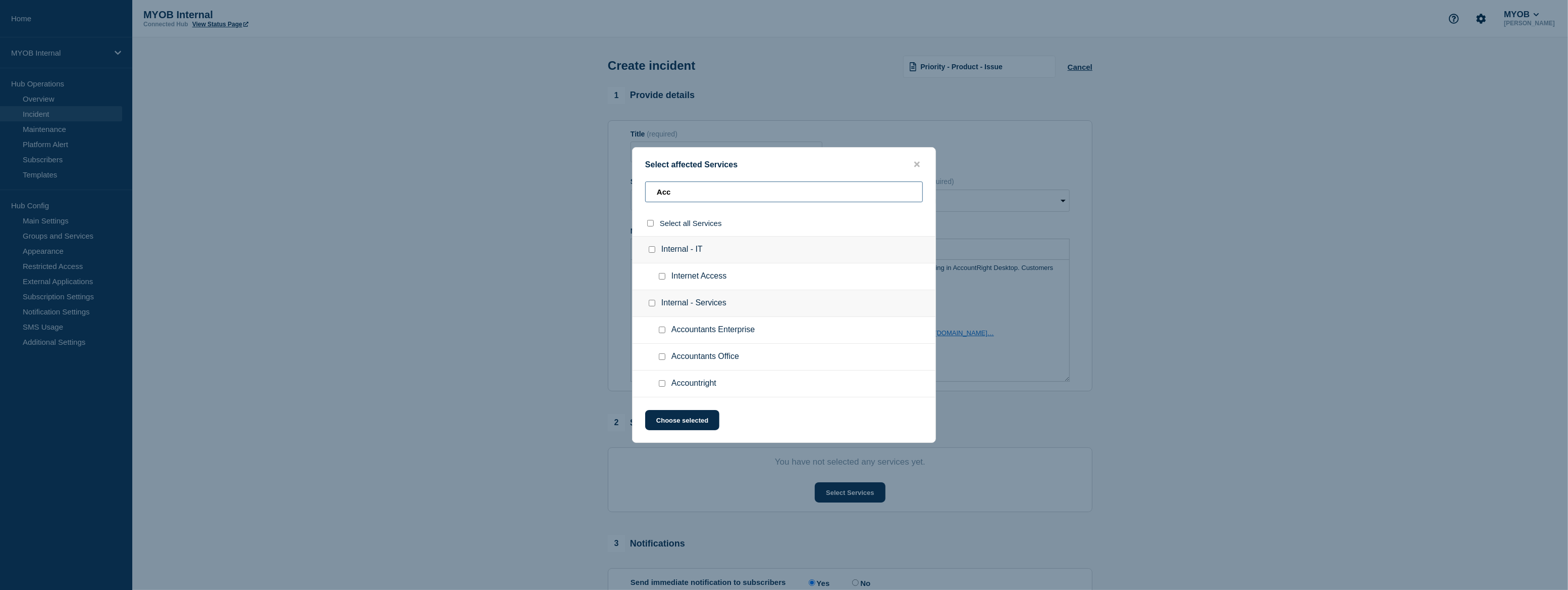
type input "Acc"
click at [662, 382] on input "Accountright checkbox" at bounding box center [662, 383] width 7 height 7
checkbox input "true"
click at [688, 425] on button "Choose selected" at bounding box center [682, 420] width 74 height 20
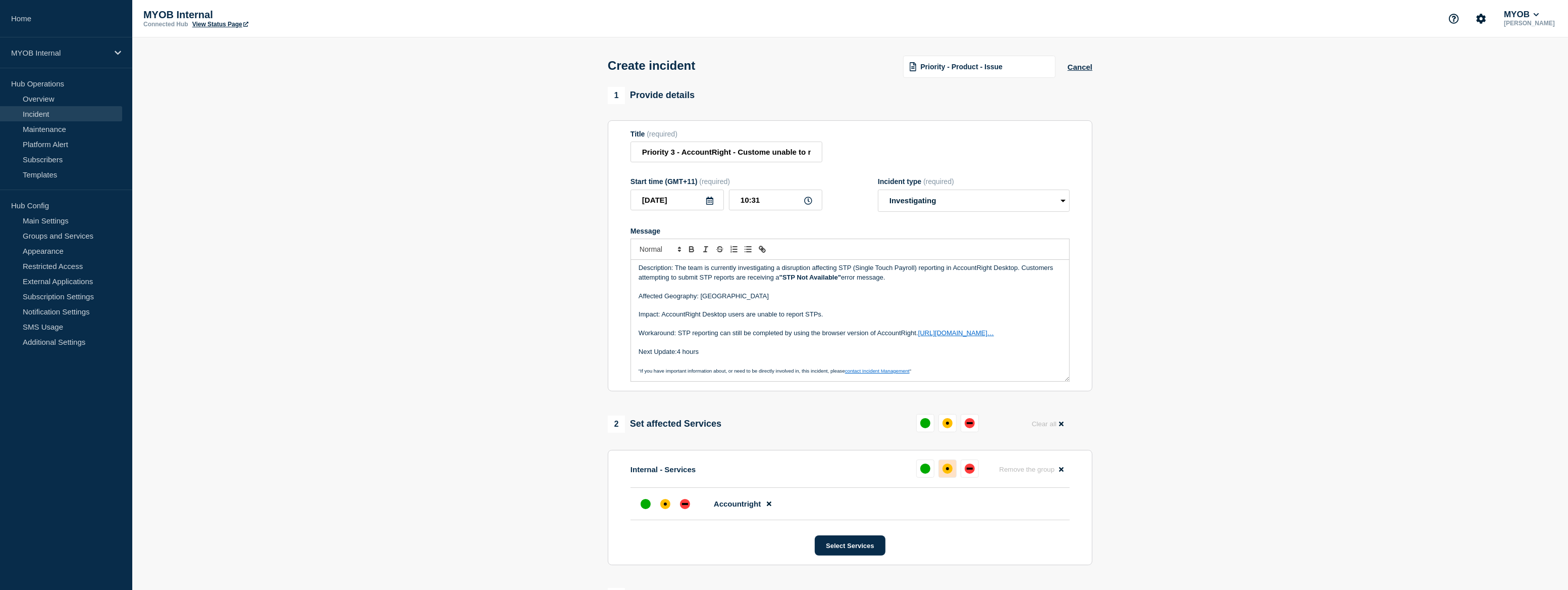
click at [953, 471] on button at bounding box center [948, 469] width 18 height 18
click at [793, 421] on div "2 Set affected Services Reset Clear all" at bounding box center [850, 424] width 485 height 20
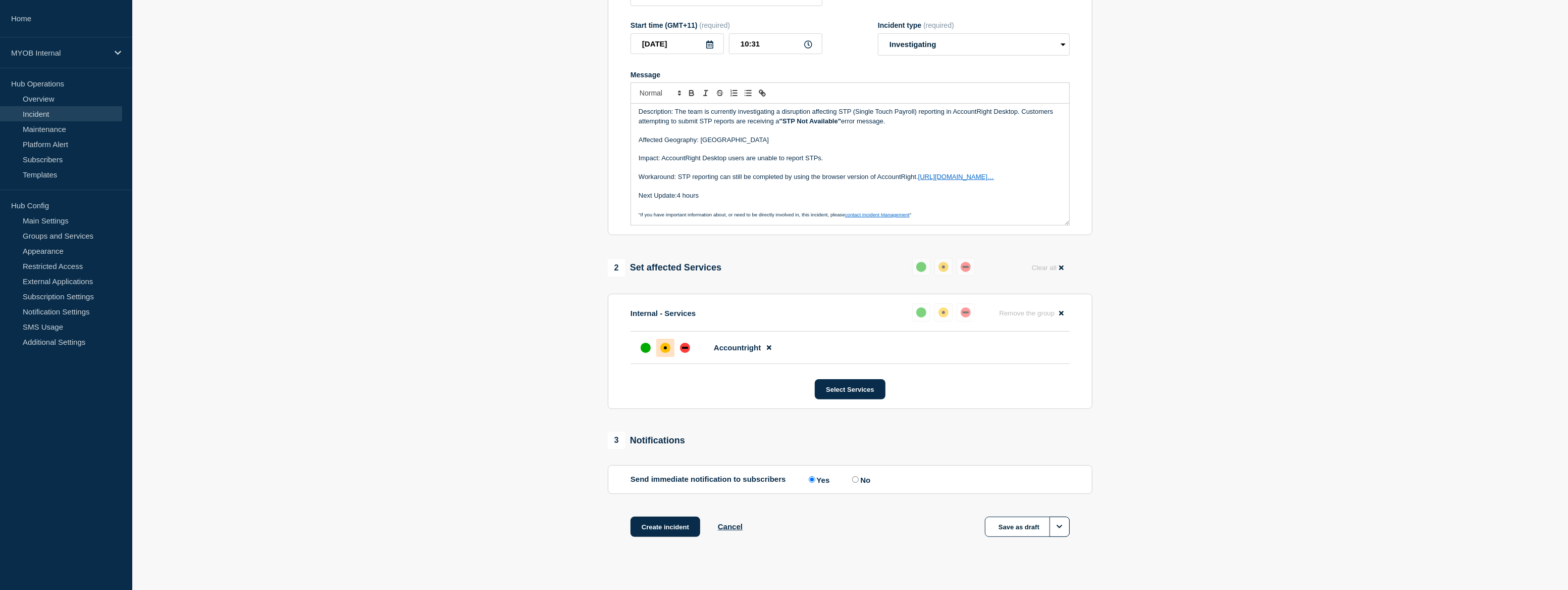
scroll to position [171, 0]
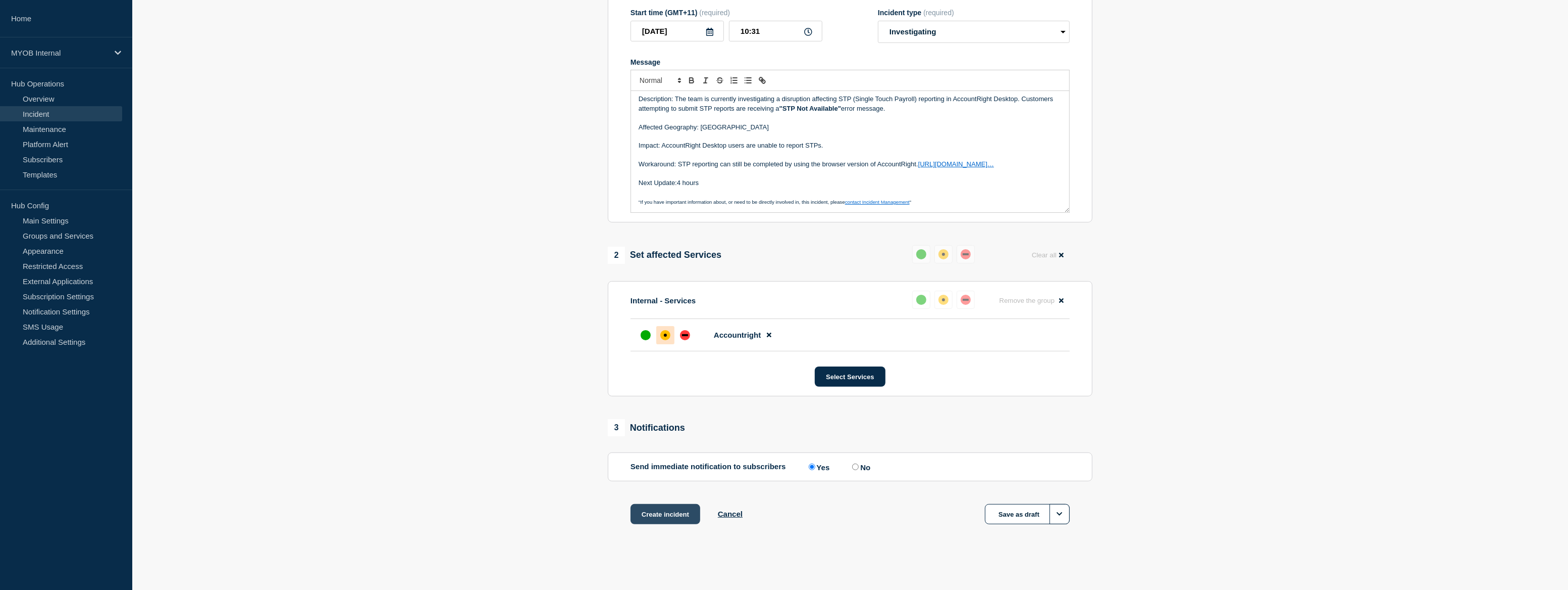
click at [682, 513] on button "Create incident" at bounding box center [665, 513] width 70 height 20
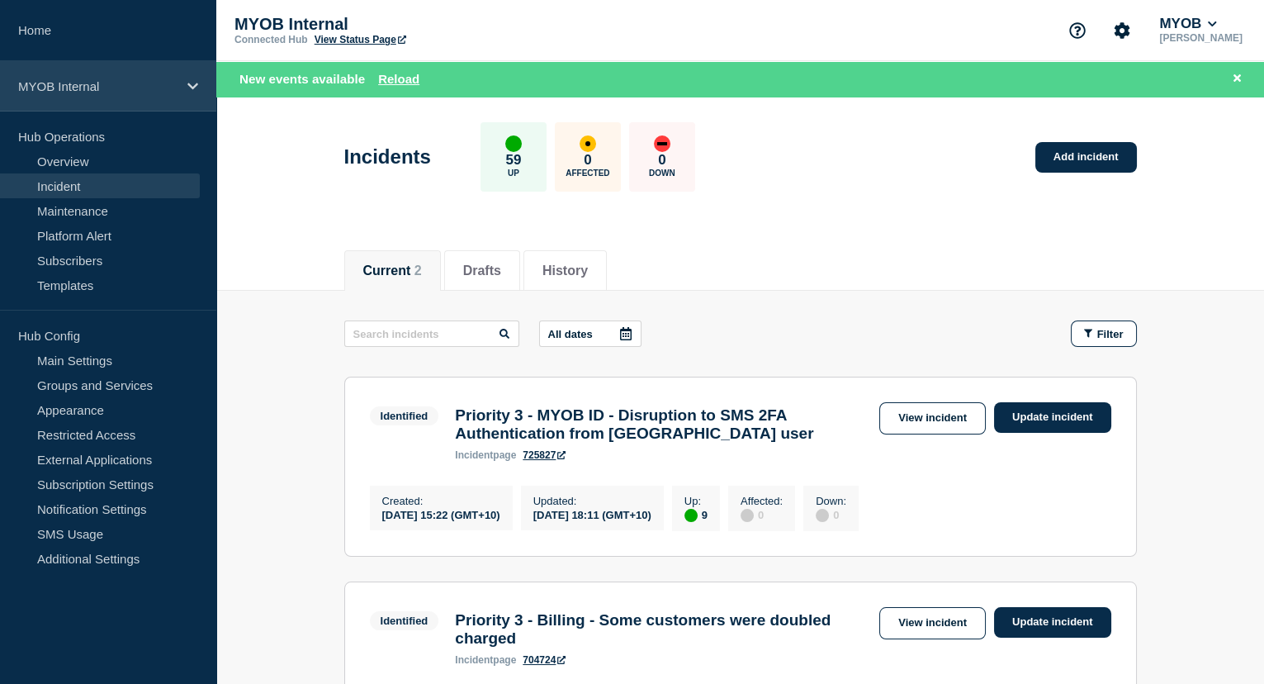
click at [60, 88] on p "MYOB Internal" at bounding box center [97, 86] width 159 height 14
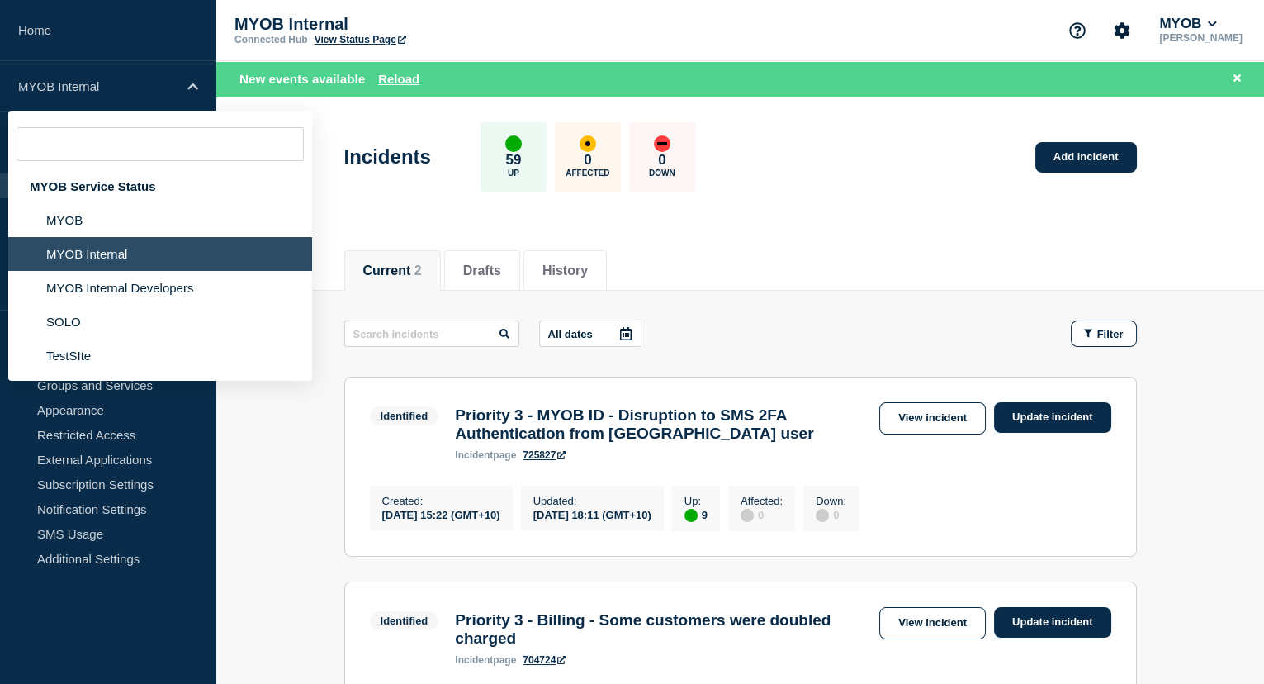
click at [103, 248] on li "MYOB Internal" at bounding box center [160, 254] width 304 height 34
click at [932, 205] on header "Incidents 59 Up 0 Affected 0 Down Add incident" at bounding box center [740, 166] width 1048 height 138
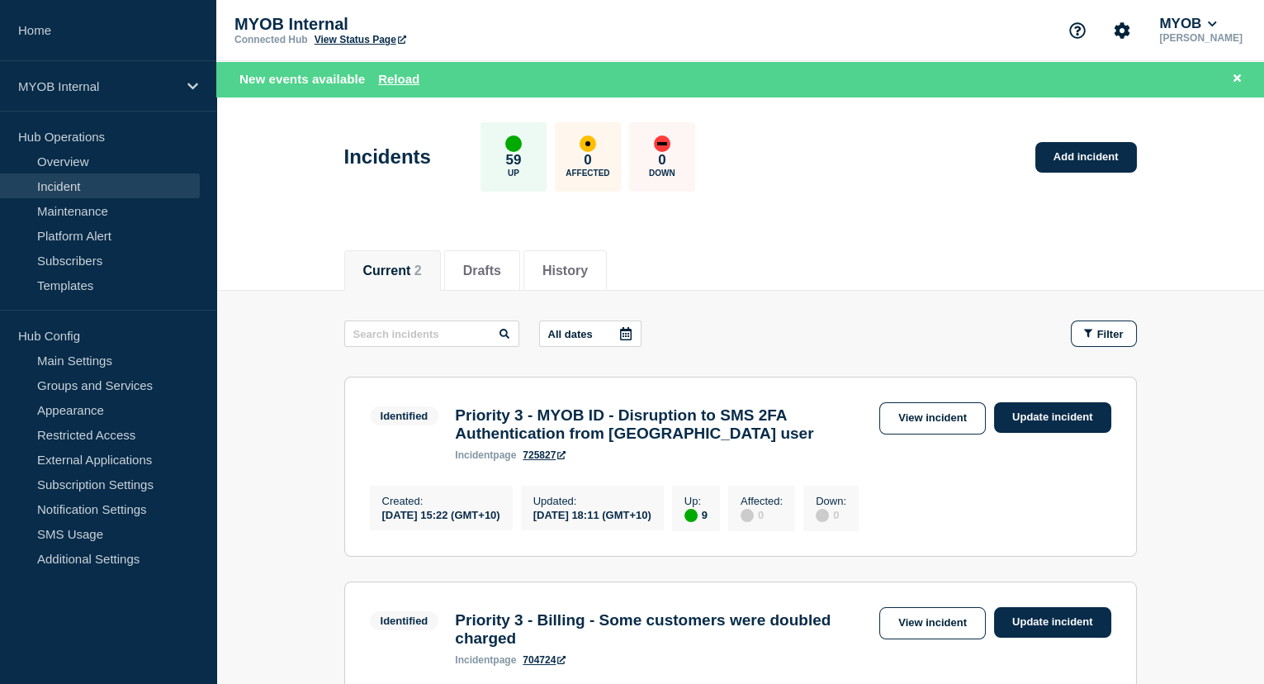
click at [55, 178] on link "Incident" at bounding box center [100, 185] width 200 height 25
click at [73, 213] on link "Maintenance" at bounding box center [100, 210] width 200 height 25
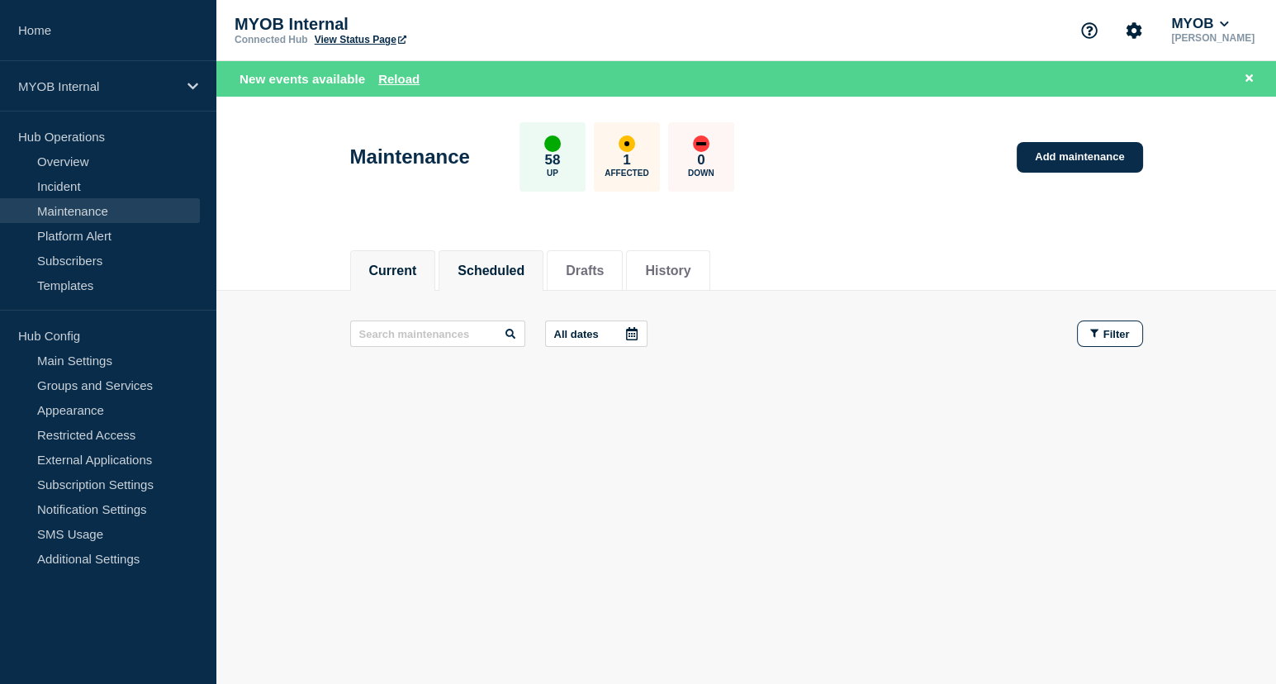
click at [500, 253] on li "Scheduled" at bounding box center [490, 270] width 105 height 40
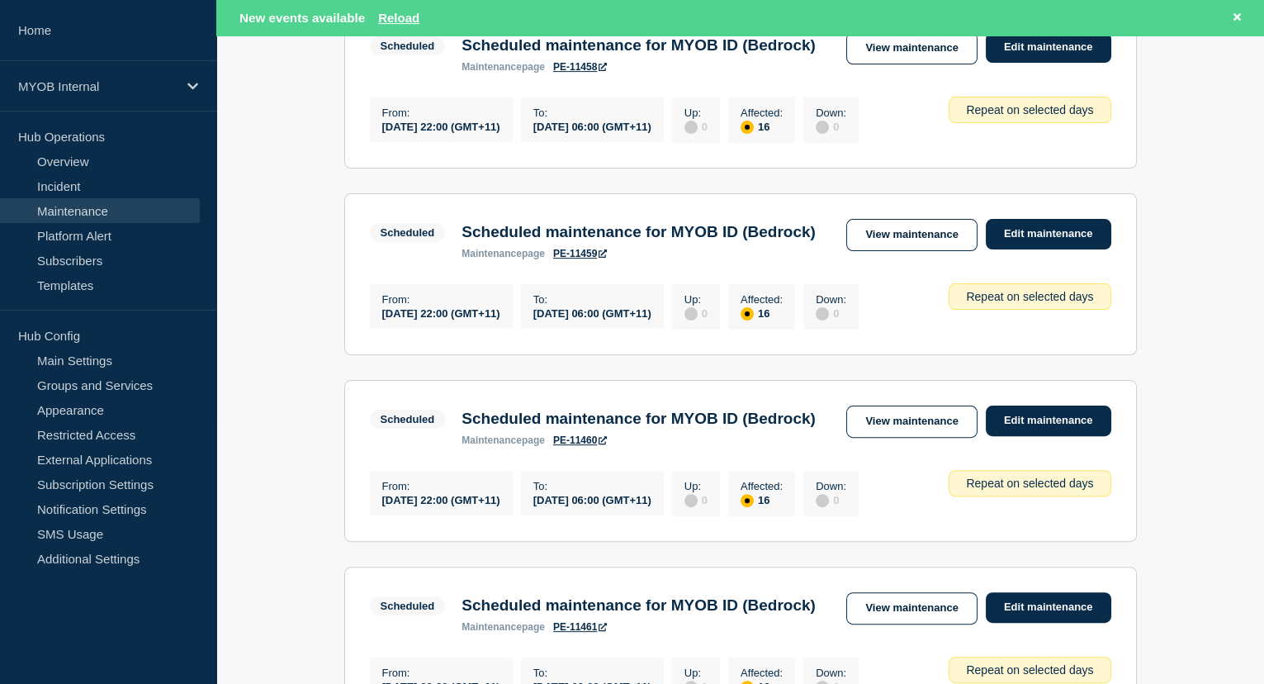
scroll to position [1426, 0]
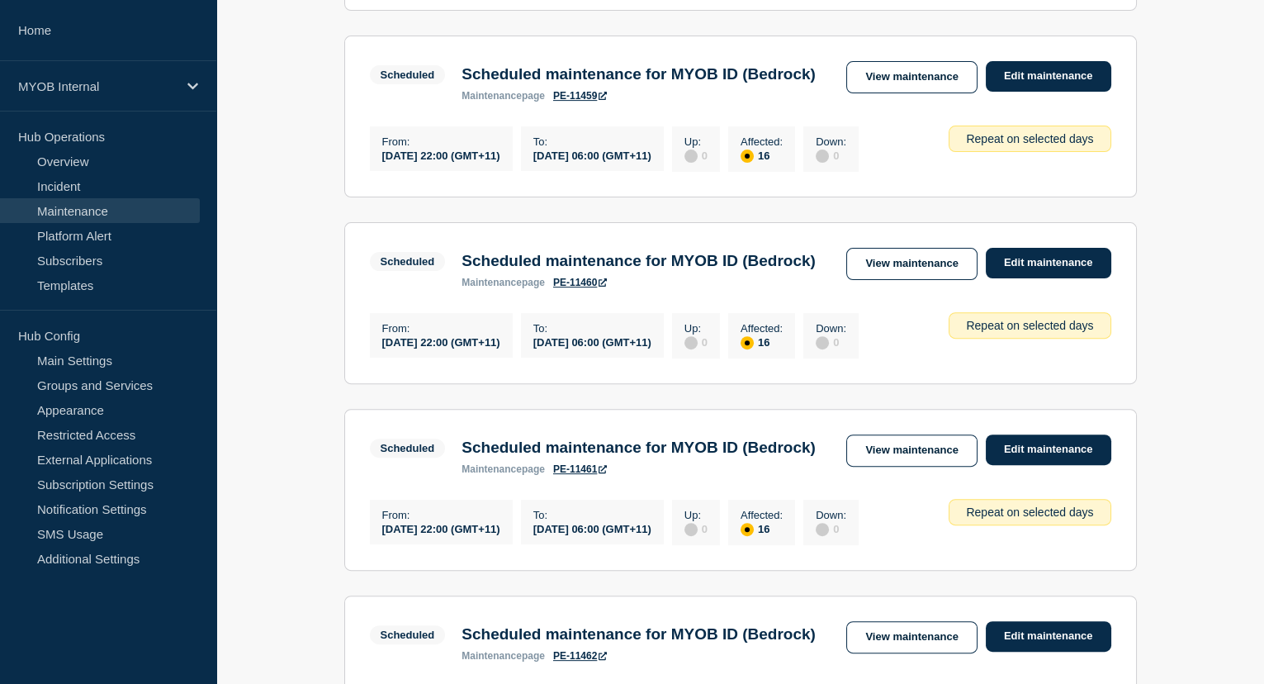
scroll to position [1390, 0]
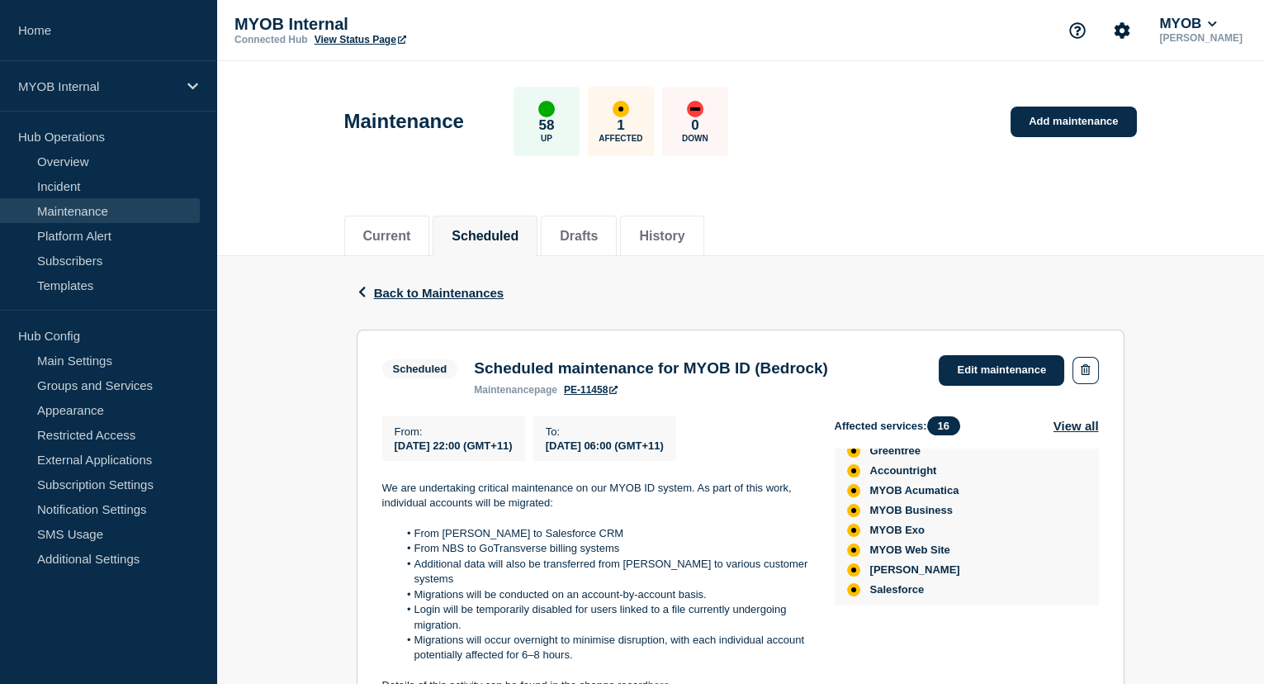
click at [400, 36] on icon at bounding box center [402, 40] width 8 height 8
click at [608, 392] on link "PE-11458" at bounding box center [591, 390] width 54 height 12
